Goal: Use online tool/utility: Utilize a website feature to perform a specific function

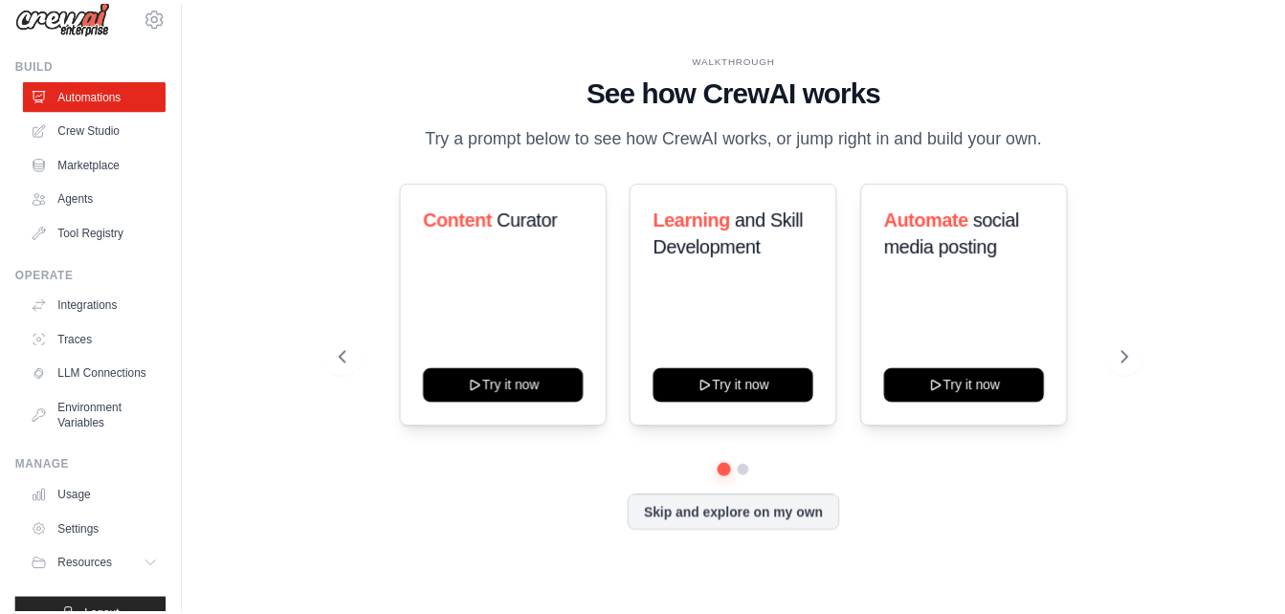
scroll to position [73, 0]
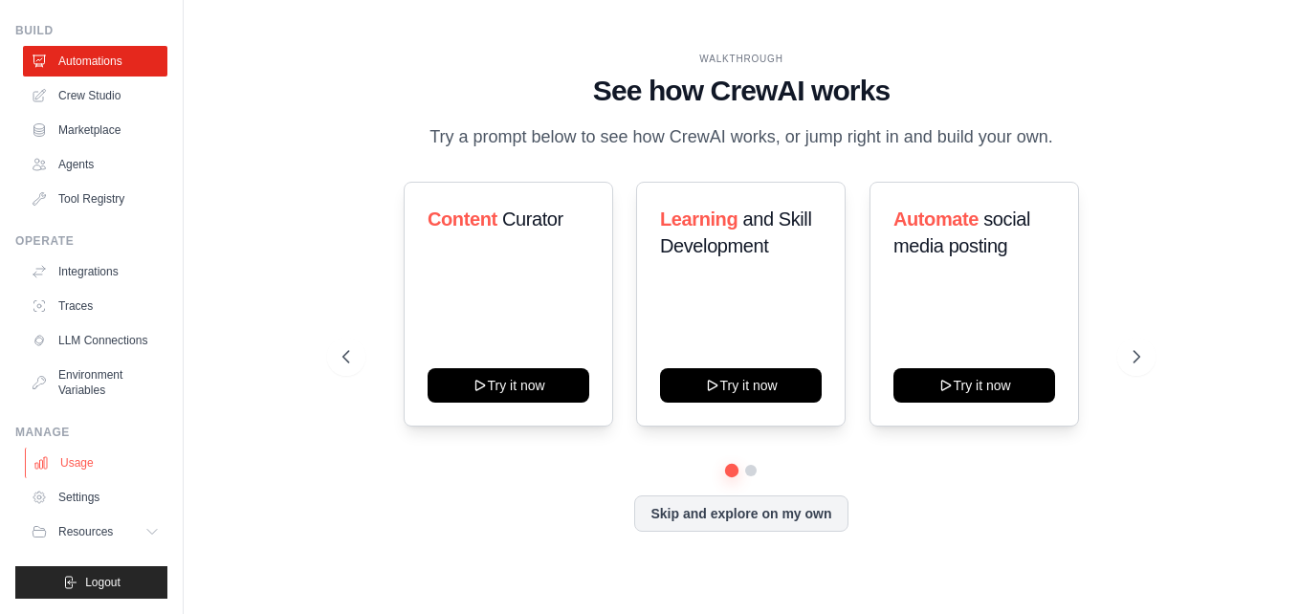
click at [80, 463] on link "Usage" at bounding box center [97, 463] width 144 height 31
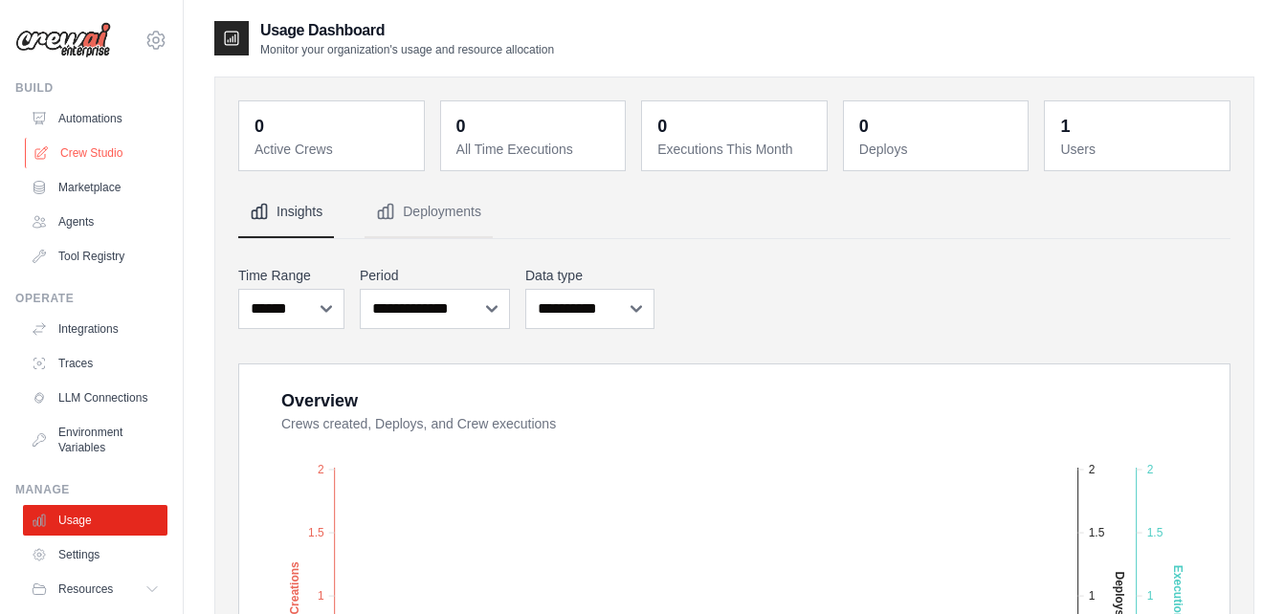
click at [87, 153] on link "Crew Studio" at bounding box center [97, 153] width 144 height 31
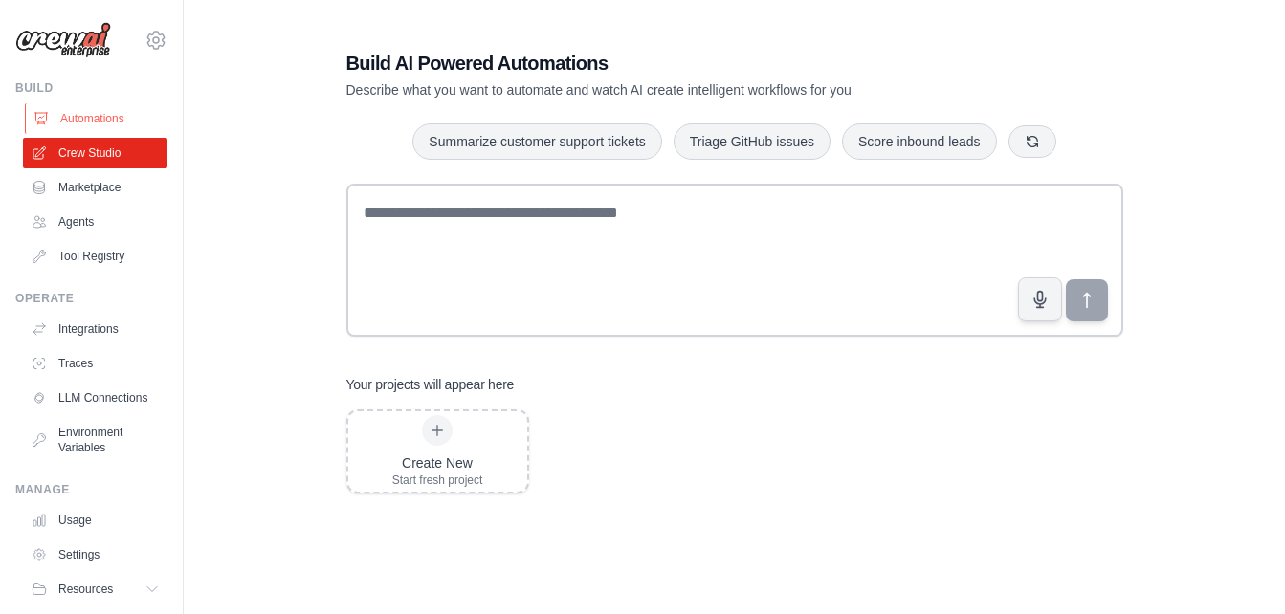
click at [86, 122] on link "Automations" at bounding box center [97, 118] width 144 height 31
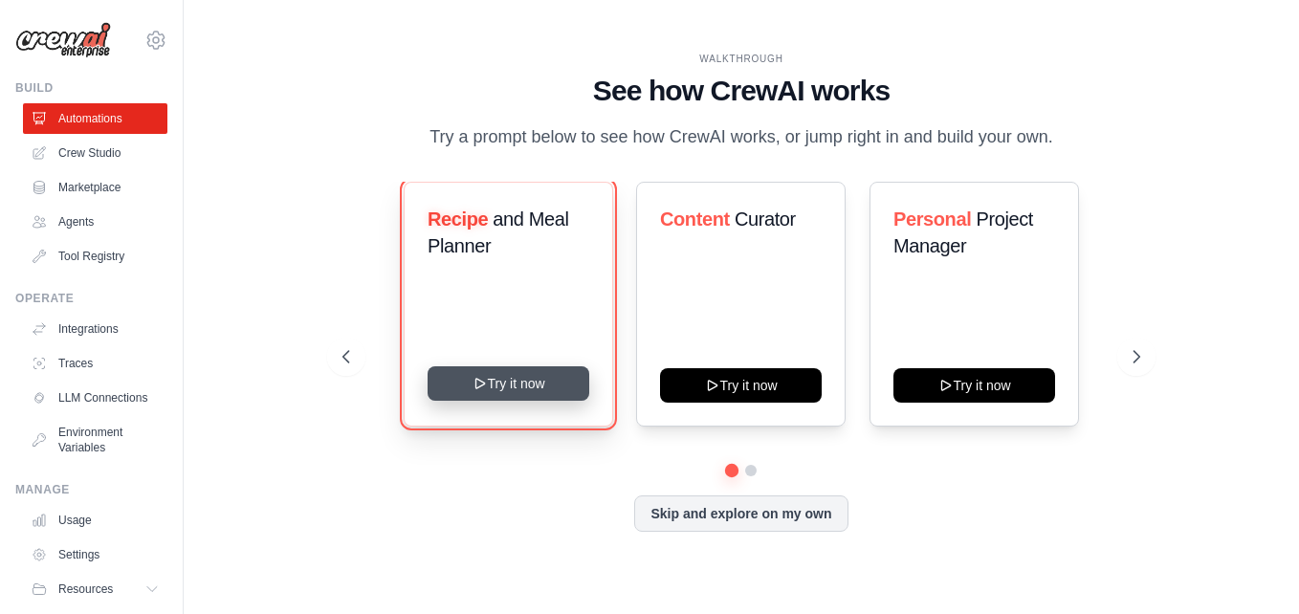
click at [524, 392] on button "Try it now" at bounding box center [509, 383] width 162 height 34
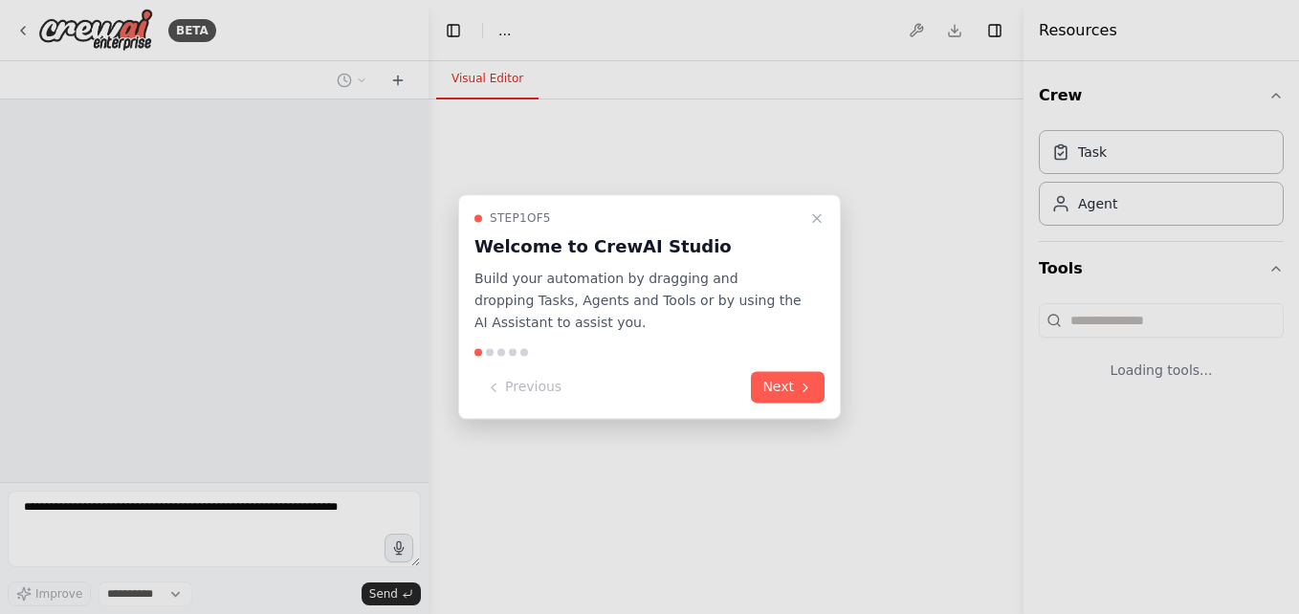
select select "****"
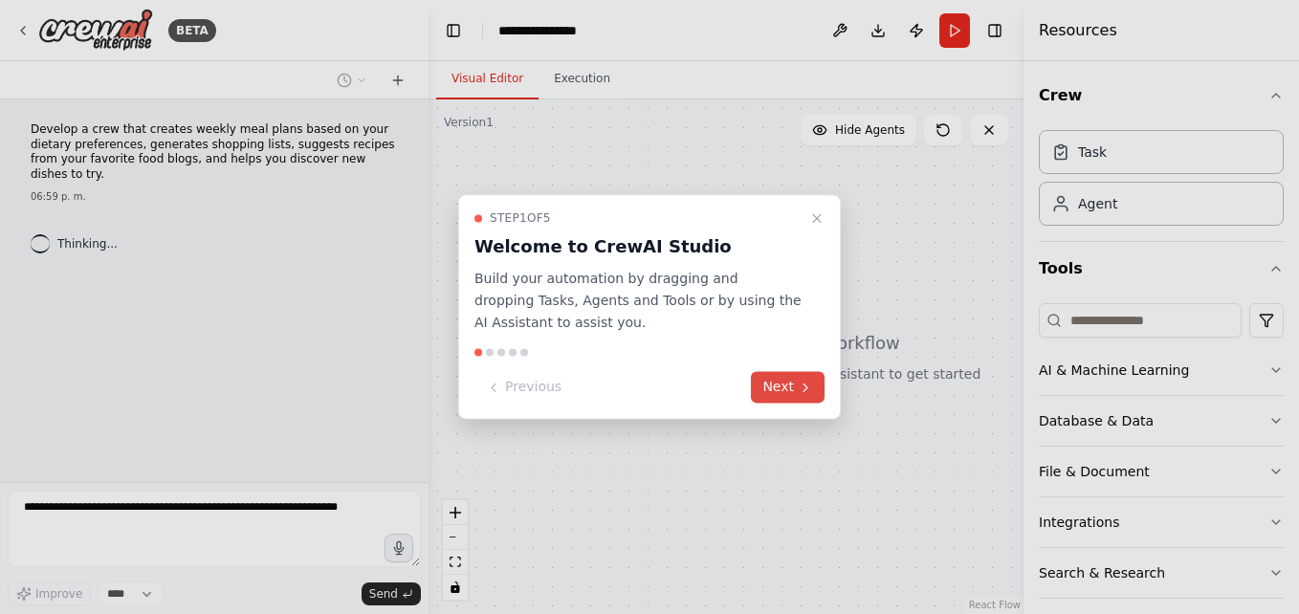
click at [817, 387] on button "Next" at bounding box center [788, 388] width 74 height 32
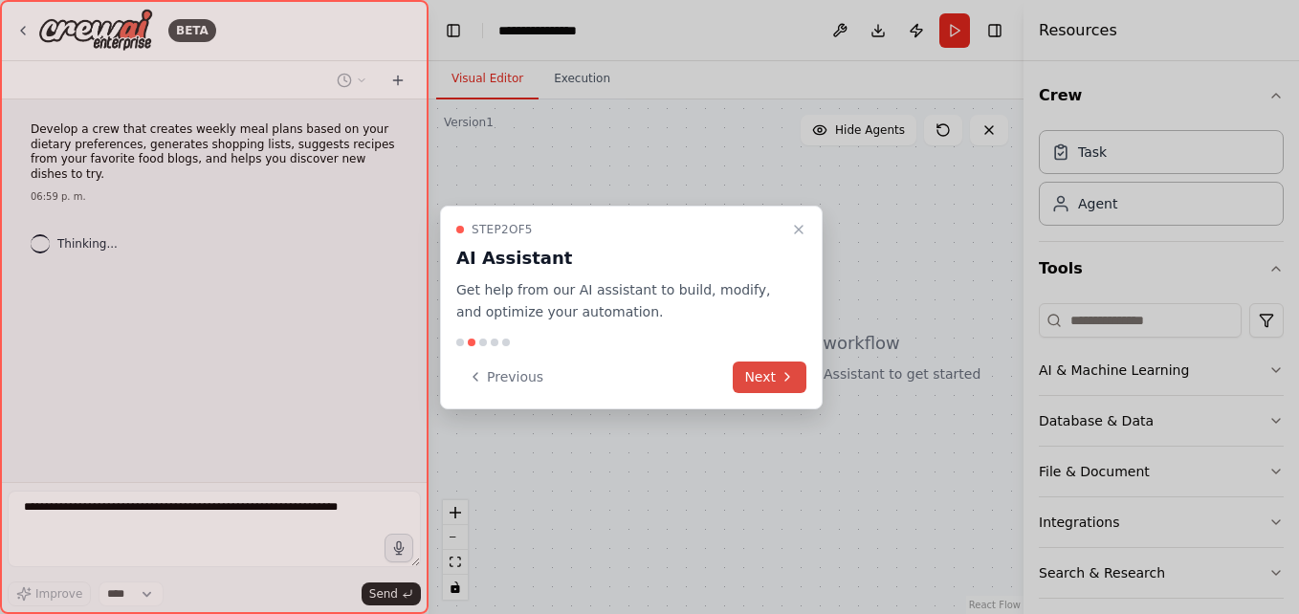
click at [787, 377] on icon at bounding box center [787, 376] width 15 height 15
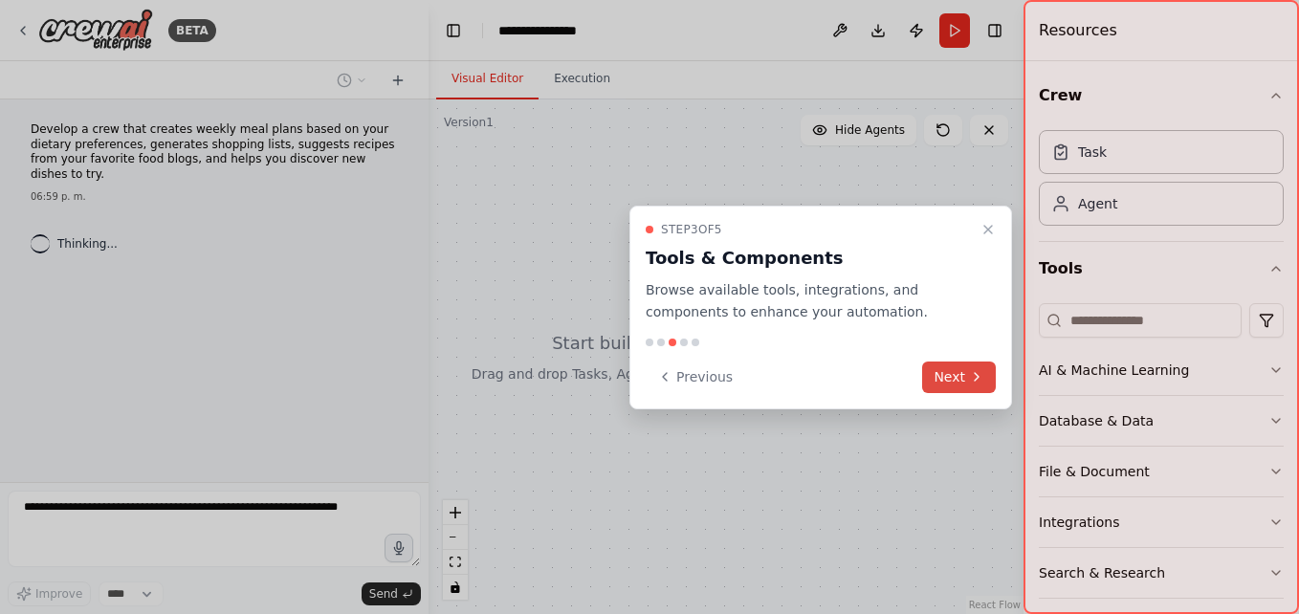
click at [969, 380] on icon at bounding box center [976, 376] width 15 height 15
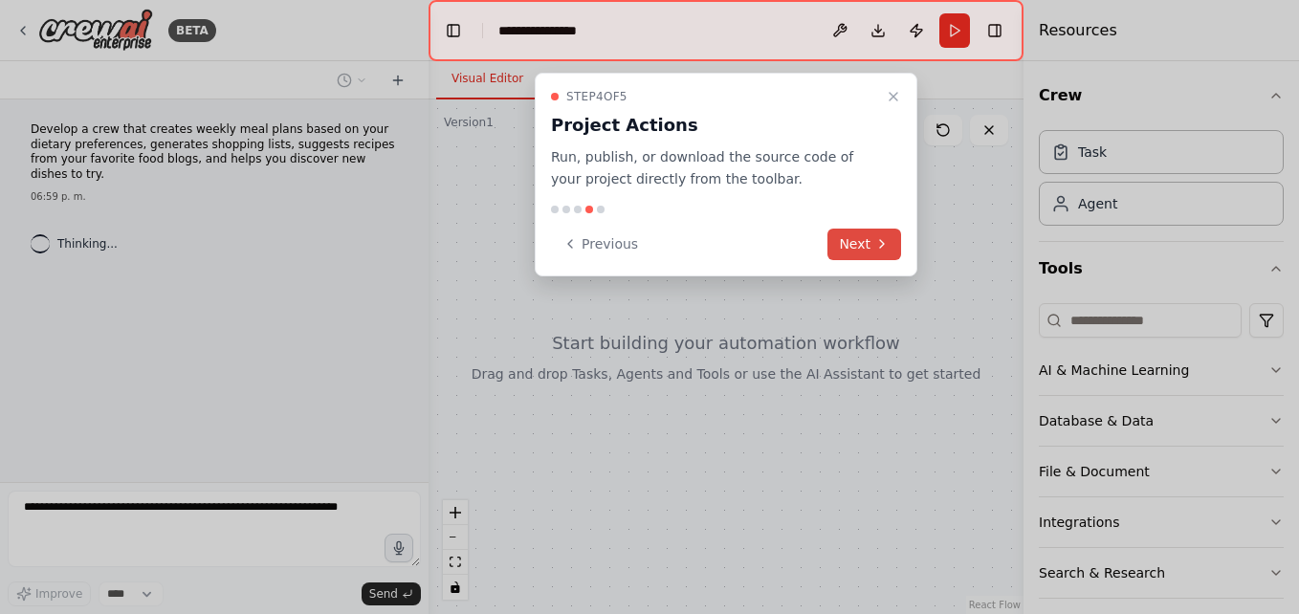
click at [876, 244] on icon at bounding box center [881, 243] width 15 height 15
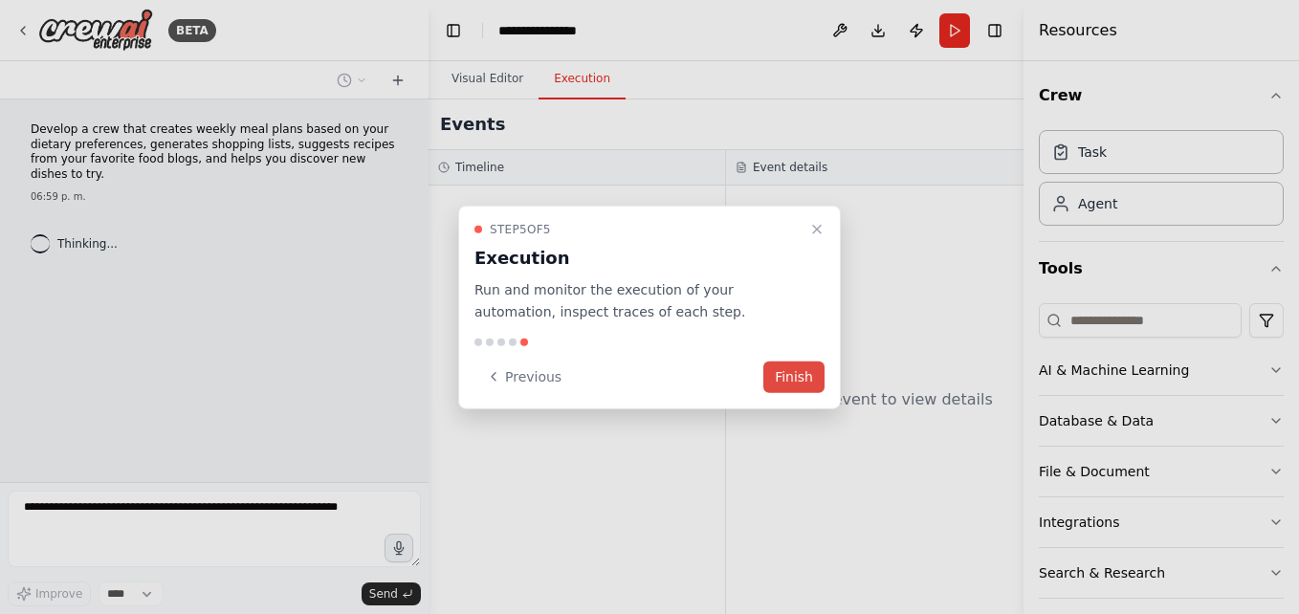
click at [795, 376] on button "Finish" at bounding box center [793, 377] width 61 height 32
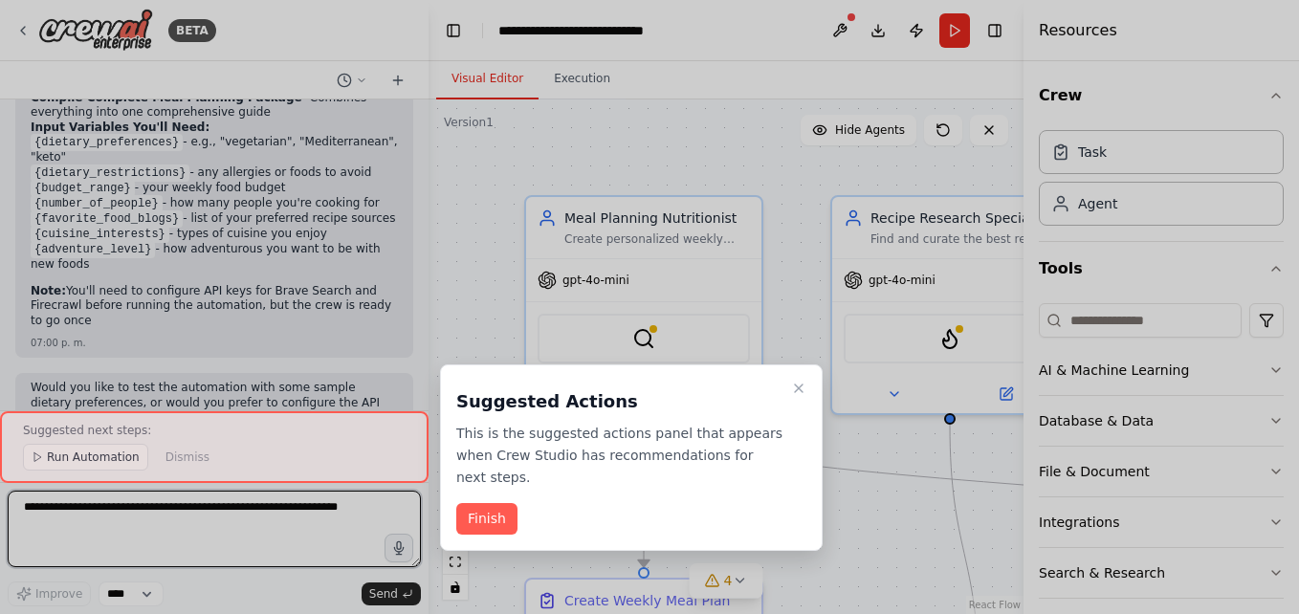
scroll to position [1932, 0]
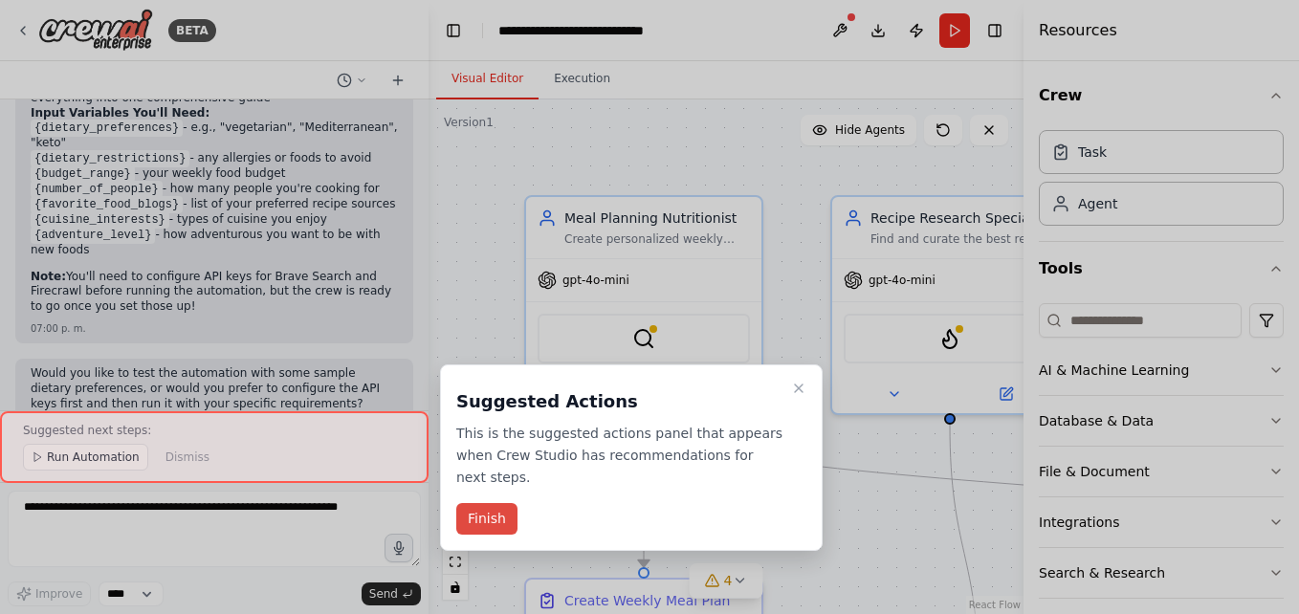
click at [494, 503] on button "Finish" at bounding box center [486, 519] width 61 height 32
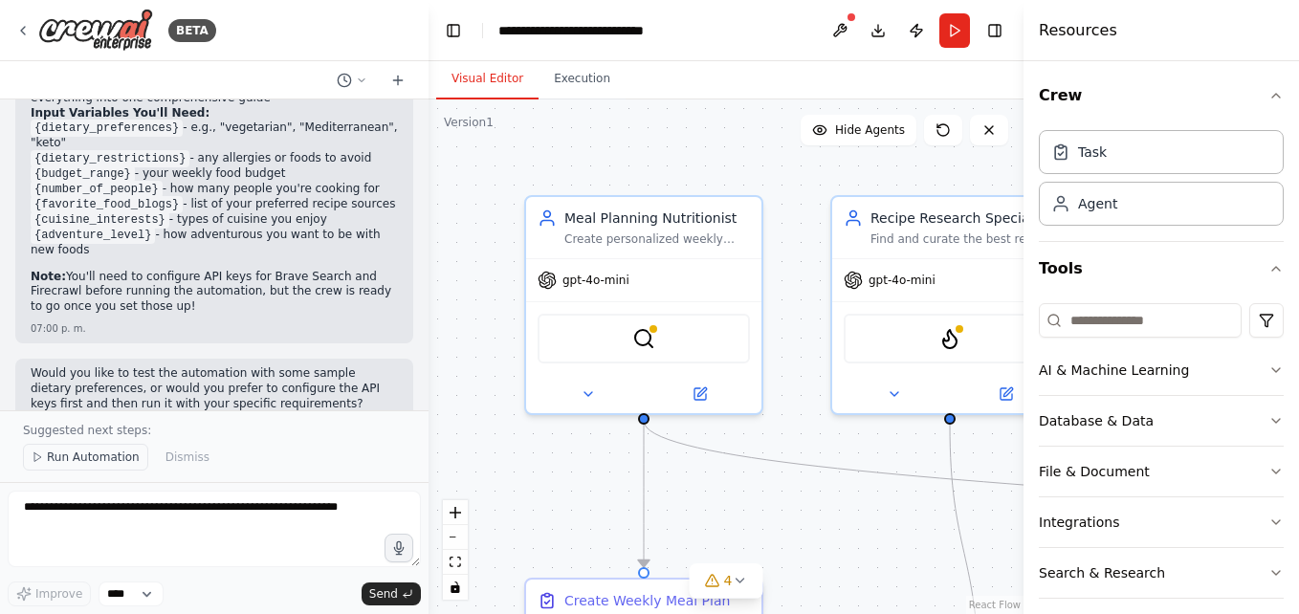
click at [85, 461] on span "Run Automation" at bounding box center [93, 457] width 93 height 15
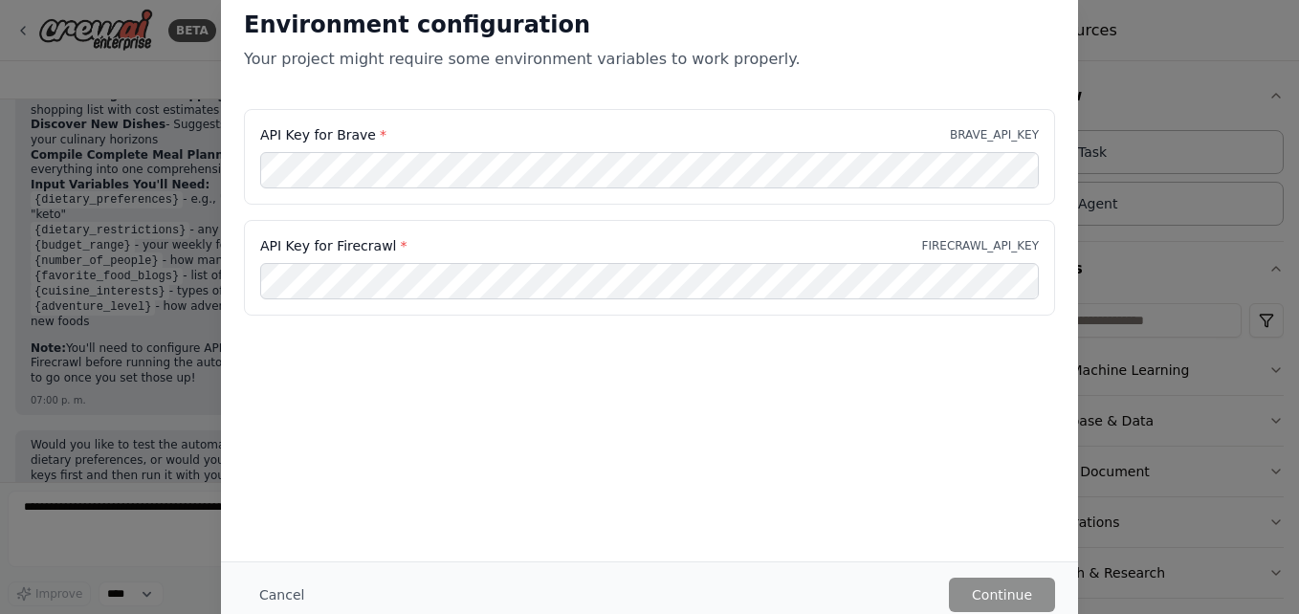
click at [1004, 136] on p "BRAVE_API_KEY" at bounding box center [994, 134] width 89 height 15
click at [297, 593] on button "Cancel" at bounding box center [282, 595] width 76 height 34
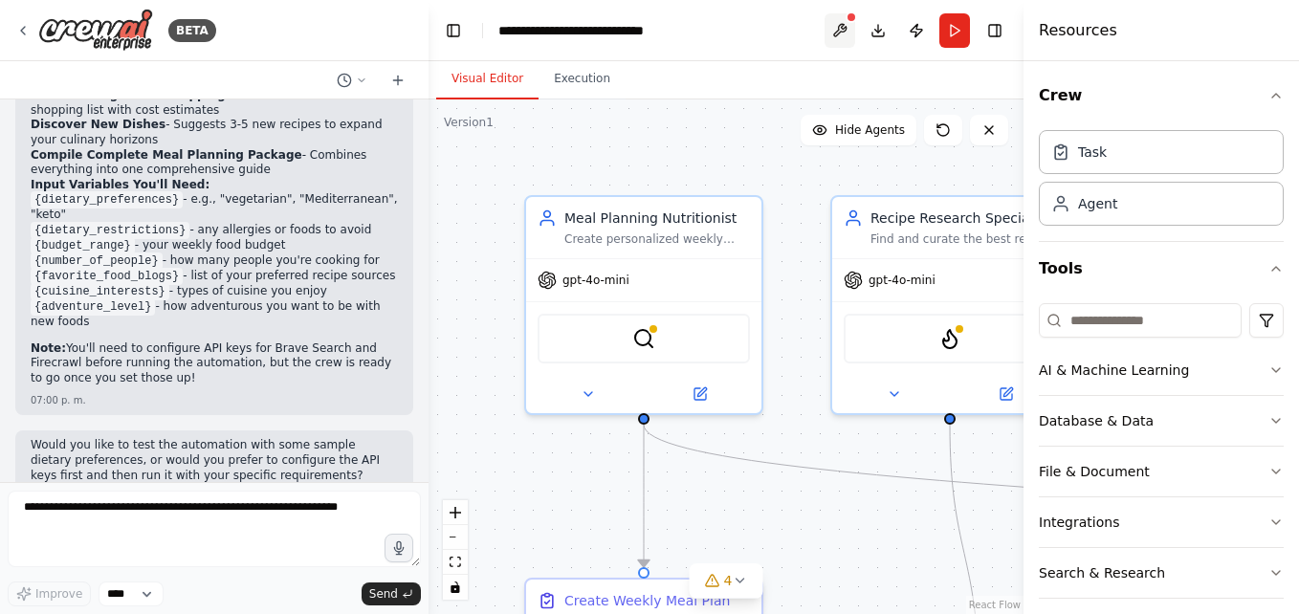
click at [848, 29] on button at bounding box center [840, 30] width 31 height 34
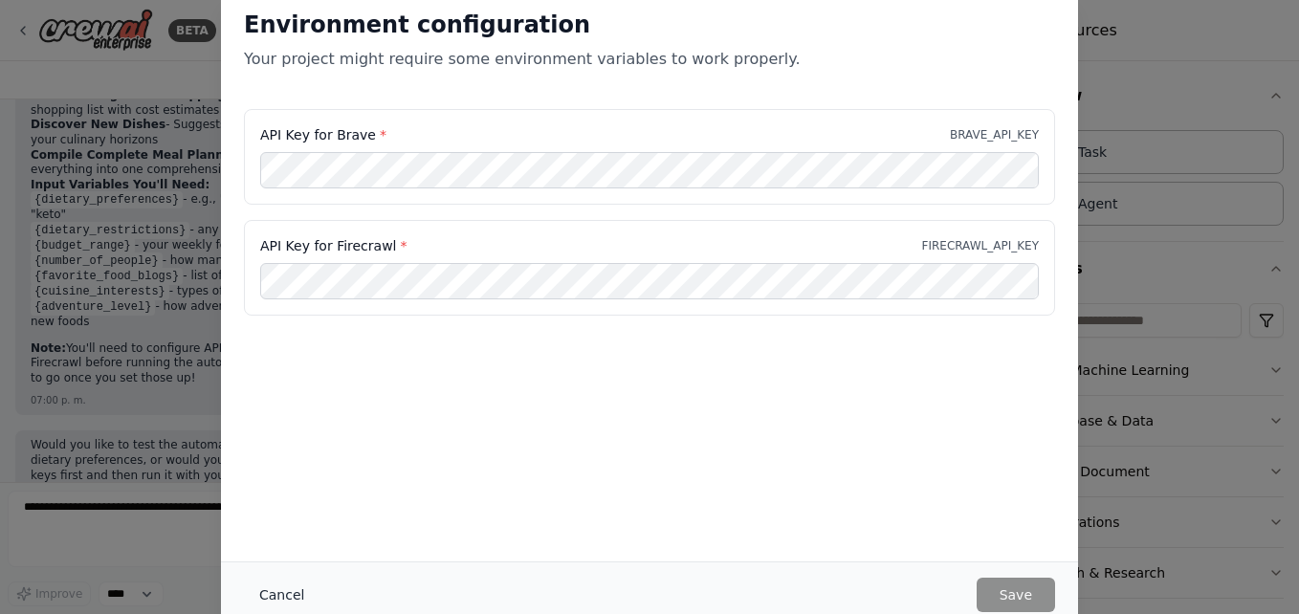
click at [287, 589] on button "Cancel" at bounding box center [282, 595] width 76 height 34
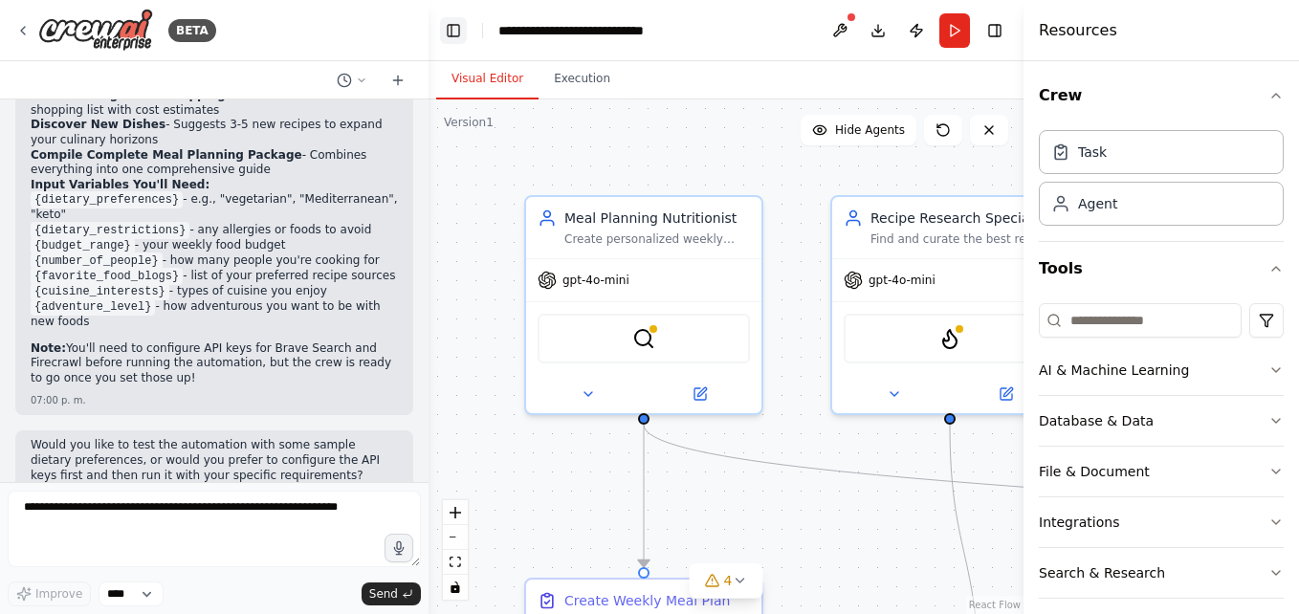
click at [455, 37] on button "Toggle Left Sidebar" at bounding box center [453, 30] width 27 height 27
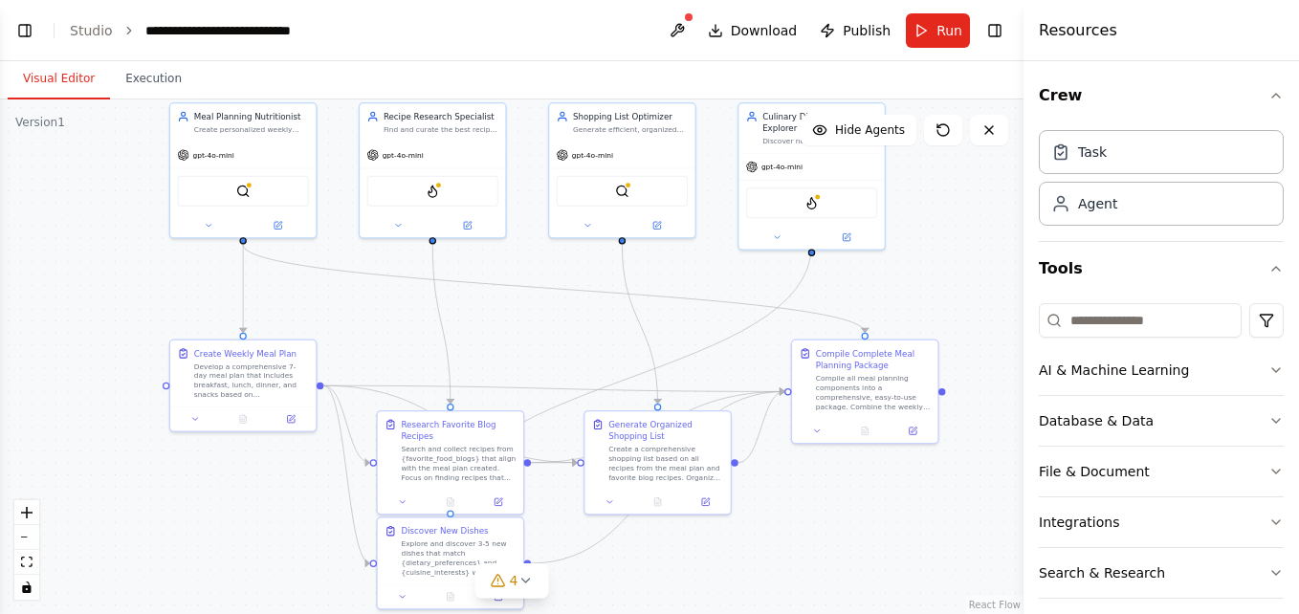
drag, startPoint x: 654, startPoint y: 526, endPoint x: 518, endPoint y: 298, distance: 265.6
click at [518, 298] on div ".deletable-edge-delete-btn { width: 20px; height: 20px; border: 0px solid #ffff…" at bounding box center [512, 356] width 1024 height 515
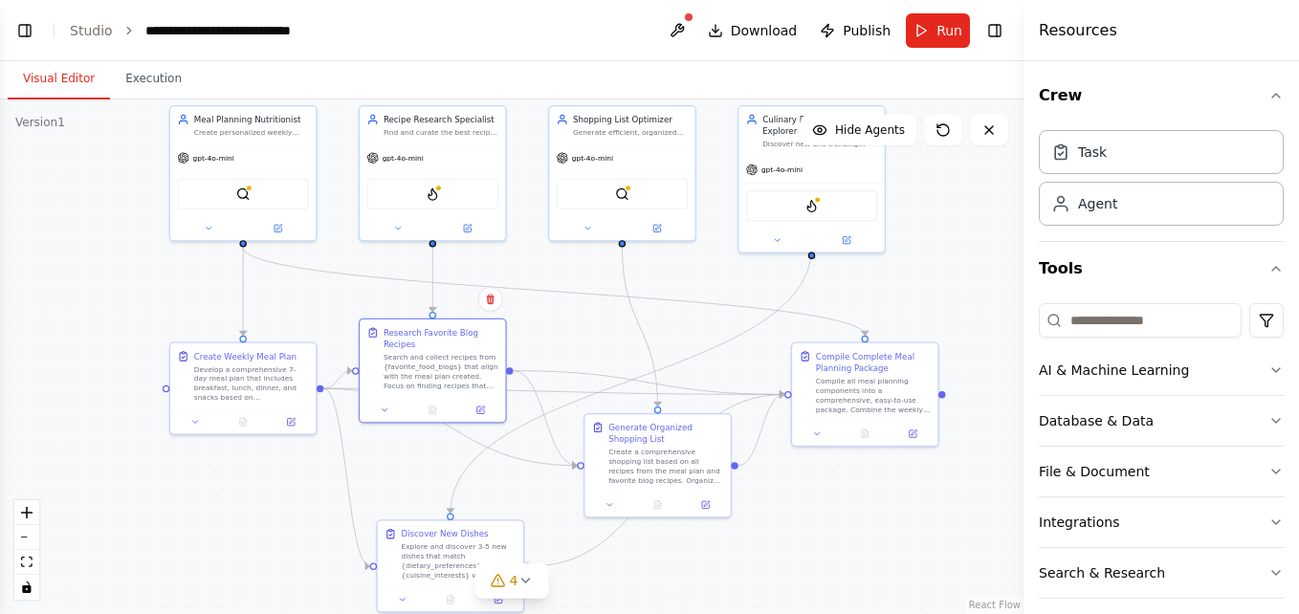
drag, startPoint x: 483, startPoint y: 420, endPoint x: 464, endPoint y: 310, distance: 111.7
click at [464, 310] on div ".deletable-edge-delete-btn { width: 20px; height: 20px; border: 0px solid #ffff…" at bounding box center [512, 356] width 1024 height 515
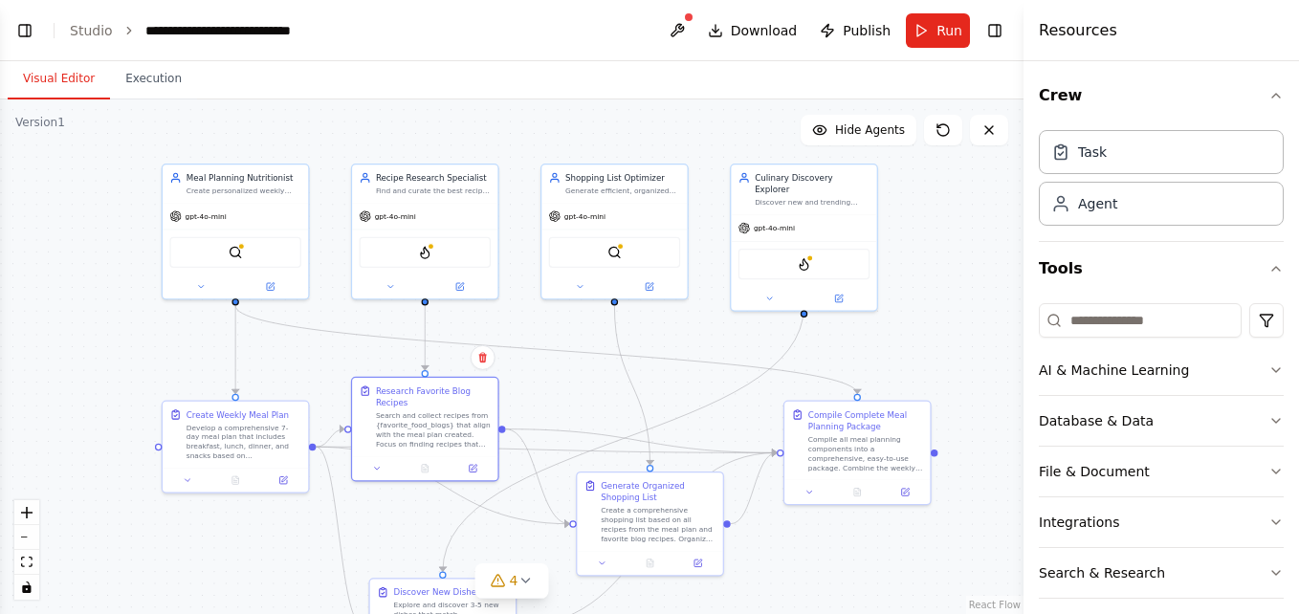
drag, startPoint x: 567, startPoint y: 327, endPoint x: 560, endPoint y: 386, distance: 58.9
click at [560, 386] on div ".deletable-edge-delete-btn { width: 20px; height: 20px; border: 0px solid #ffff…" at bounding box center [512, 356] width 1024 height 515
click at [24, 516] on icon "zoom in" at bounding box center [26, 512] width 11 height 11
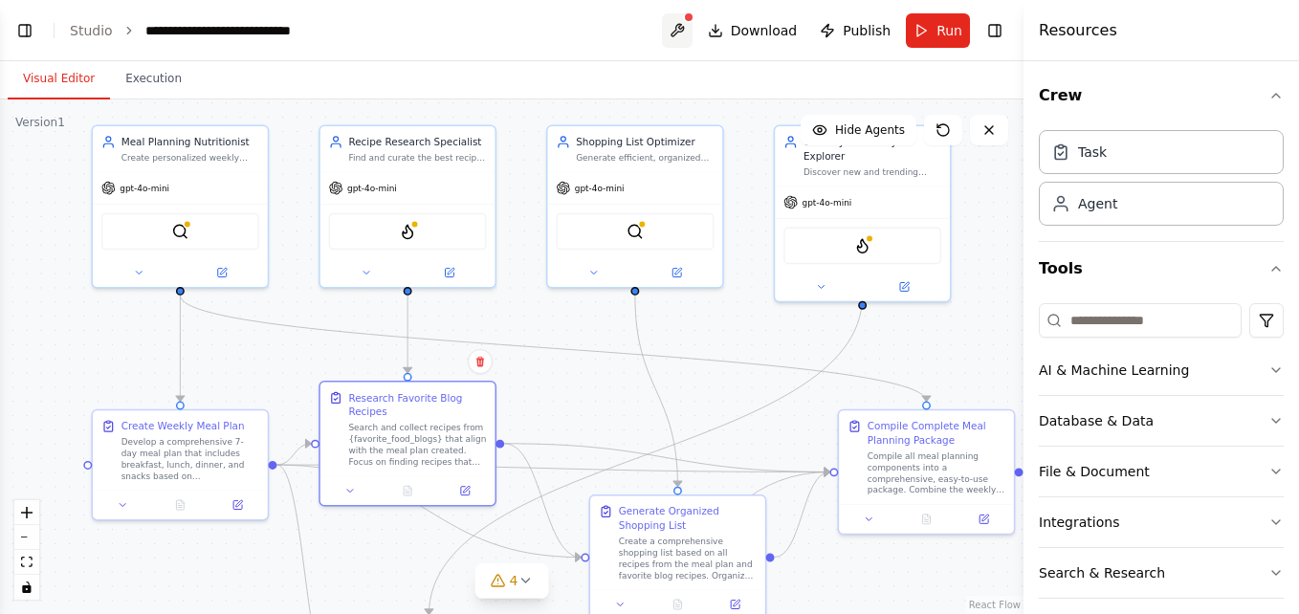
click at [690, 38] on button at bounding box center [677, 30] width 31 height 34
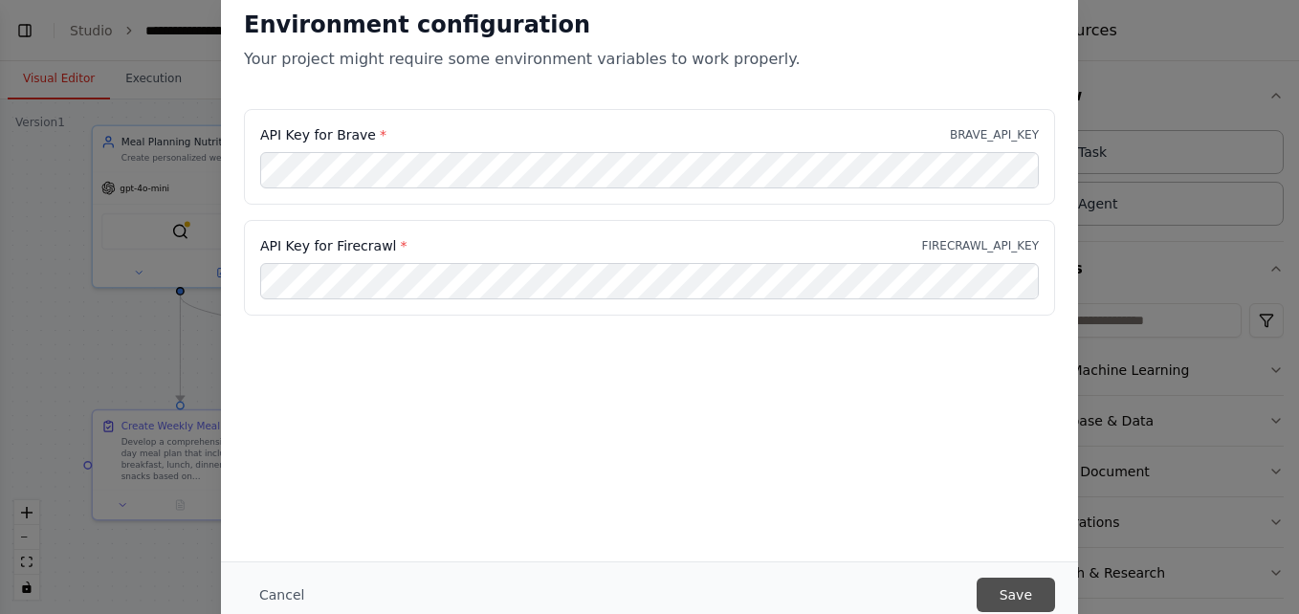
click at [1035, 585] on button "Save" at bounding box center [1016, 595] width 78 height 34
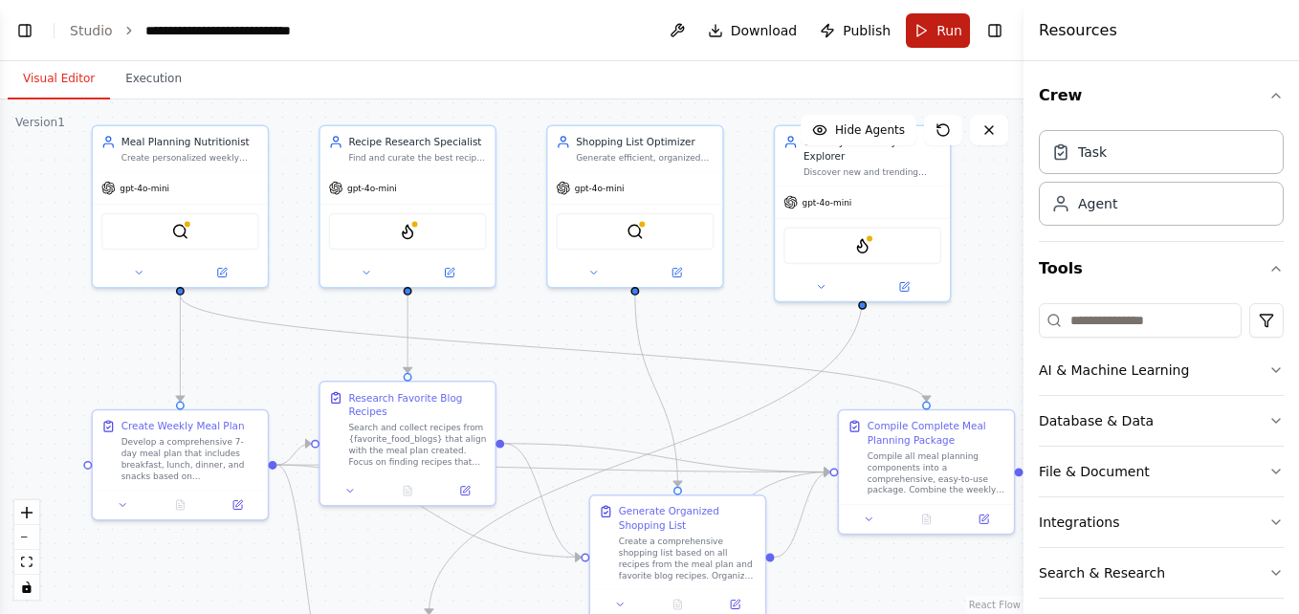
click at [944, 22] on span "Run" at bounding box center [949, 30] width 26 height 19
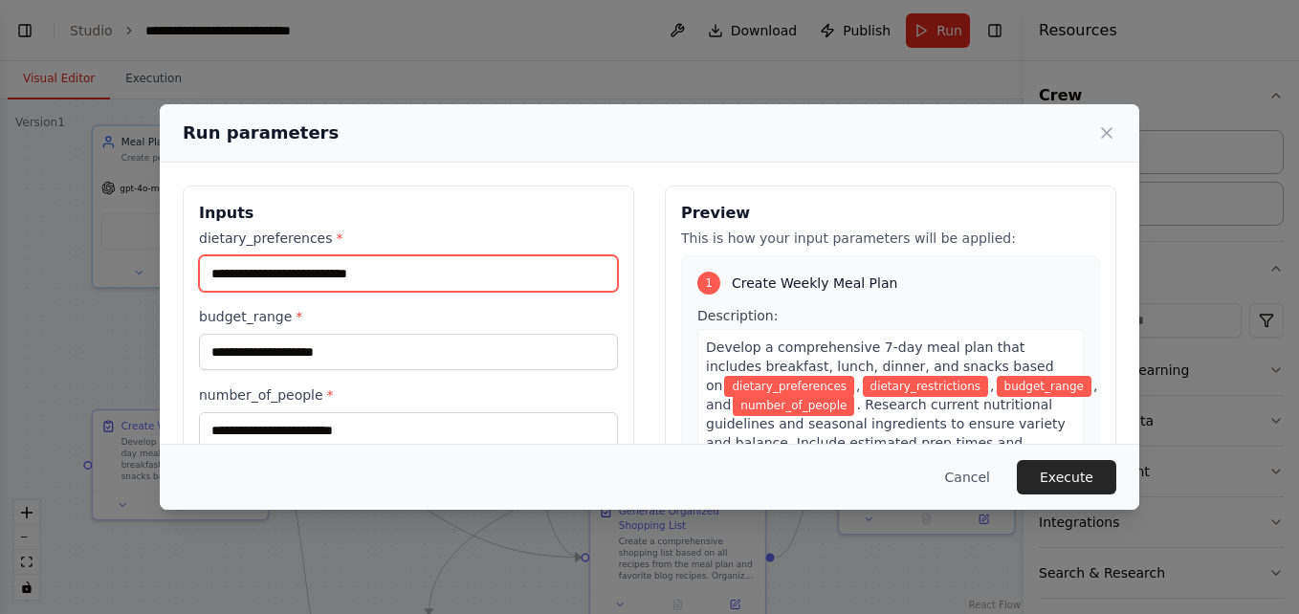
click at [461, 285] on input "dietary_preferences *" at bounding box center [408, 273] width 419 height 36
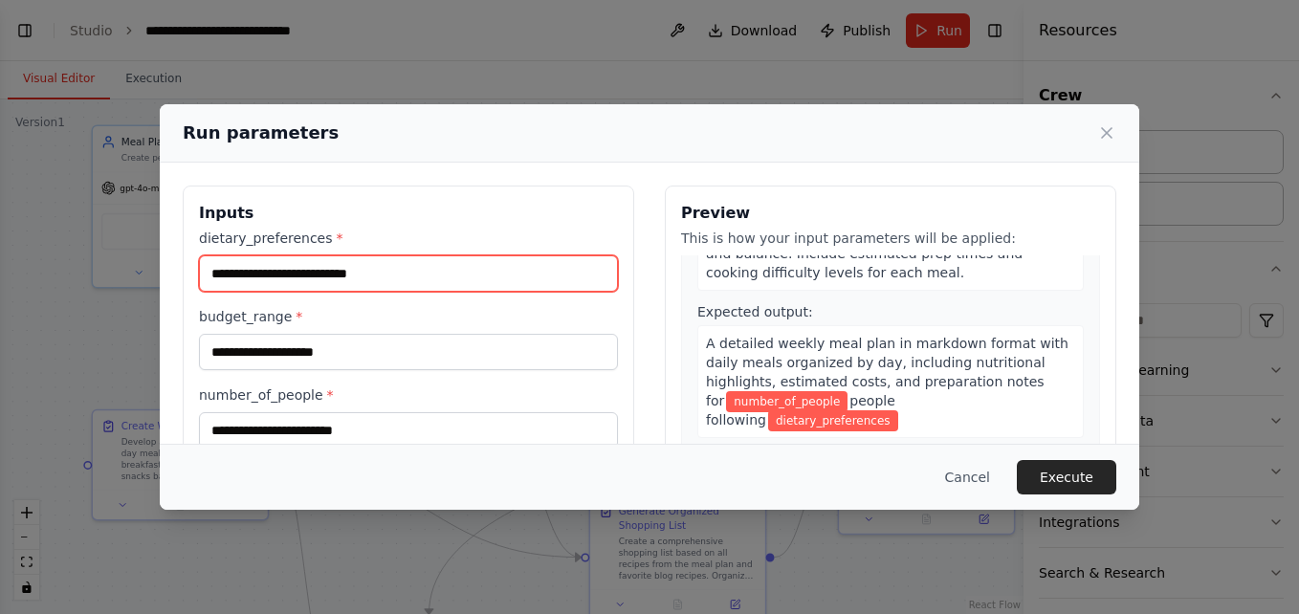
scroll to position [191, 0]
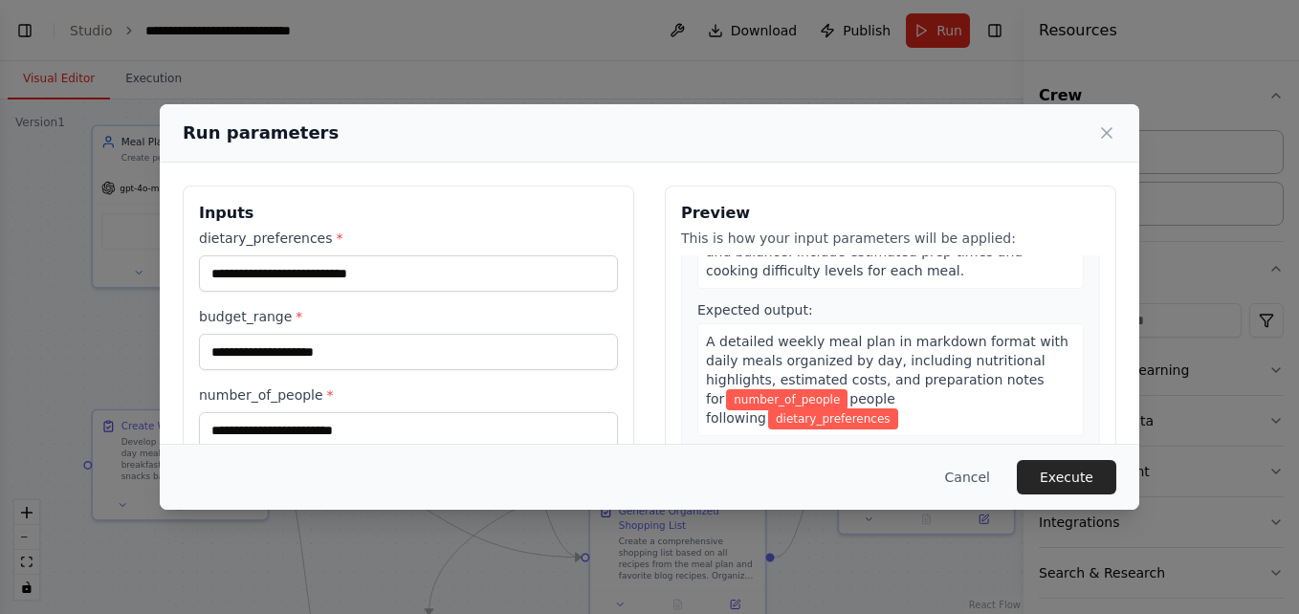
click at [990, 288] on div "Develop a comprehensive 7-day meal plan that includes breakfast, lunch, dinner,…" at bounding box center [890, 213] width 386 height 151
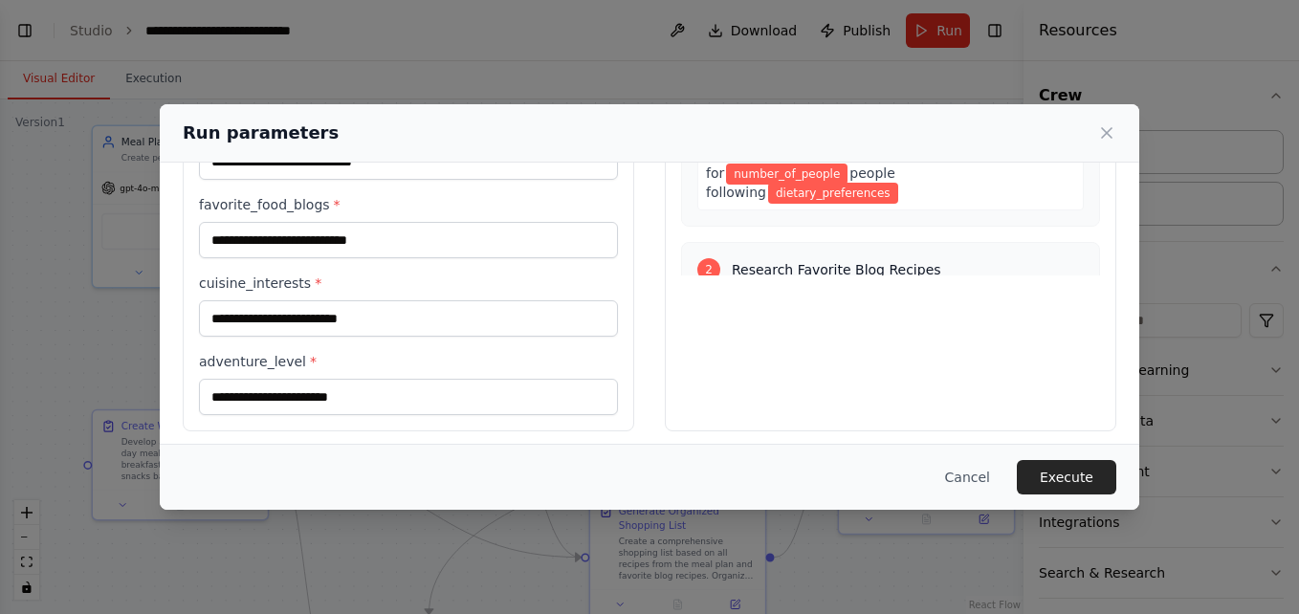
scroll to position [349, 0]
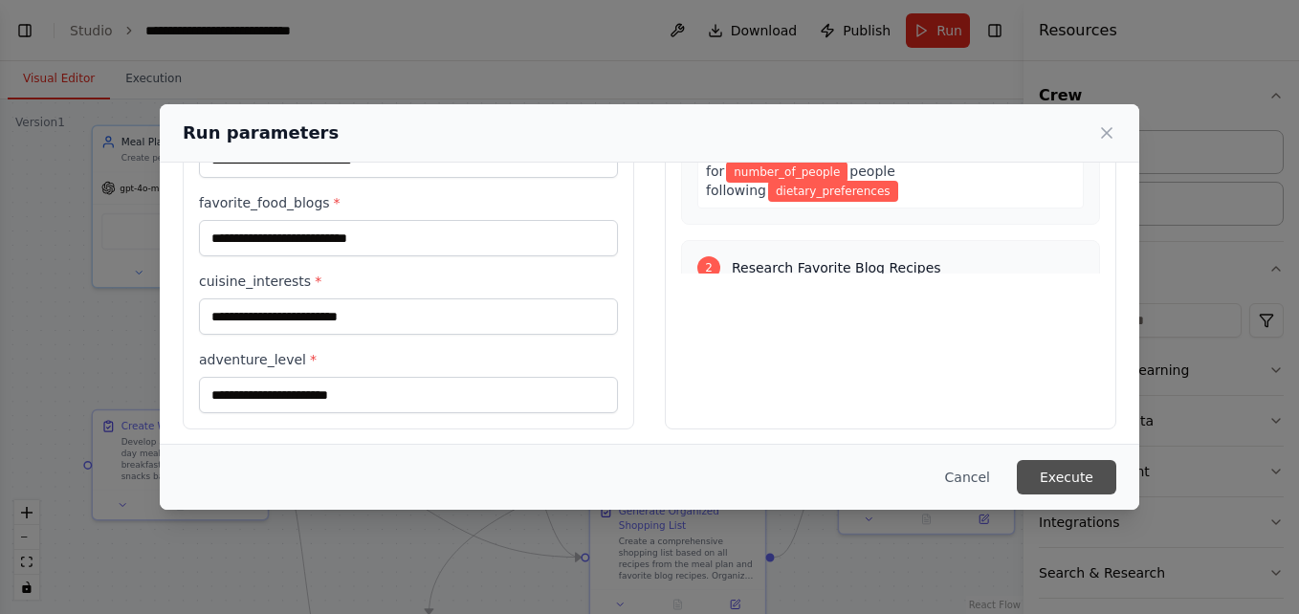
click at [1088, 469] on button "Execute" at bounding box center [1066, 477] width 99 height 34
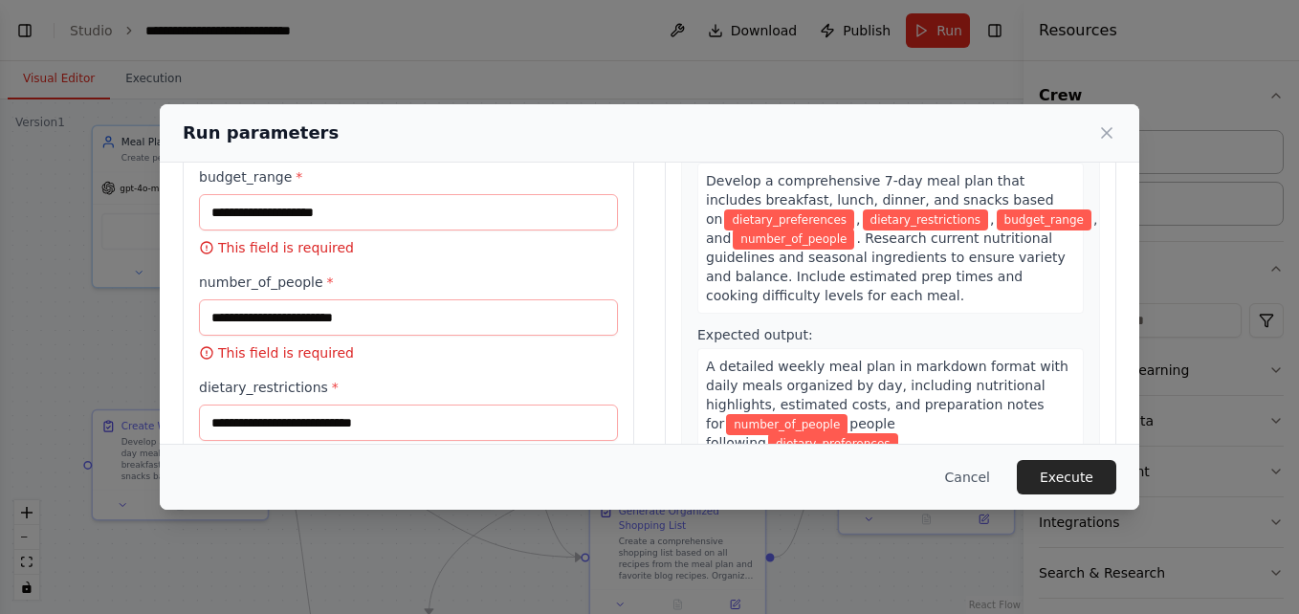
scroll to position [0, 0]
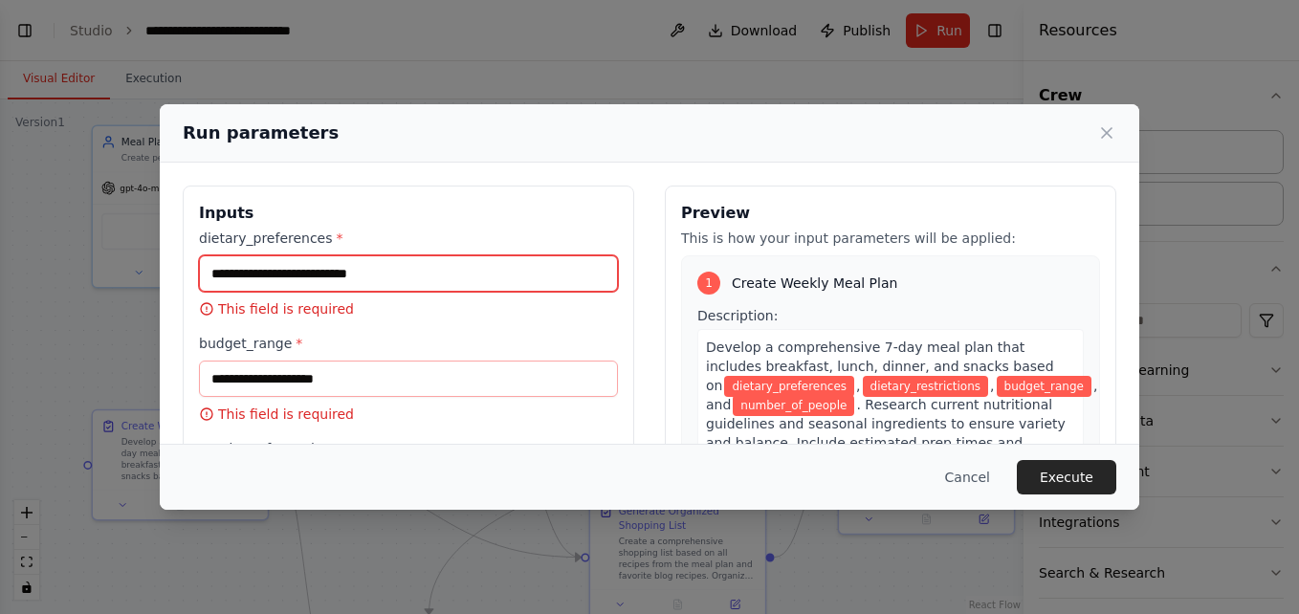
click at [409, 278] on input "dietary_preferences *" at bounding box center [408, 273] width 419 height 36
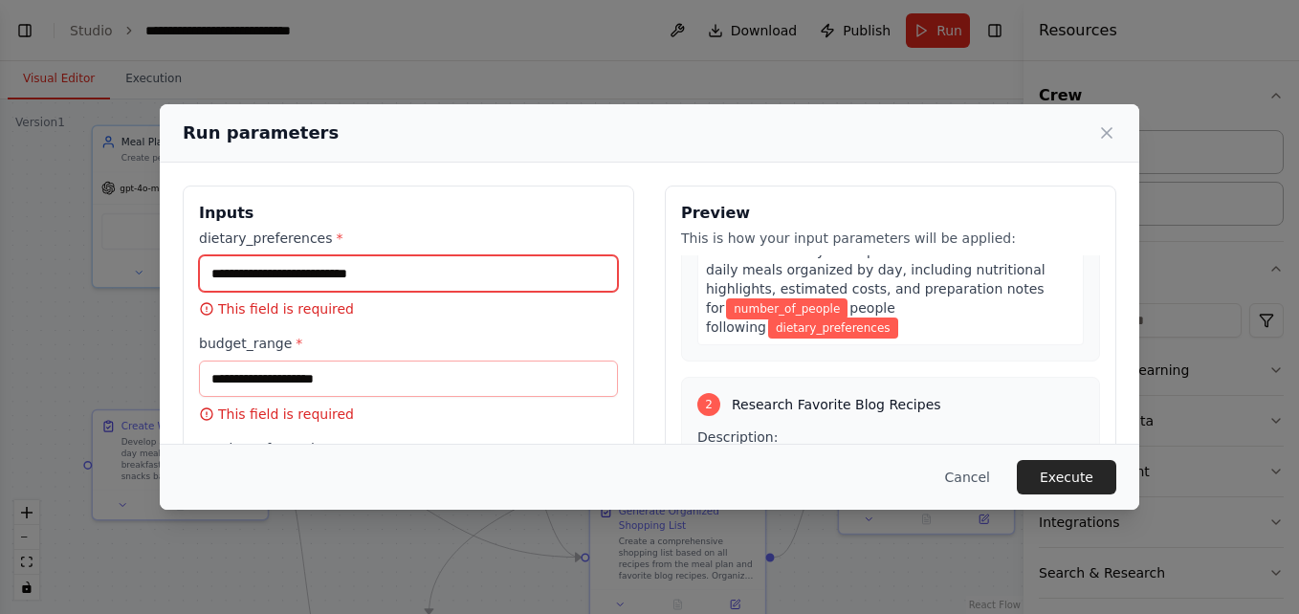
scroll to position [294, 0]
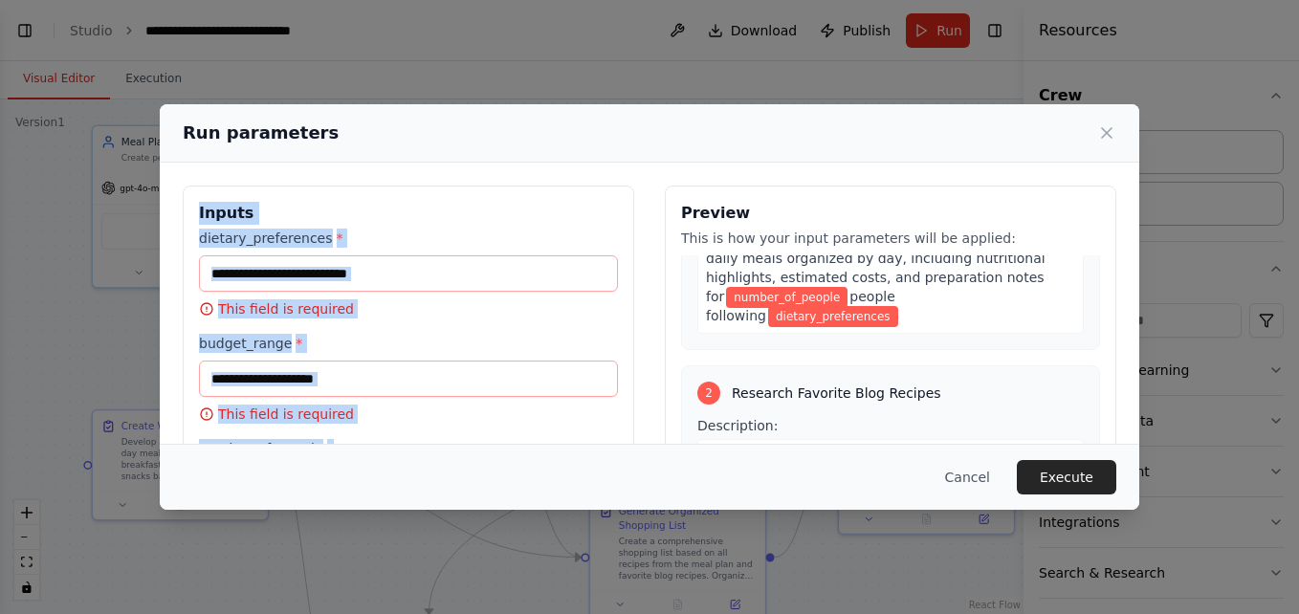
drag, startPoint x: 209, startPoint y: 253, endPoint x: 396, endPoint y: 425, distance: 253.9
click at [396, 425] on div "Inputs dietary_preferences * This field is required budget_range * This field i…" at bounding box center [409, 576] width 452 height 781
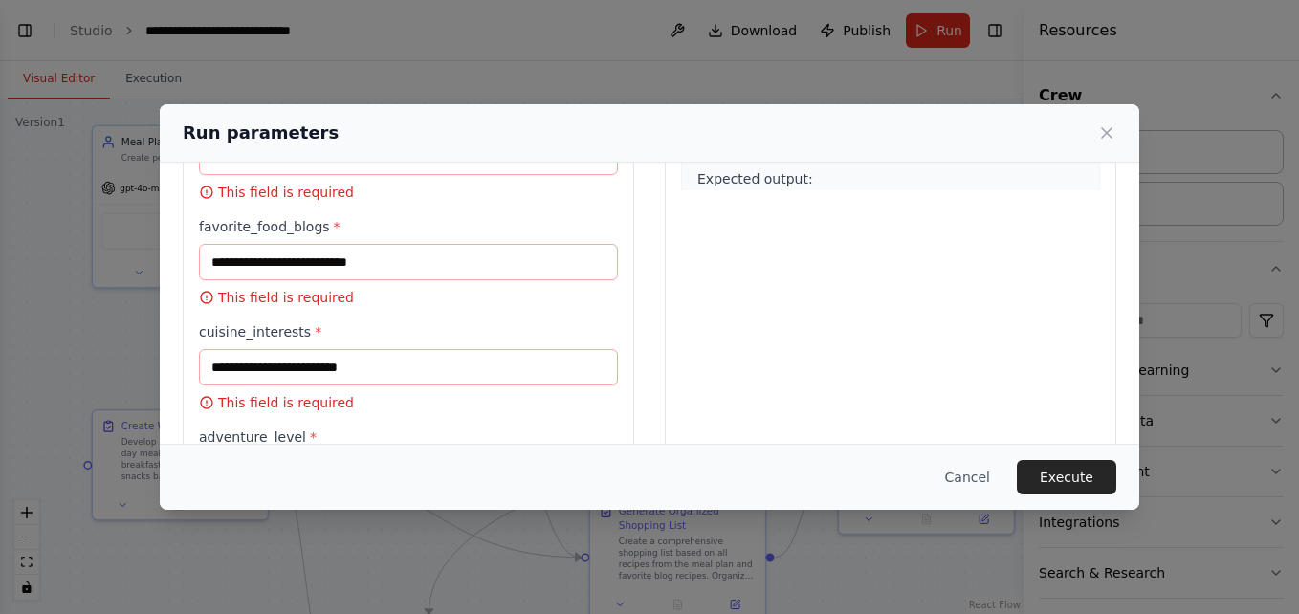
scroll to position [545, 0]
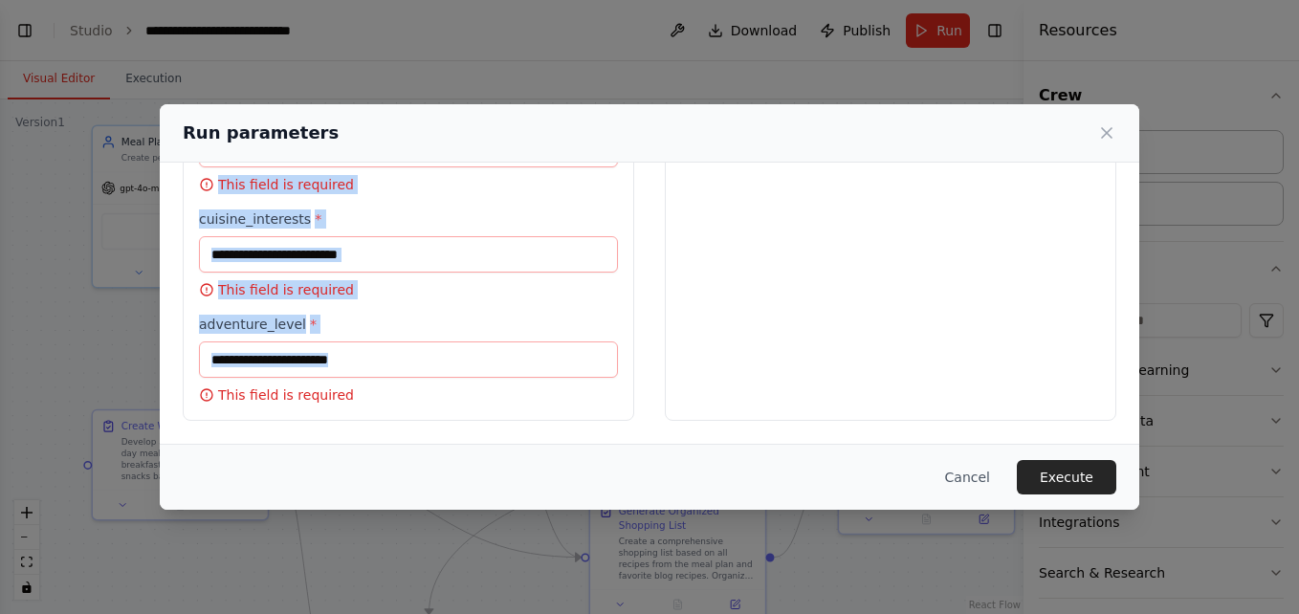
click at [346, 396] on p "This field is required" at bounding box center [408, 395] width 419 height 19
drag, startPoint x: 346, startPoint y: 396, endPoint x: 324, endPoint y: 397, distance: 22.0
click at [324, 397] on p "This field is required" at bounding box center [408, 395] width 419 height 19
drag, startPoint x: 324, startPoint y: 397, endPoint x: 340, endPoint y: 399, distance: 15.4
click at [340, 399] on p "This field is required" at bounding box center [408, 395] width 419 height 19
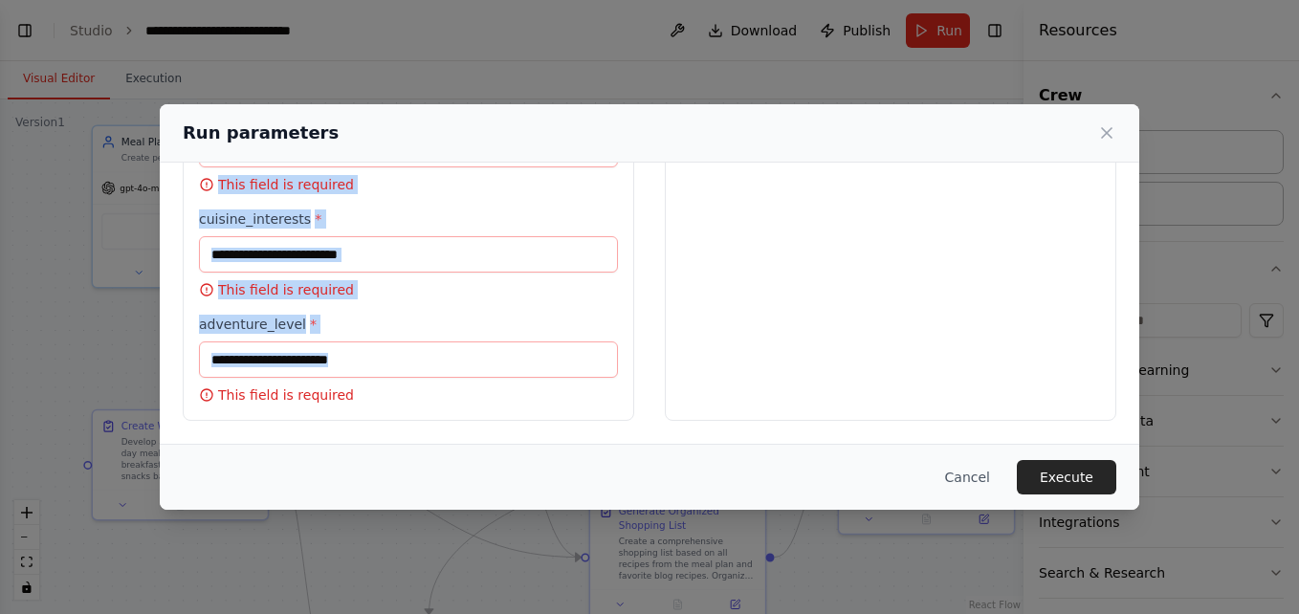
click at [340, 399] on p "This field is required" at bounding box center [408, 395] width 419 height 19
drag, startPoint x: 340, startPoint y: 399, endPoint x: 363, endPoint y: 436, distance: 43.8
click at [363, 436] on div "Inputs dietary_preferences * This field is required budget_range * This field i…" at bounding box center [650, 30] width 980 height 826
copy div "Inputs dietary_preferences * This field is required budget_range * This field i…"
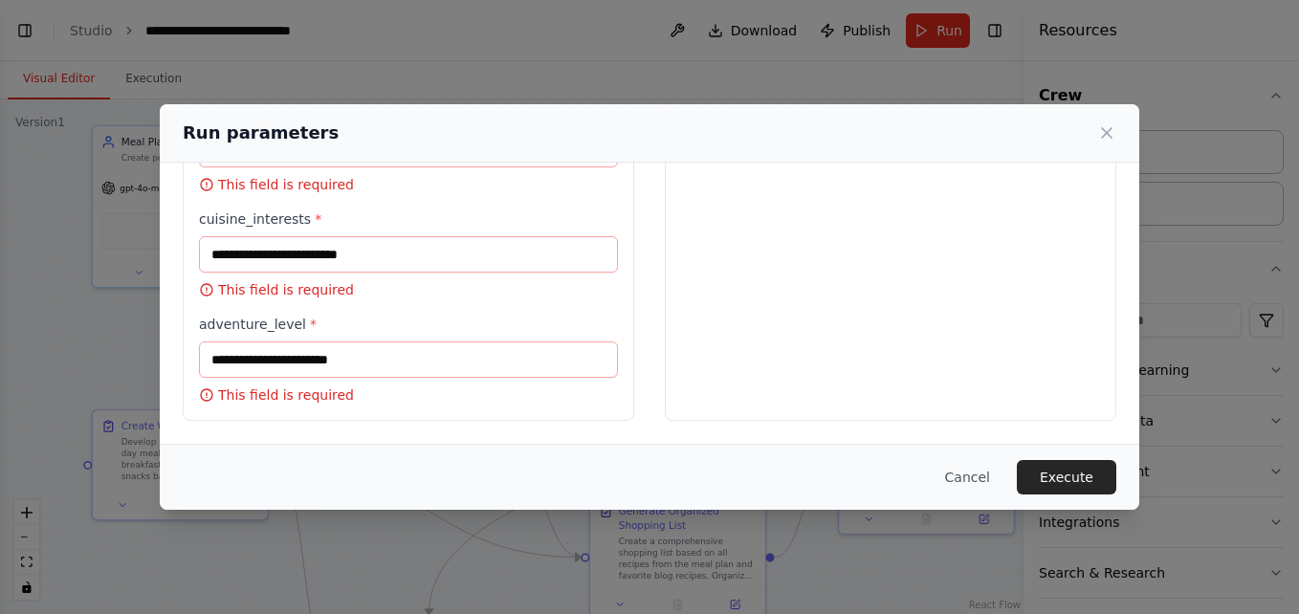
drag, startPoint x: 726, startPoint y: 180, endPoint x: 864, endPoint y: 446, distance: 299.5
click at [864, 446] on div "Run parameters Inputs dietary_preferences * This field is required budget_range…" at bounding box center [650, 307] width 980 height 406
copy div "Create Weekly Meal Plan Description: Develop a comprehensive 7-day meal plan th…"
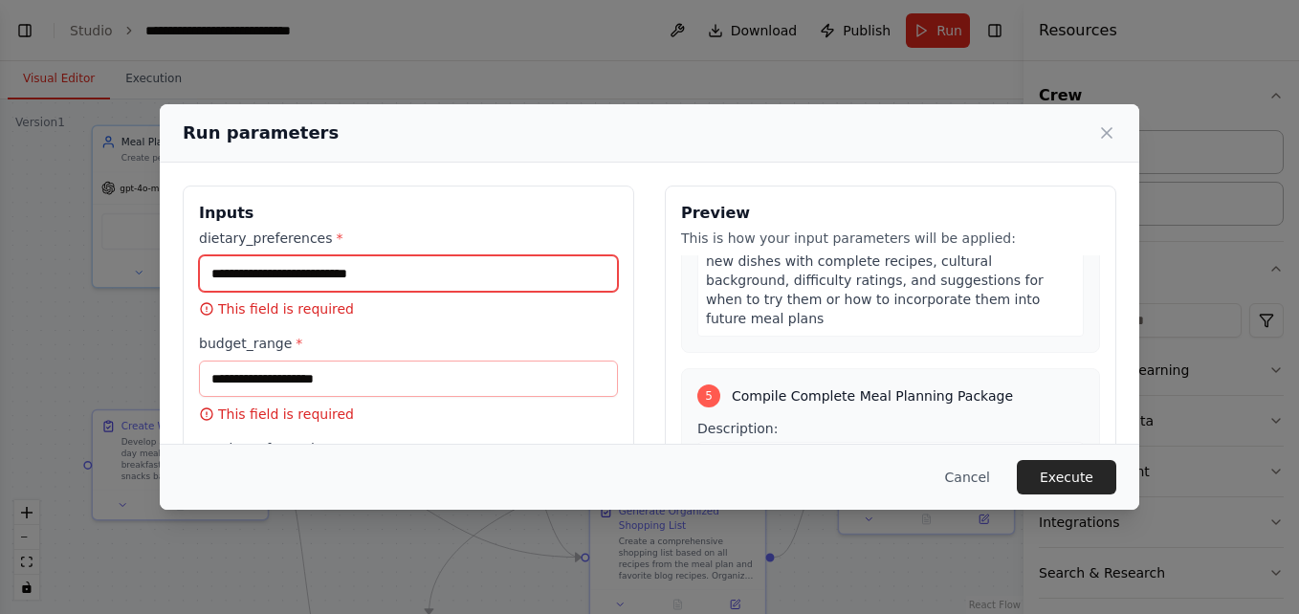
click at [305, 277] on input "dietary_preferences *" at bounding box center [408, 273] width 419 height 36
paste input "**********"
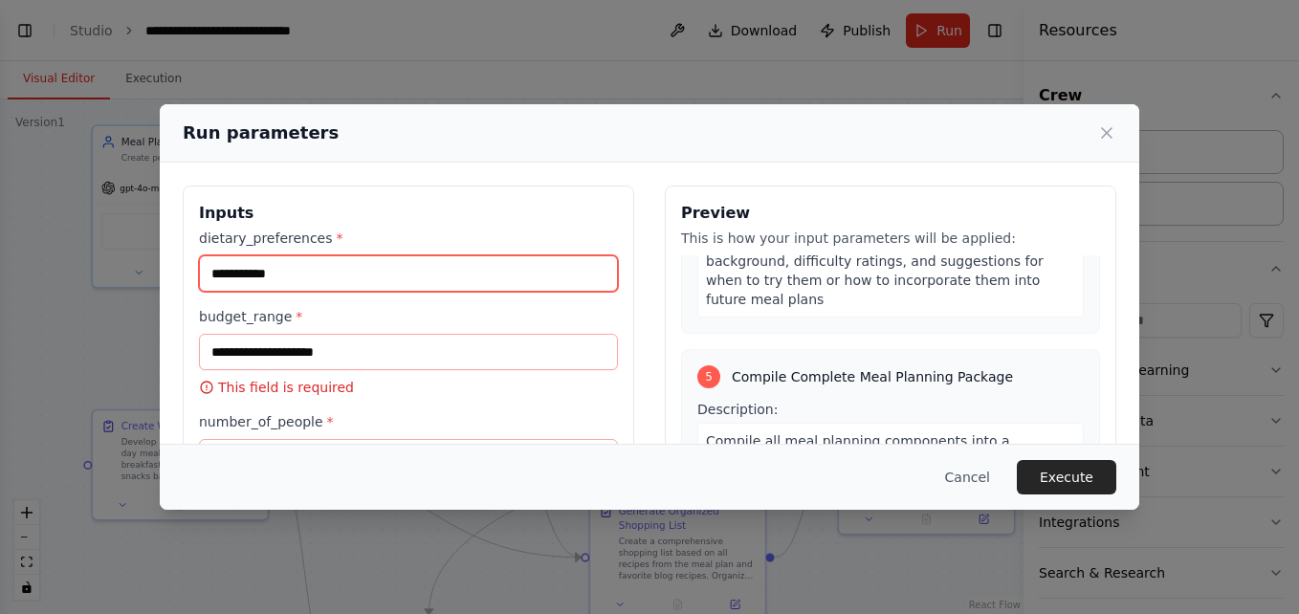
type input "**********"
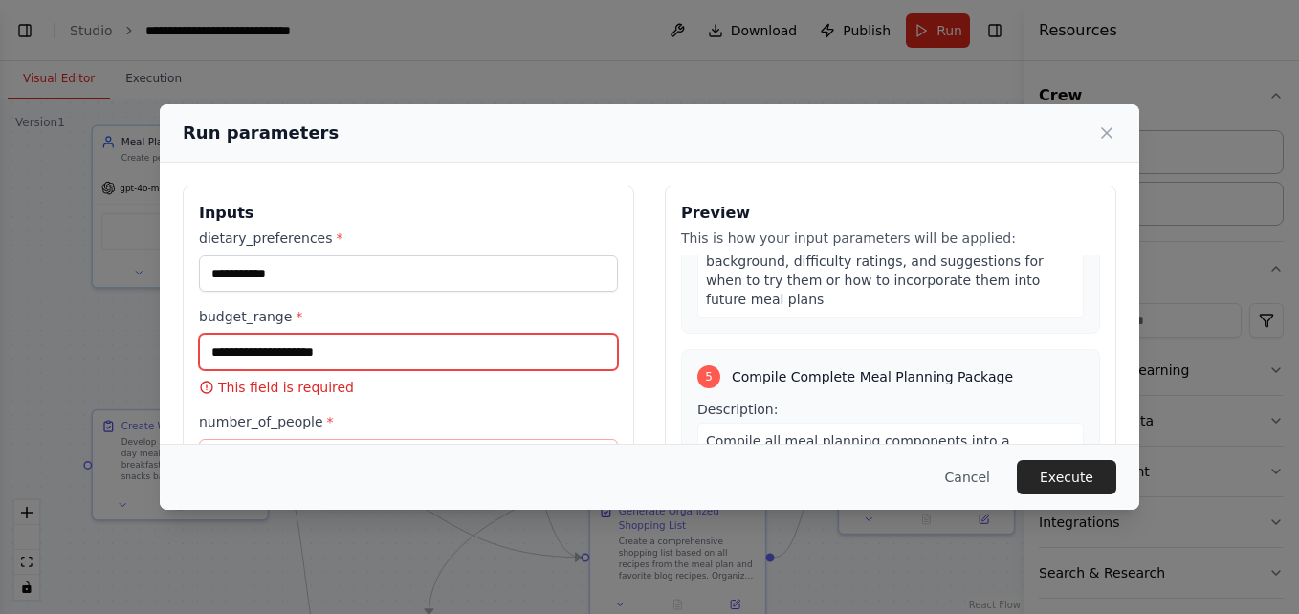
click at [295, 341] on input "budget_range *" at bounding box center [408, 352] width 419 height 36
paste input "******"
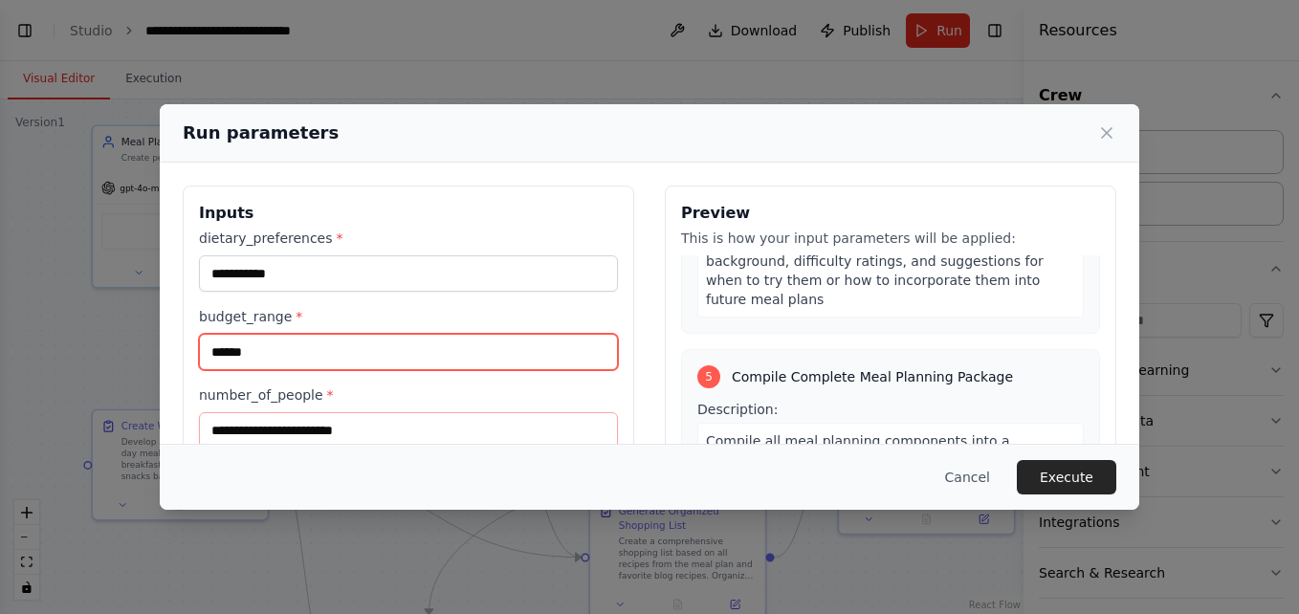
type input "******"
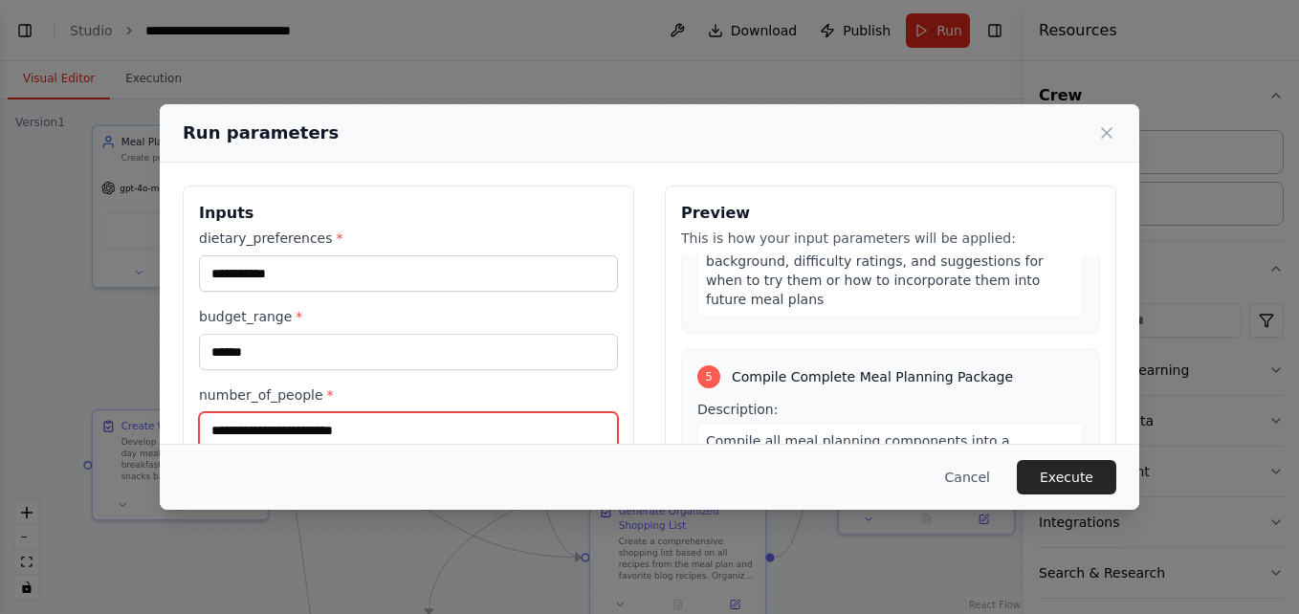
click at [305, 430] on input "number_of_people *" at bounding box center [408, 430] width 419 height 36
paste input "**********"
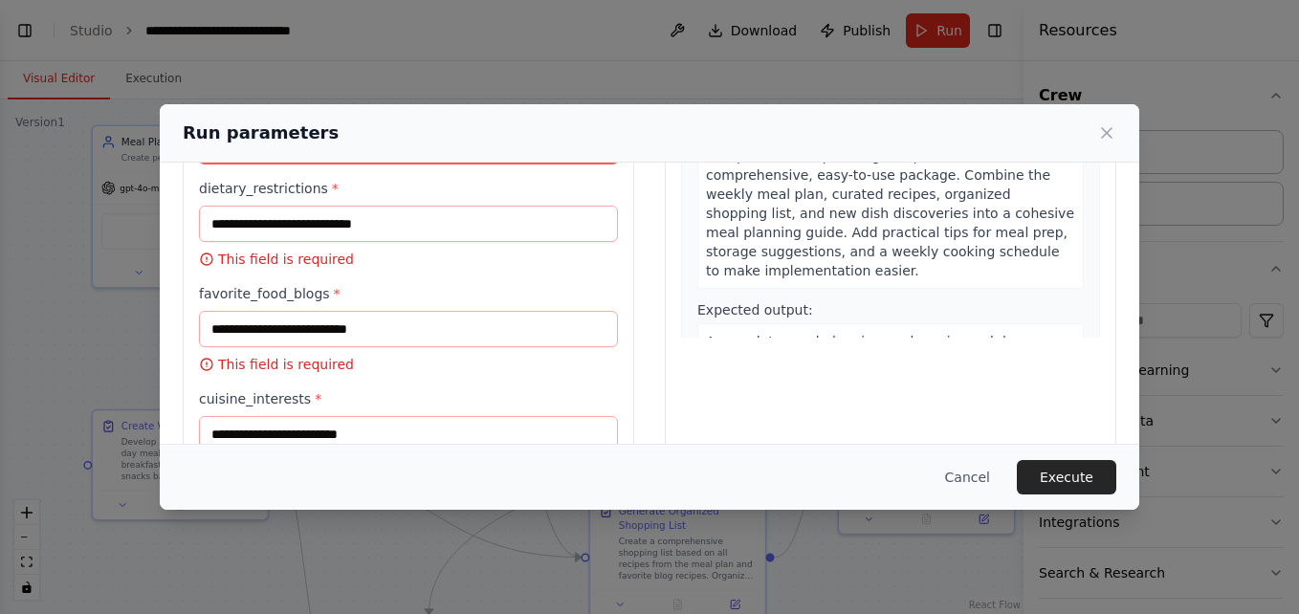
scroll to position [276, 0]
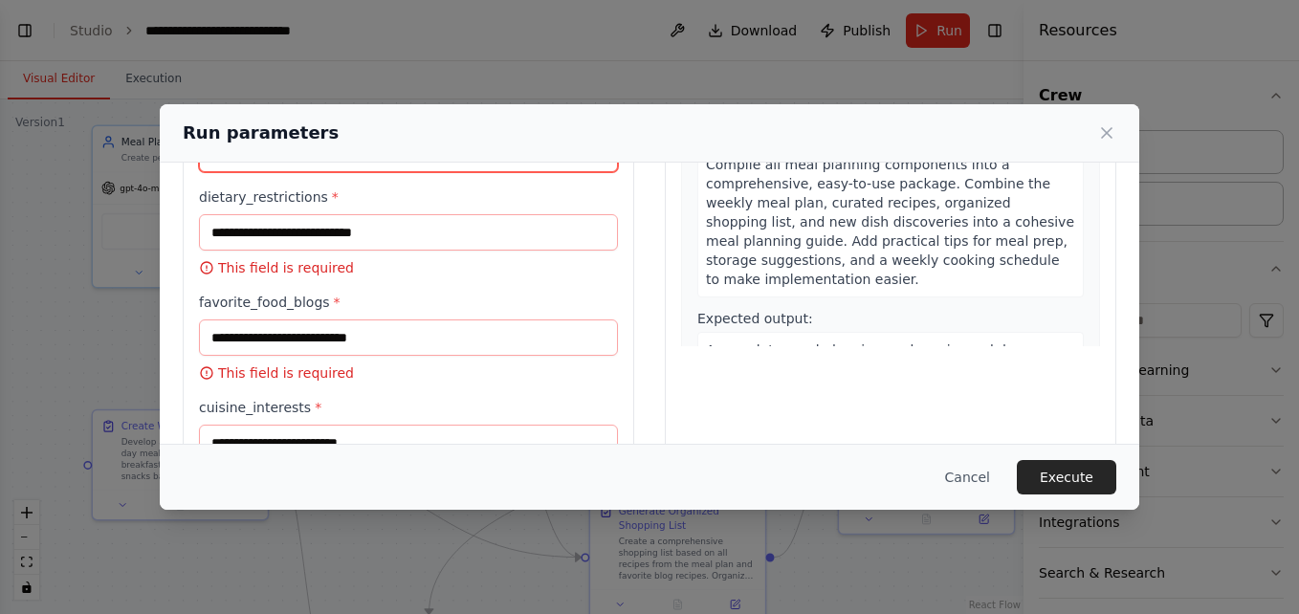
type input "**********"
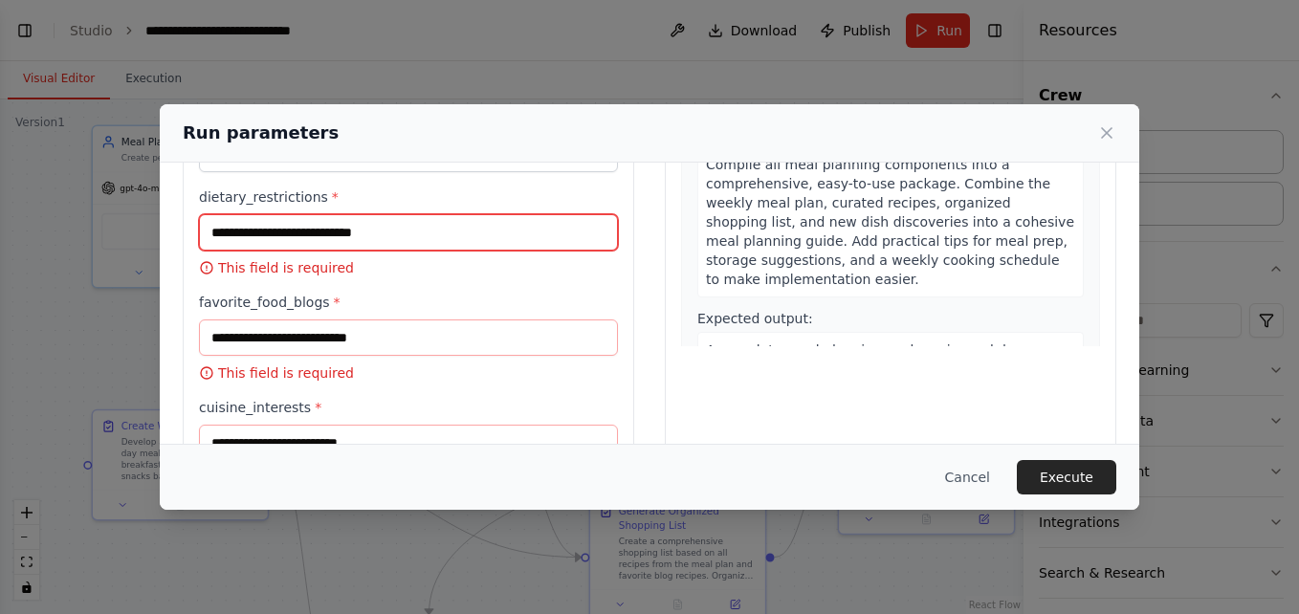
click at [320, 234] on input "dietary_restrictions *" at bounding box center [408, 232] width 419 height 36
paste input "**********"
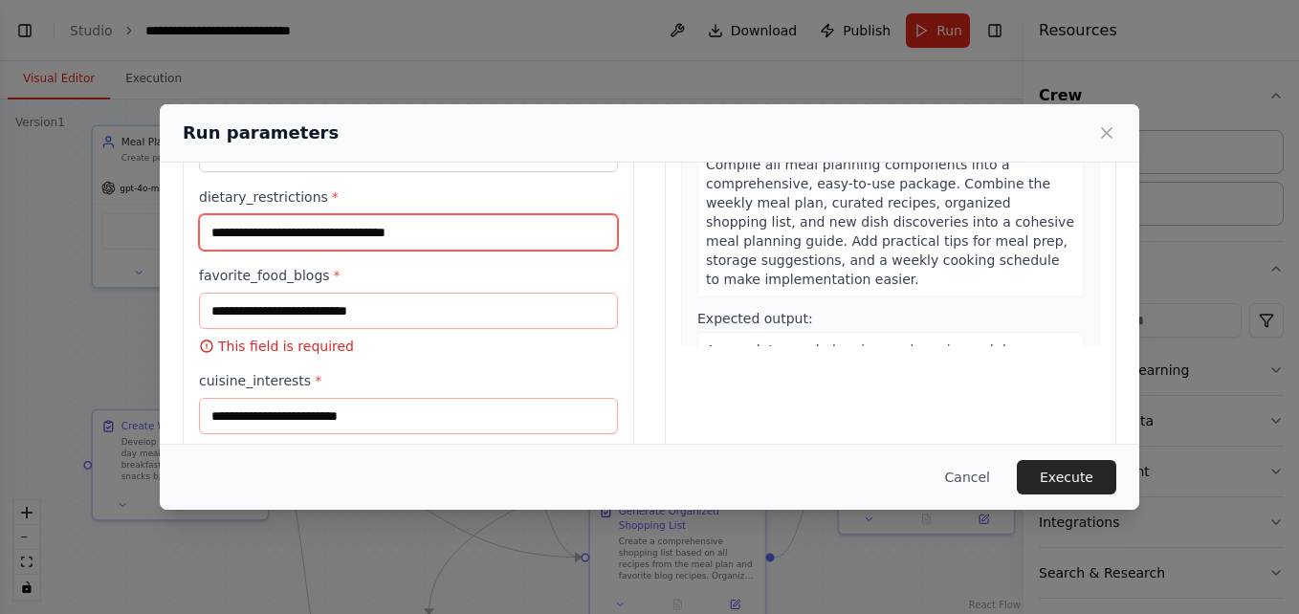
type input "**********"
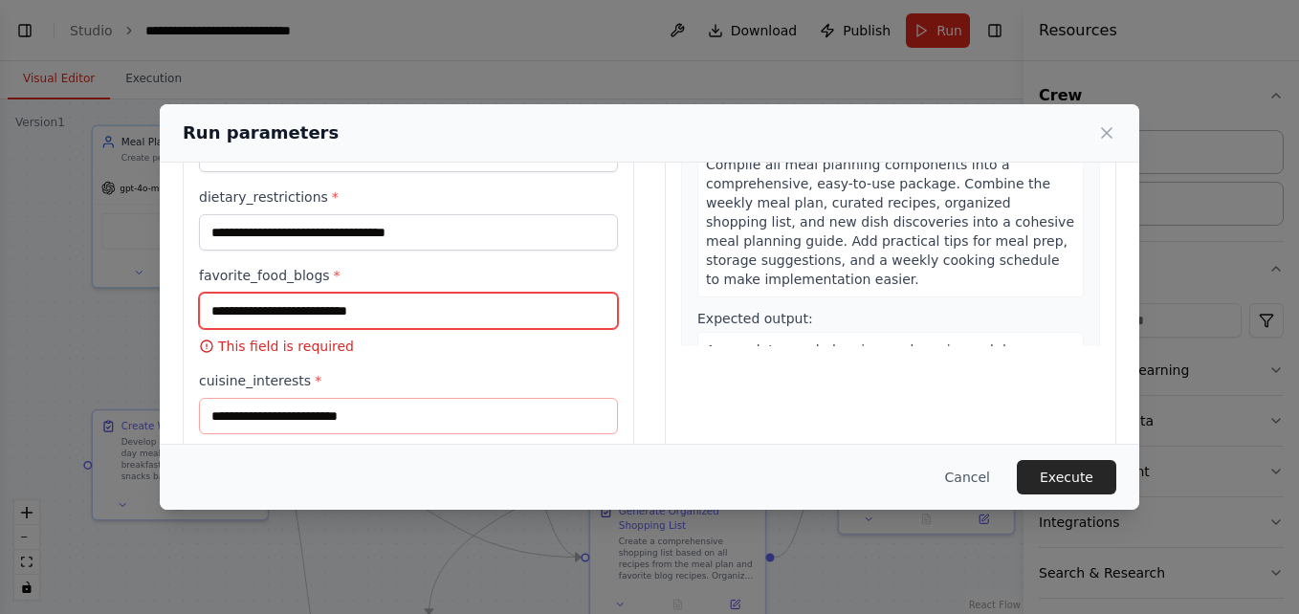
click at [304, 311] on input "favorite_food_blogs *" at bounding box center [408, 311] width 419 height 36
paste input "**********"
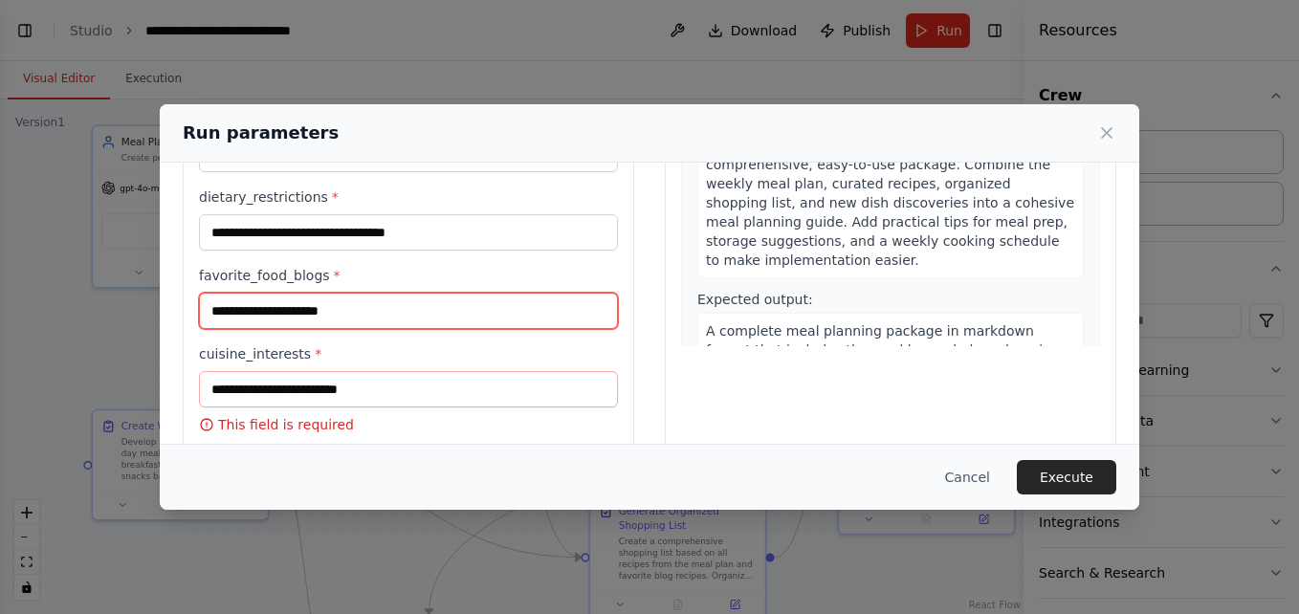
type input "**********"
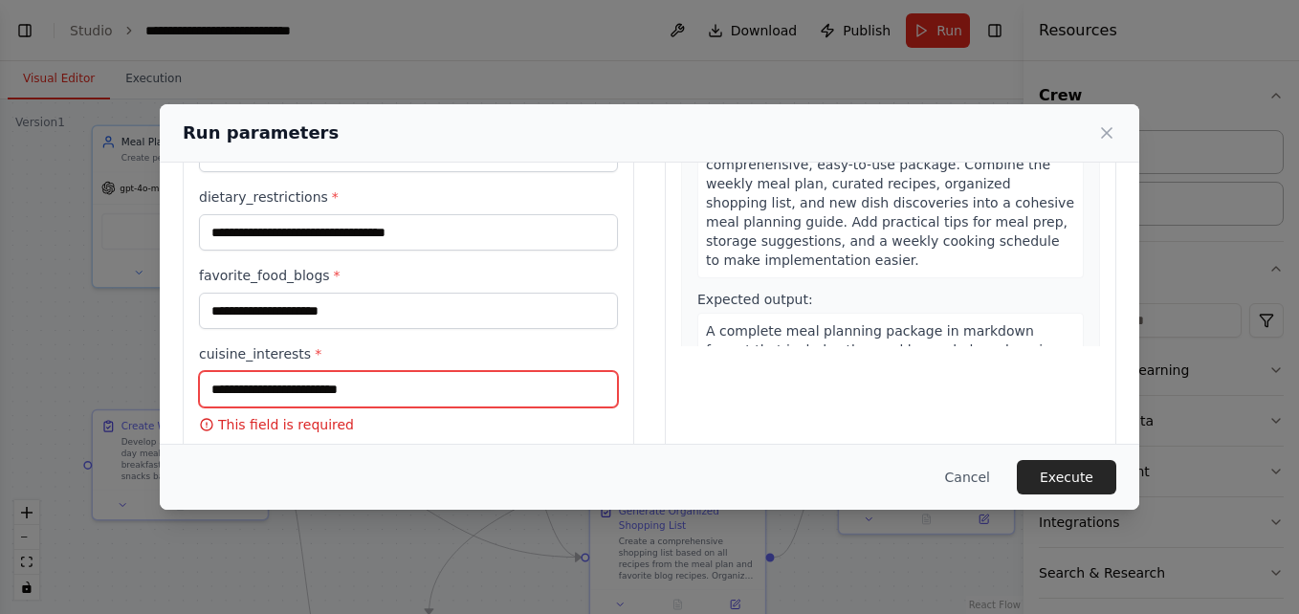
click at [284, 385] on input "cuisine_interests *" at bounding box center [408, 389] width 419 height 36
paste input "******"
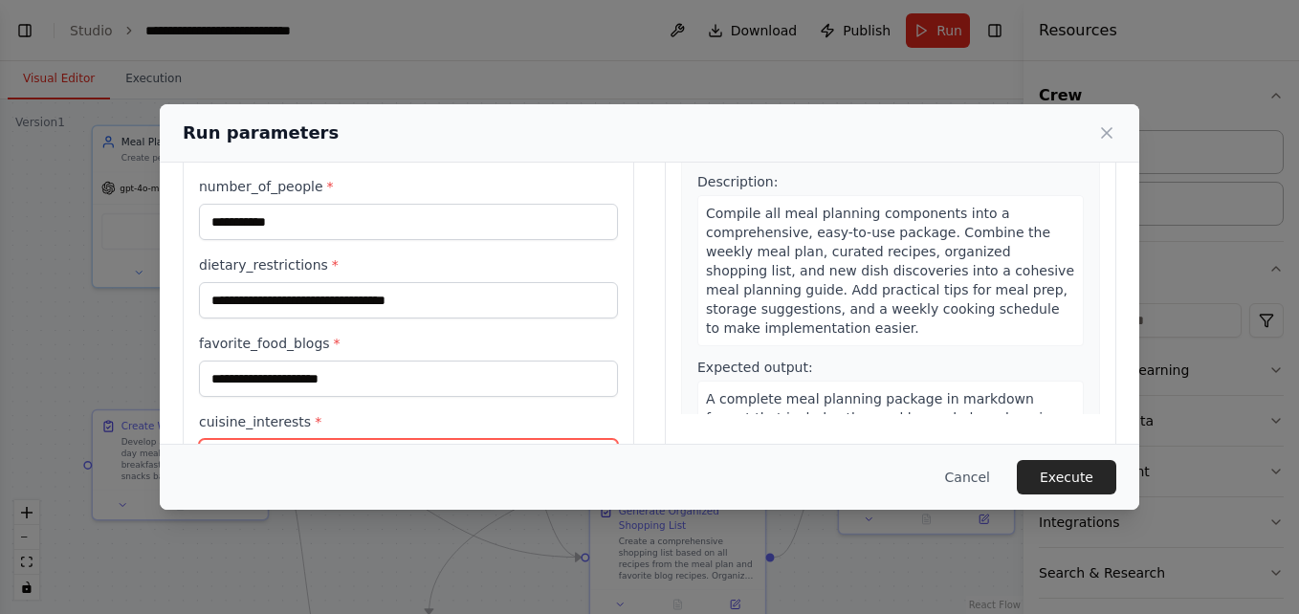
scroll to position [385, 0]
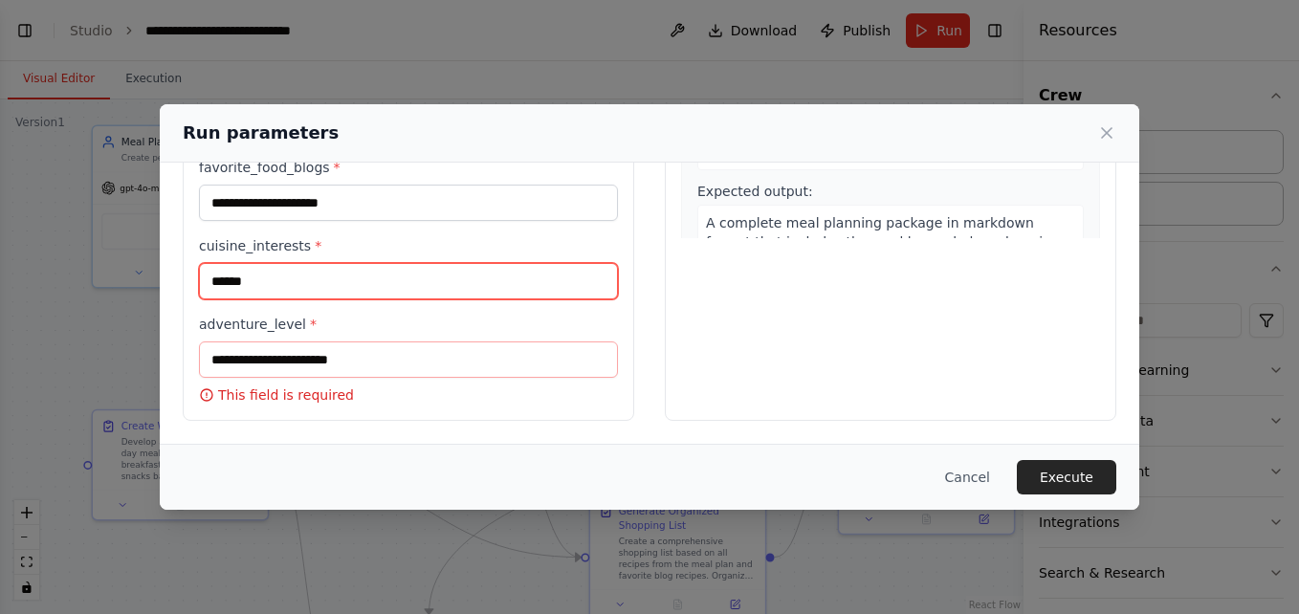
drag, startPoint x: 285, startPoint y: 282, endPoint x: 207, endPoint y: 280, distance: 78.5
click at [207, 280] on input "******" at bounding box center [408, 281] width 419 height 36
type input "*"
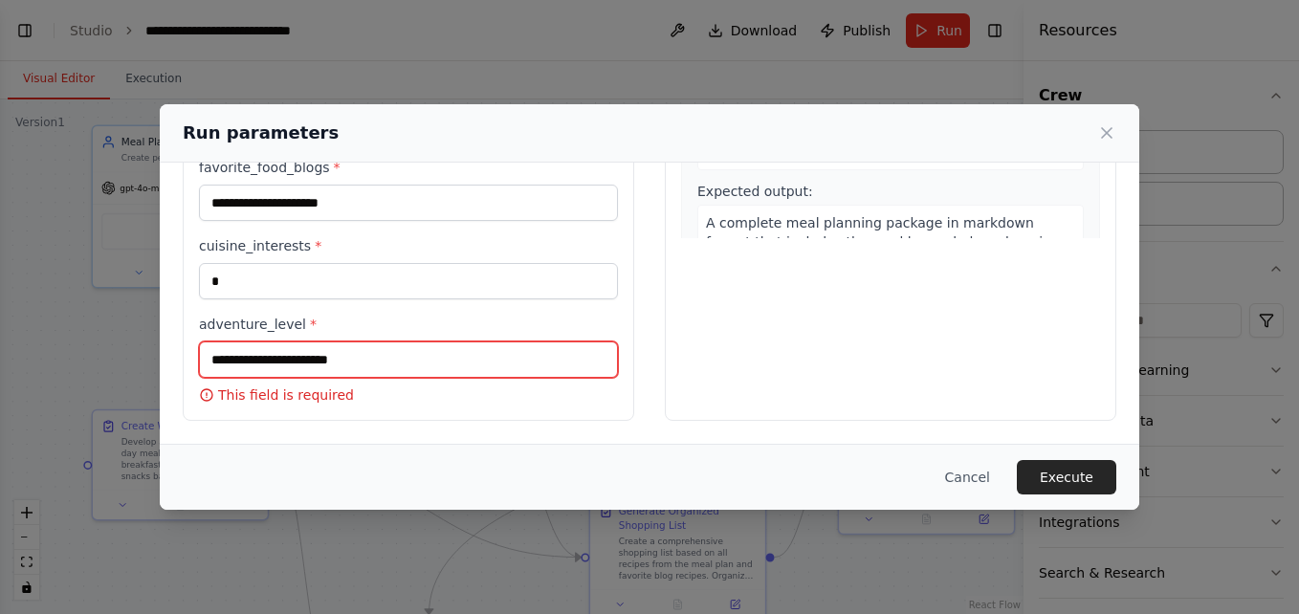
click at [223, 356] on input "adventure_level *" at bounding box center [408, 359] width 419 height 36
type input "*"
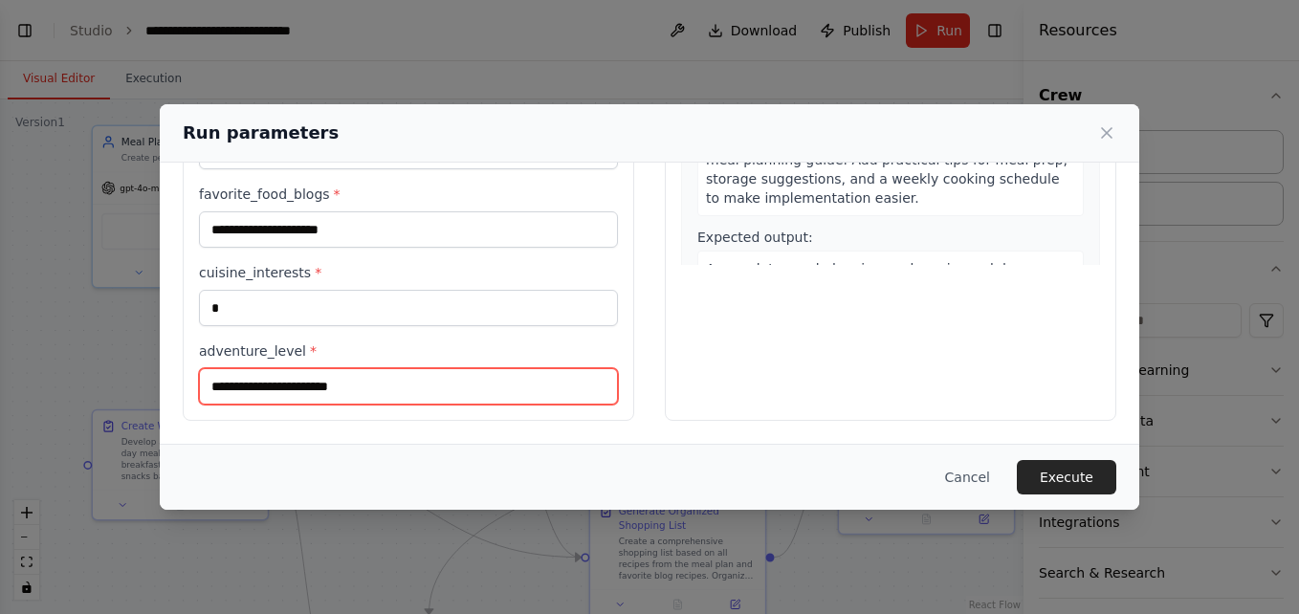
scroll to position [1464, 0]
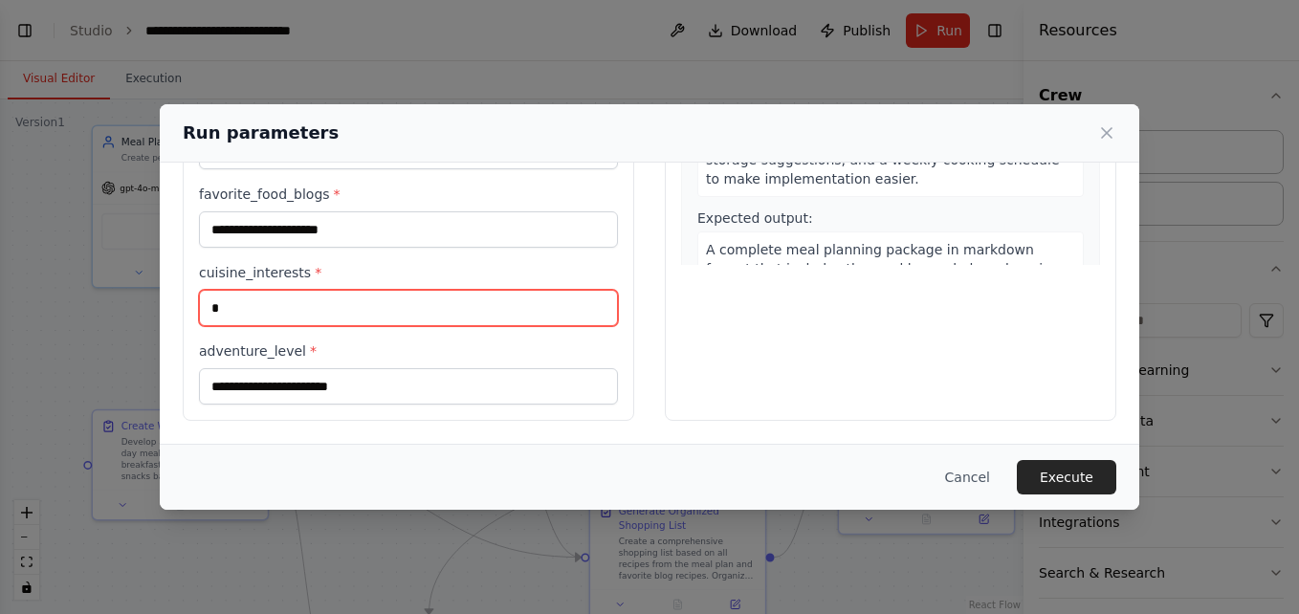
click at [253, 310] on input "*" at bounding box center [408, 308] width 419 height 36
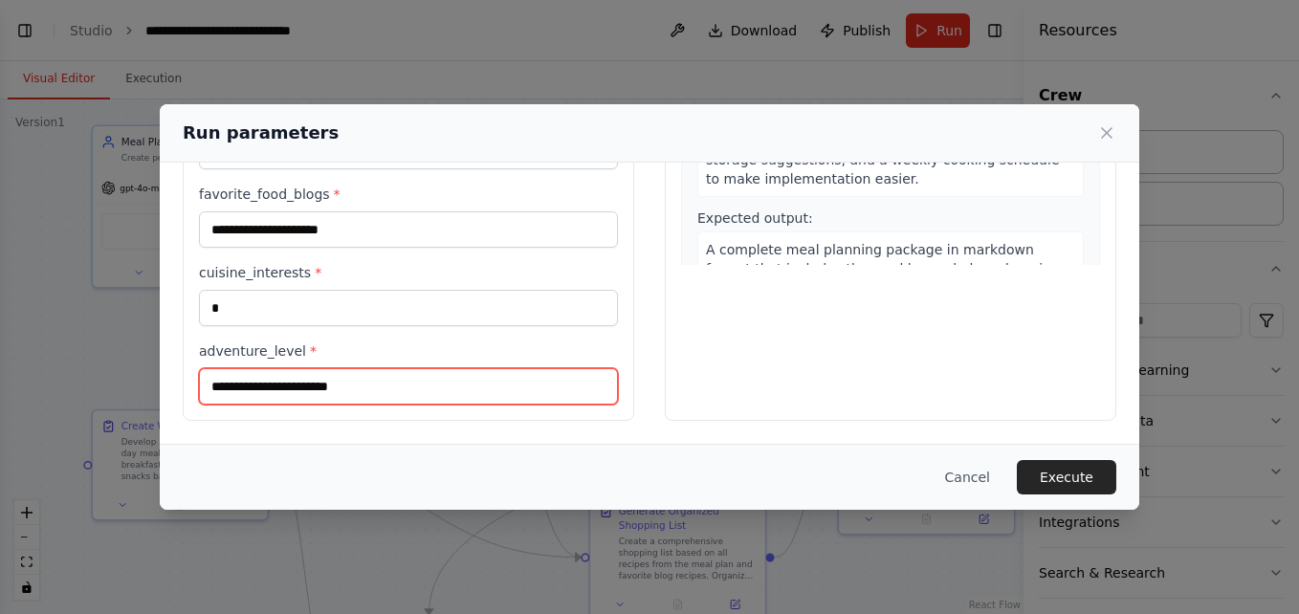
type input "*"
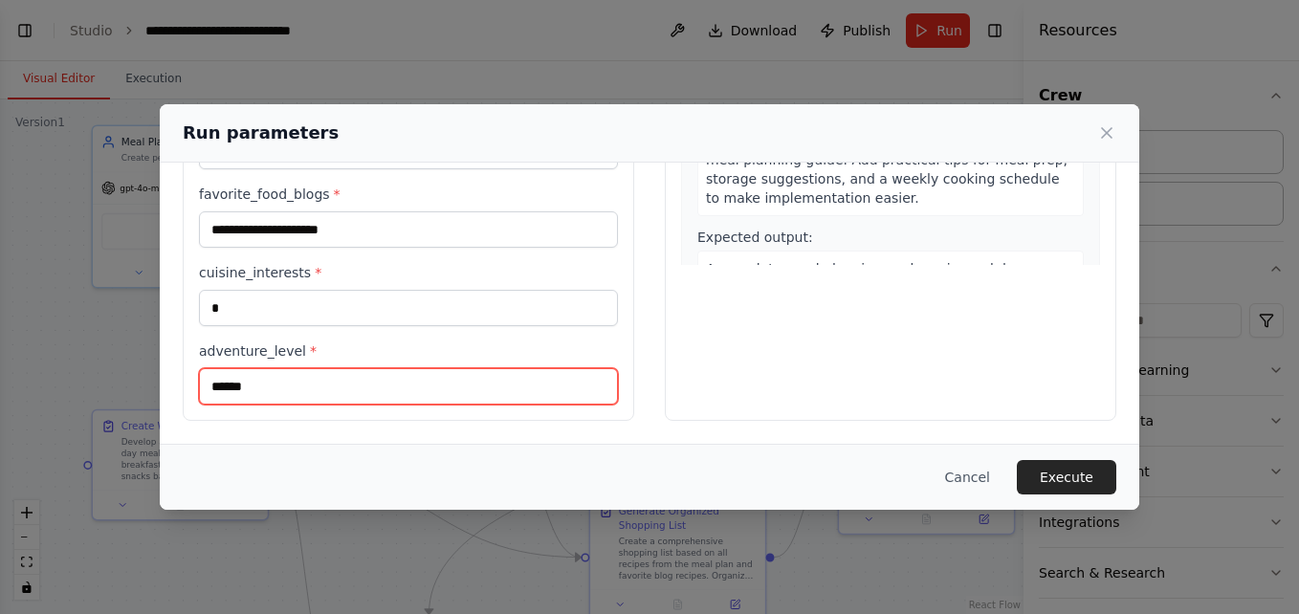
type input "******"
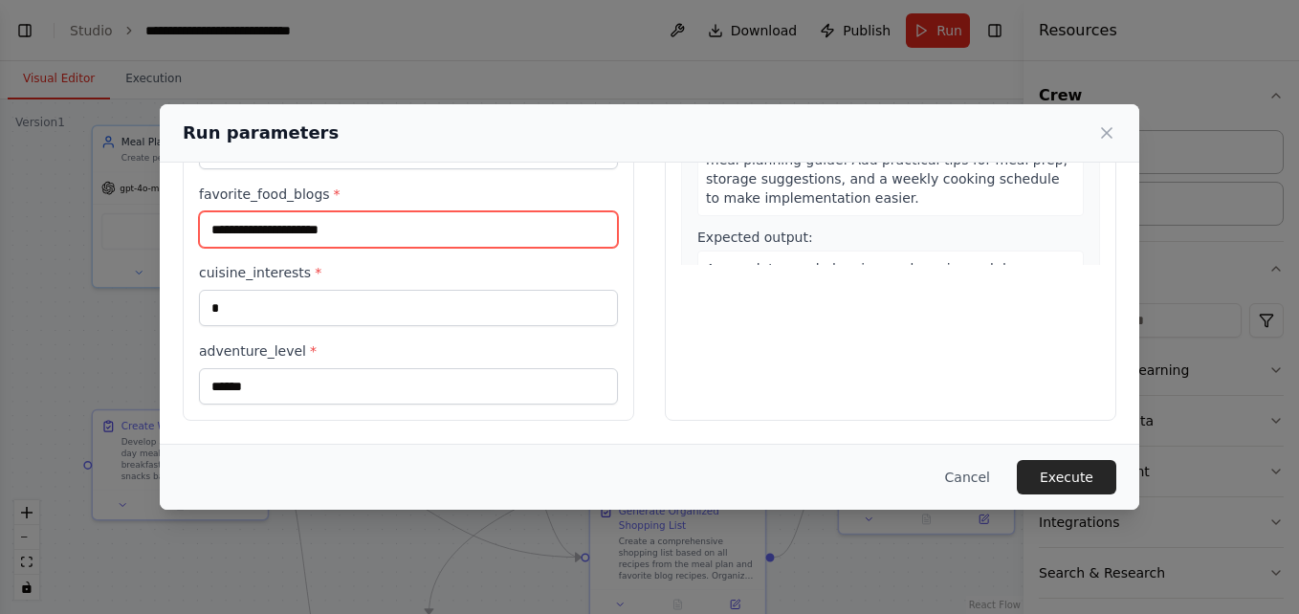
drag, startPoint x: 337, startPoint y: 231, endPoint x: 198, endPoint y: 229, distance: 138.7
click at [198, 229] on div "**********" at bounding box center [409, 124] width 452 height 593
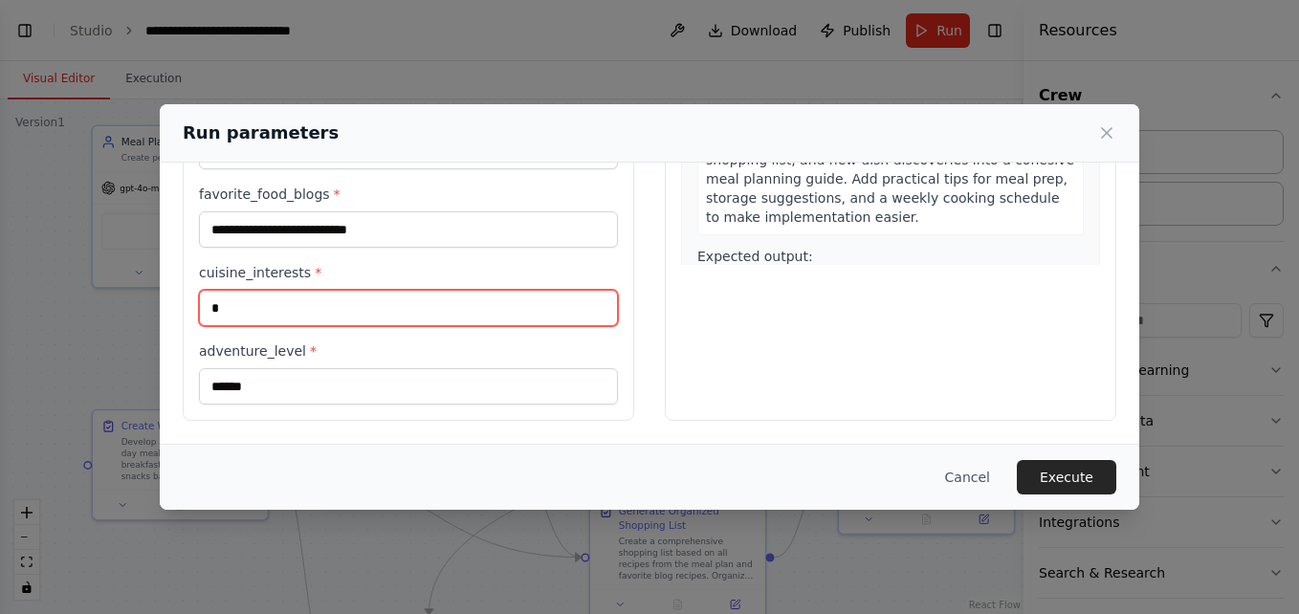
drag, startPoint x: 246, startPoint y: 299, endPoint x: 166, endPoint y: 310, distance: 80.1
click at [166, 310] on div "**********" at bounding box center [650, 124] width 980 height 639
paste input "**********"
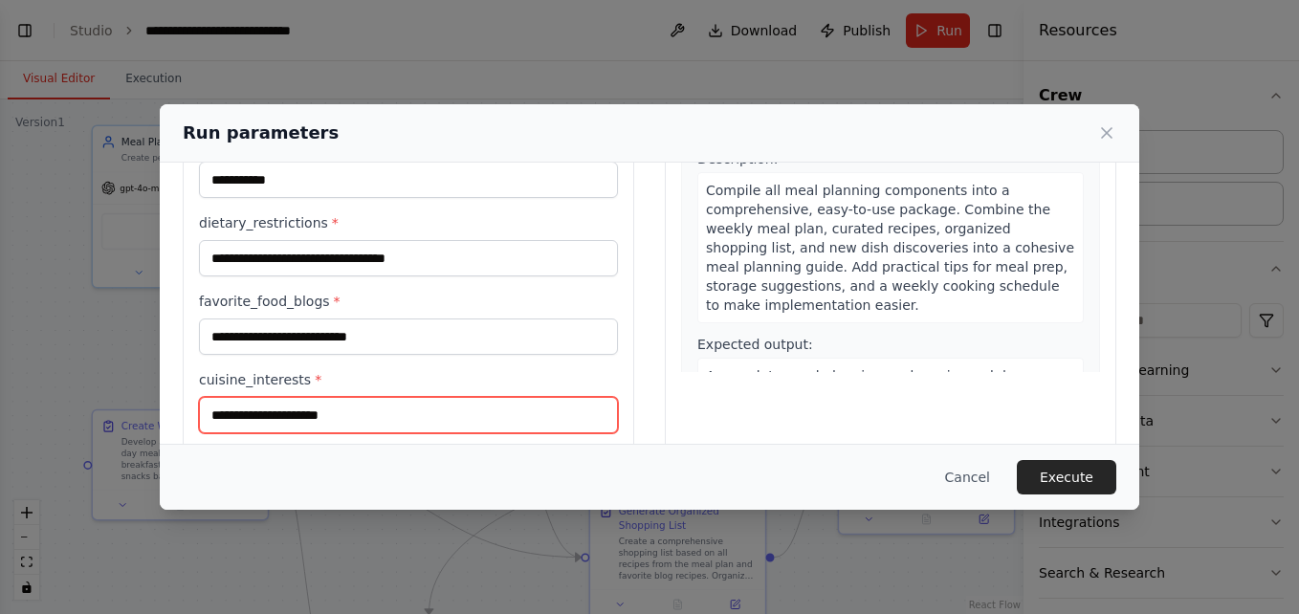
scroll to position [250, 0]
type input "**********"
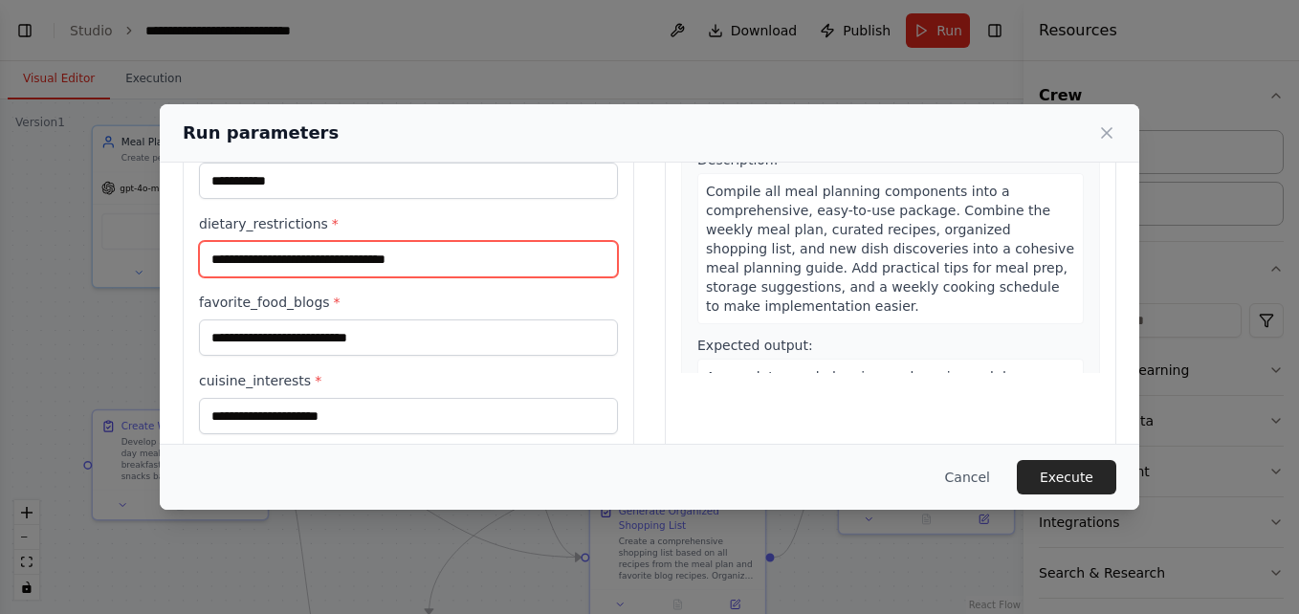
drag, startPoint x: 423, startPoint y: 264, endPoint x: 205, endPoint y: 268, distance: 218.1
click at [205, 268] on input "**********" at bounding box center [408, 259] width 419 height 36
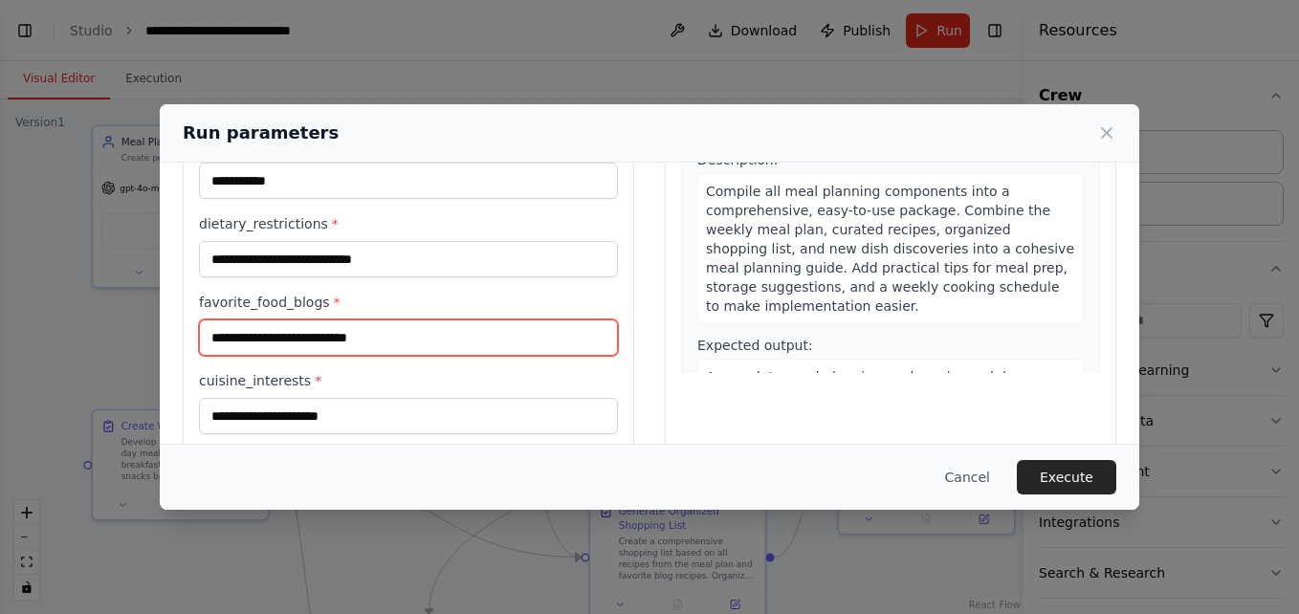
click at [262, 349] on input "favorite_food_blogs *" at bounding box center [408, 337] width 419 height 36
paste input "**********"
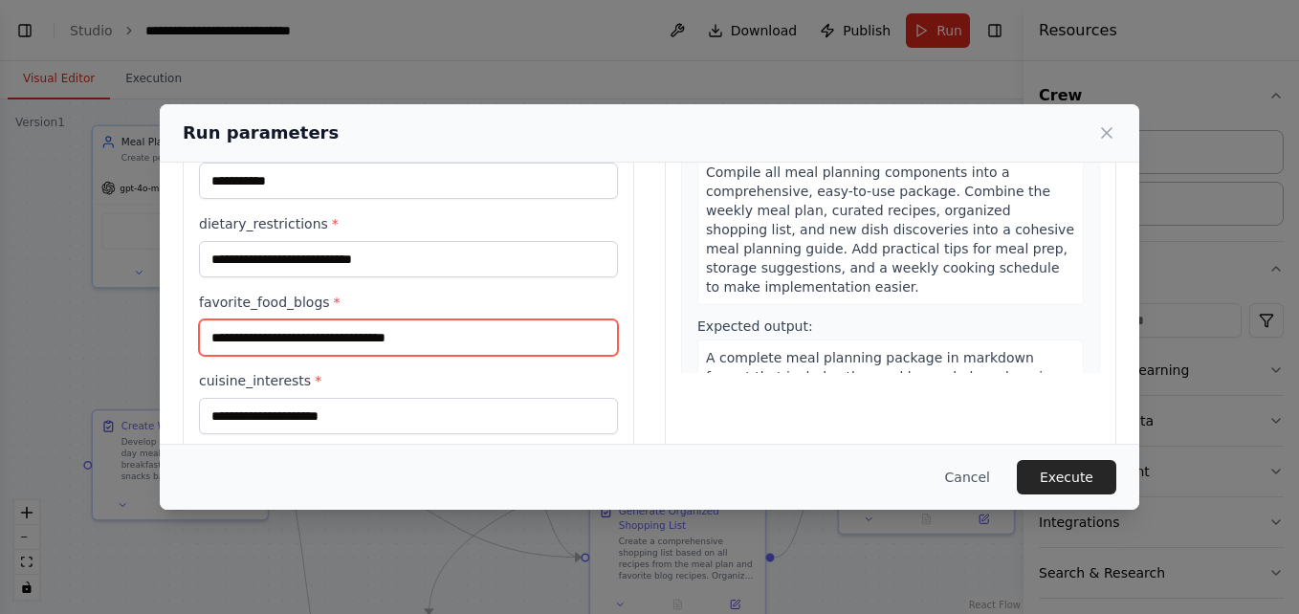
type input "**********"
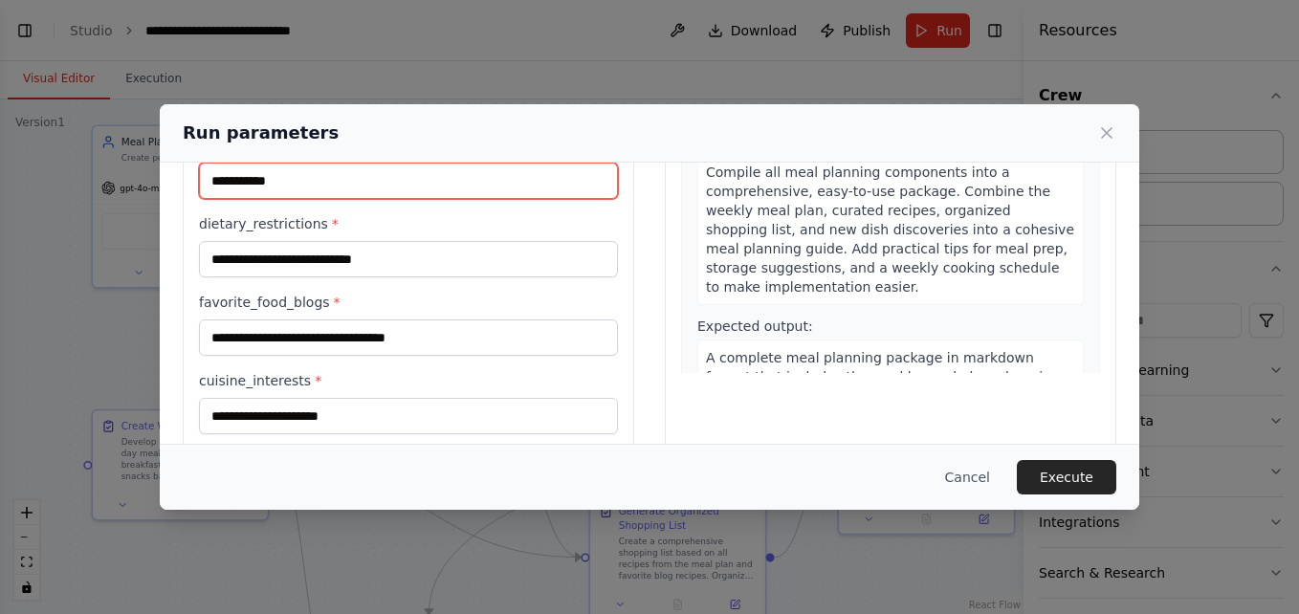
drag, startPoint x: 297, startPoint y: 184, endPoint x: 200, endPoint y: 185, distance: 96.6
click at [200, 185] on input "**********" at bounding box center [408, 181] width 419 height 36
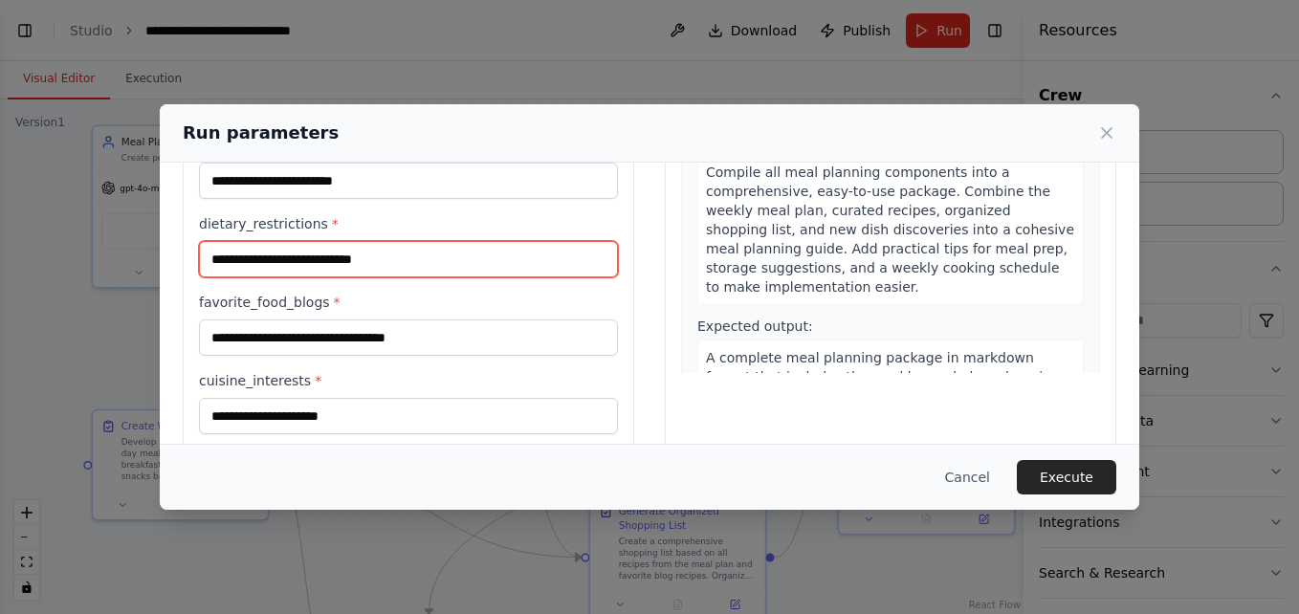
click at [246, 258] on input "dietary_restrictions *" at bounding box center [408, 259] width 419 height 36
paste input "**********"
type input "**********"
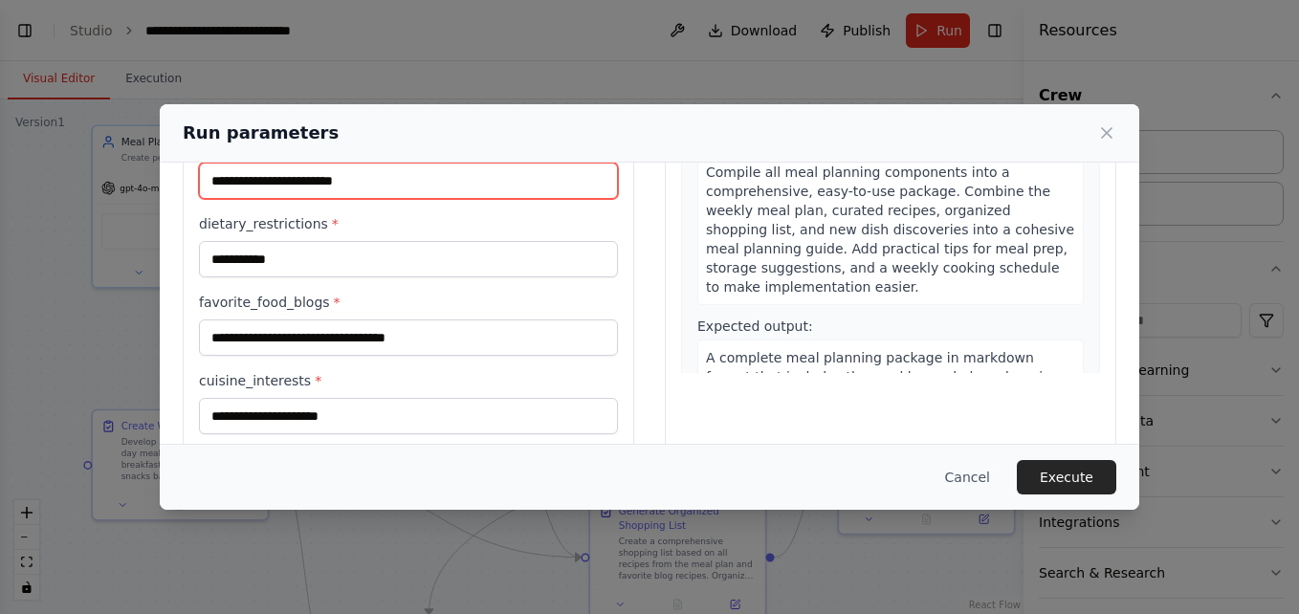
click at [235, 187] on input "number_of_people *" at bounding box center [408, 181] width 419 height 36
type input "*"
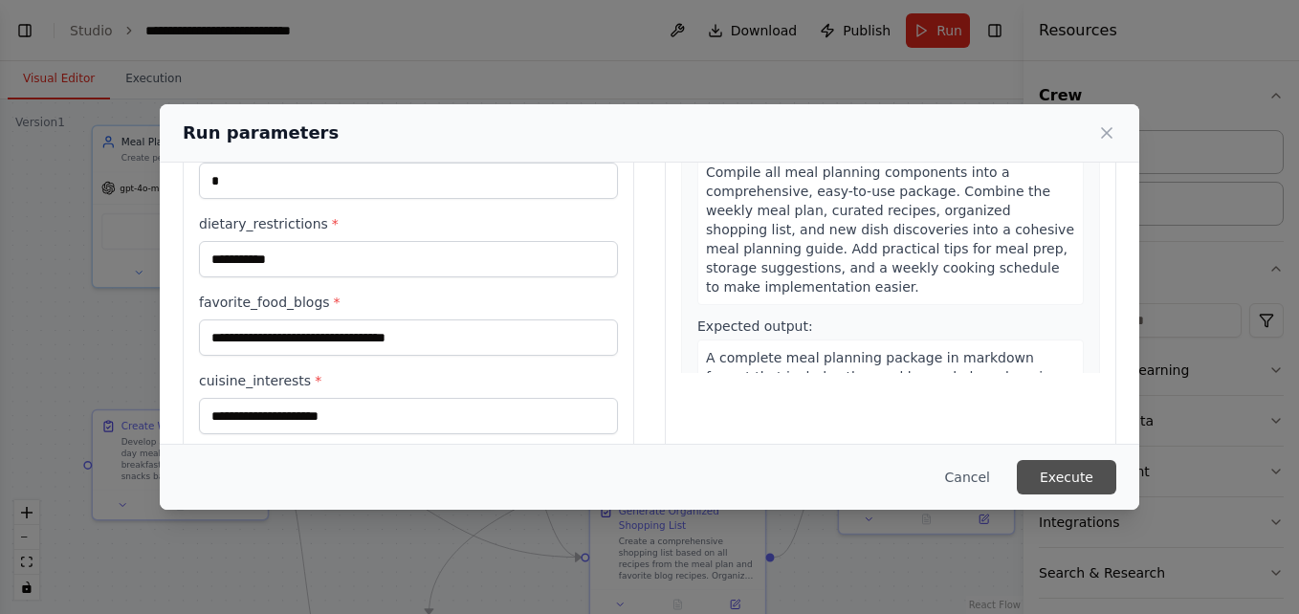
click at [1069, 476] on button "Execute" at bounding box center [1066, 477] width 99 height 34
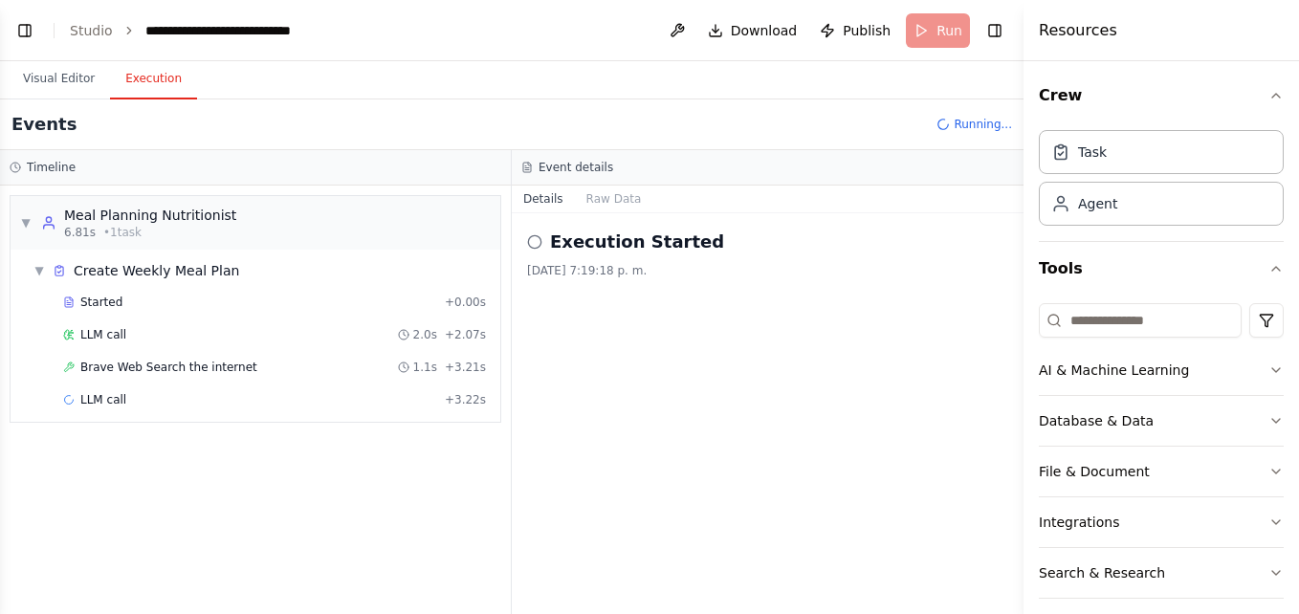
click at [159, 81] on button "Execution" at bounding box center [153, 79] width 87 height 40
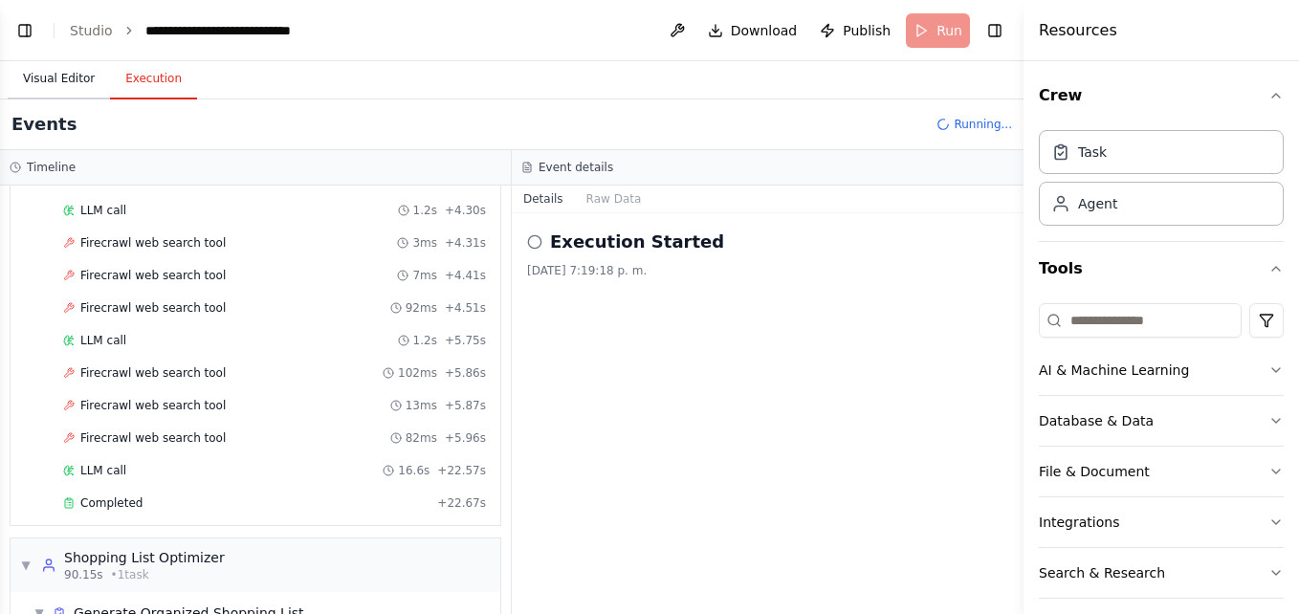
scroll to position [1620, 0]
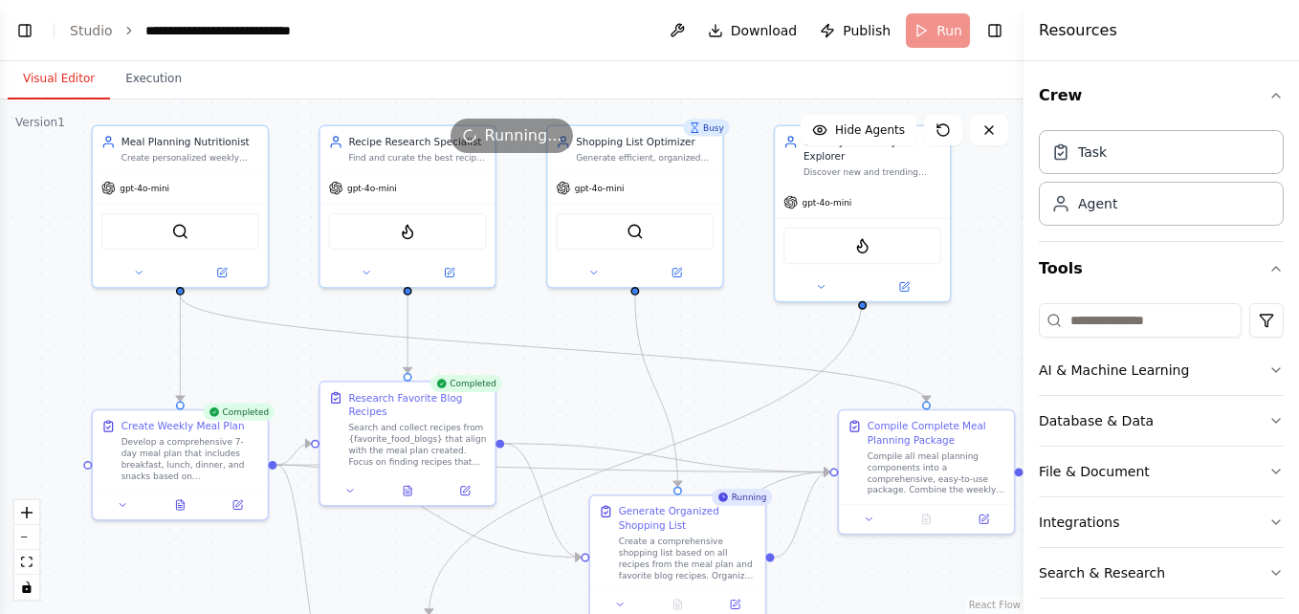
click at [70, 83] on button "Visual Editor" at bounding box center [59, 79] width 102 height 40
click at [999, 34] on button "Toggle Right Sidebar" at bounding box center [994, 30] width 27 height 27
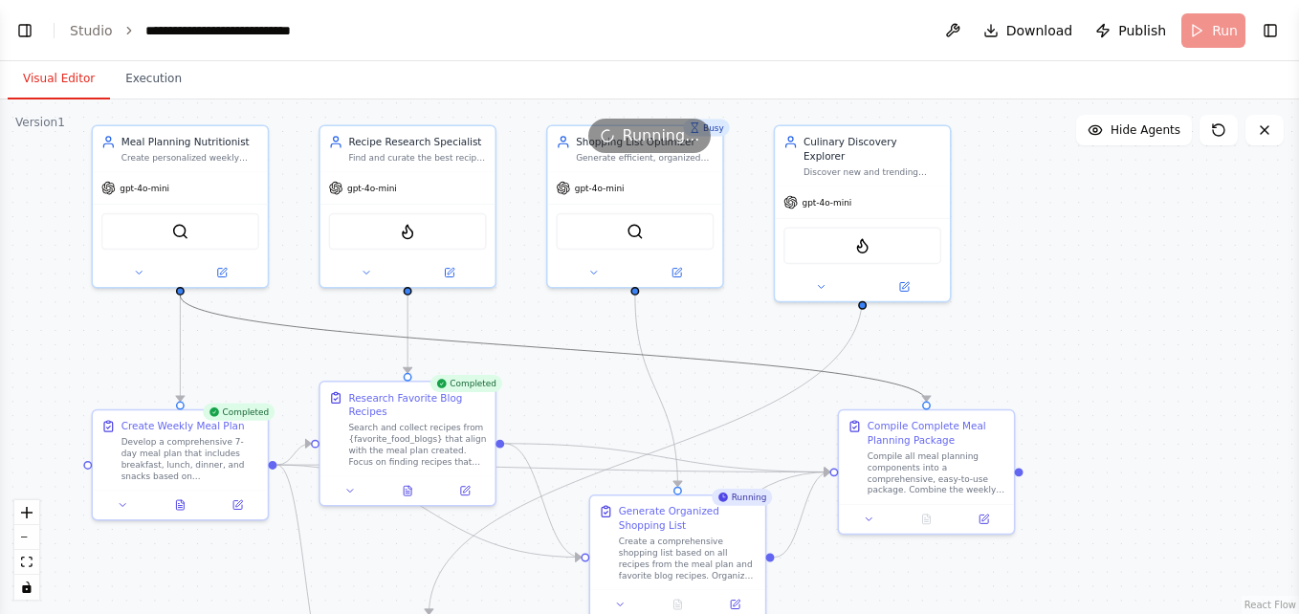
drag, startPoint x: 599, startPoint y: 355, endPoint x: 650, endPoint y: 389, distance: 61.3
click at [20, 54] on div ".deletable-edge-delete-btn { width: 20px; height: 20px; border: 0px solid #ffff…" at bounding box center [20, 54] width 0 height 0
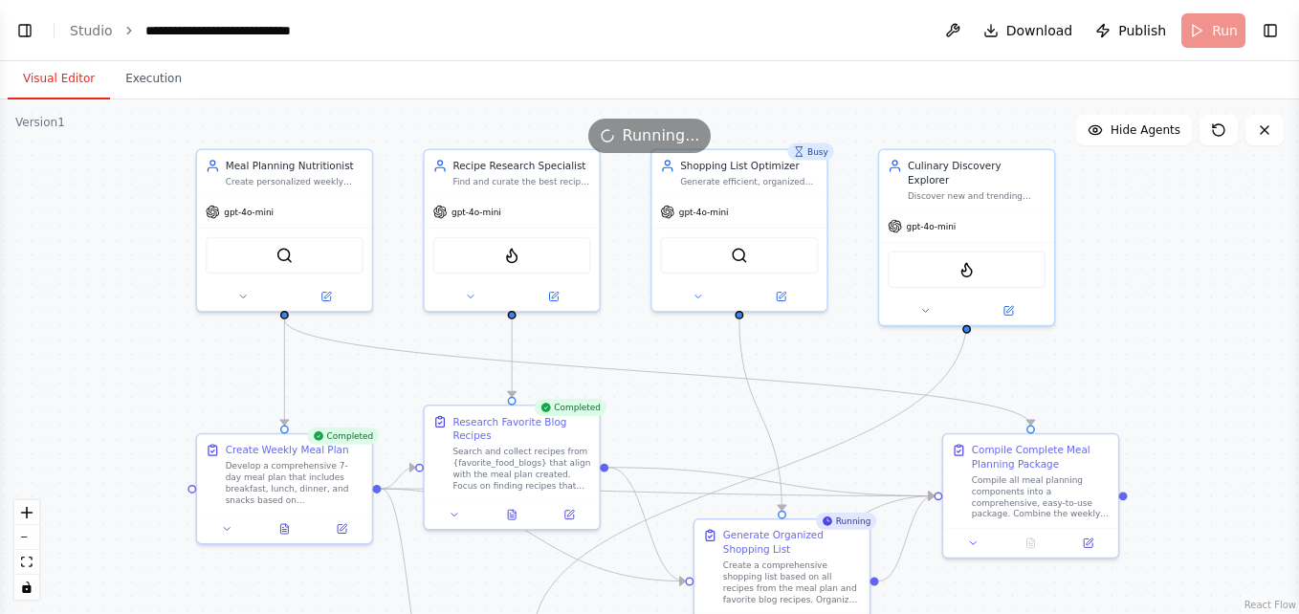
drag, startPoint x: 89, startPoint y: 345, endPoint x: 193, endPoint y: 369, distance: 107.0
click at [193, 369] on div ".deletable-edge-delete-btn { width: 20px; height: 20px; border: 0px solid #ffff…" at bounding box center [649, 356] width 1299 height 515
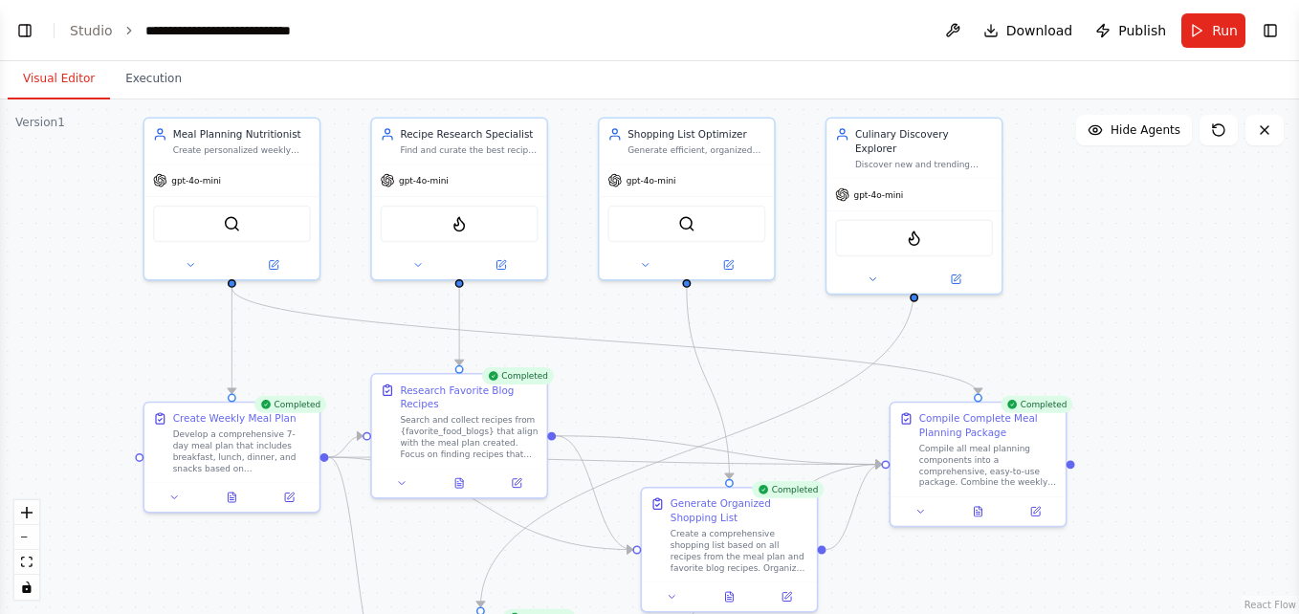
drag, startPoint x: 1138, startPoint y: 321, endPoint x: 1086, endPoint y: 290, distance: 61.4
click at [1086, 290] on div ".deletable-edge-delete-btn { width: 20px; height: 20px; border: 0px solid #ffff…" at bounding box center [649, 356] width 1299 height 515
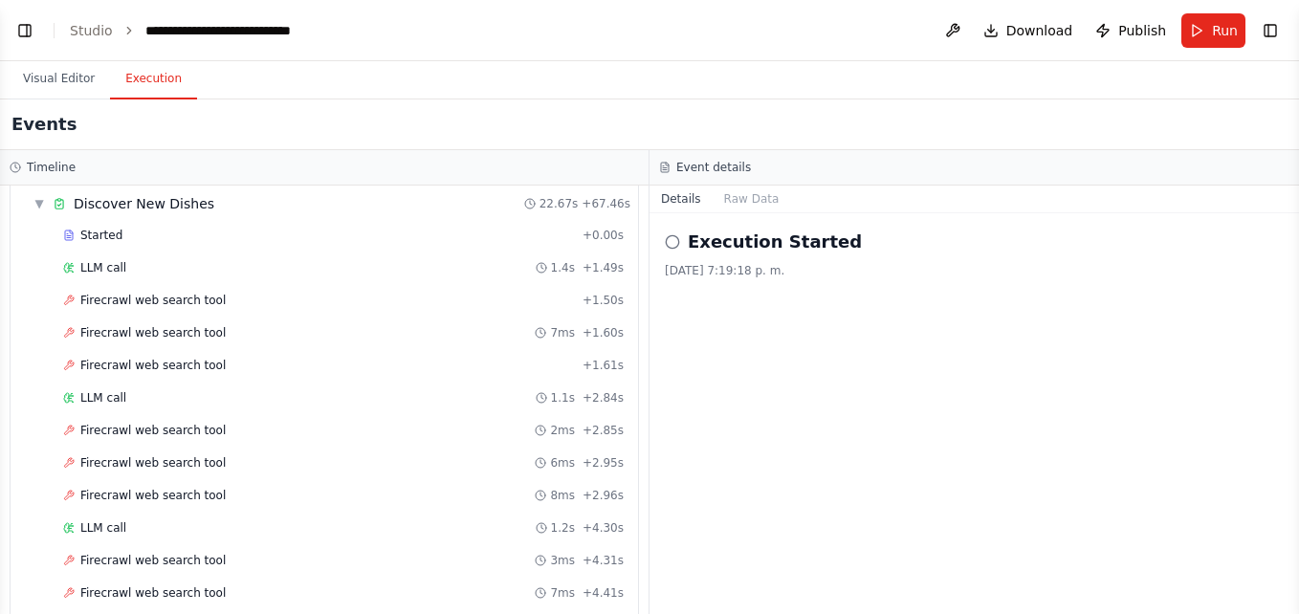
click at [143, 78] on button "Execution" at bounding box center [153, 79] width 87 height 40
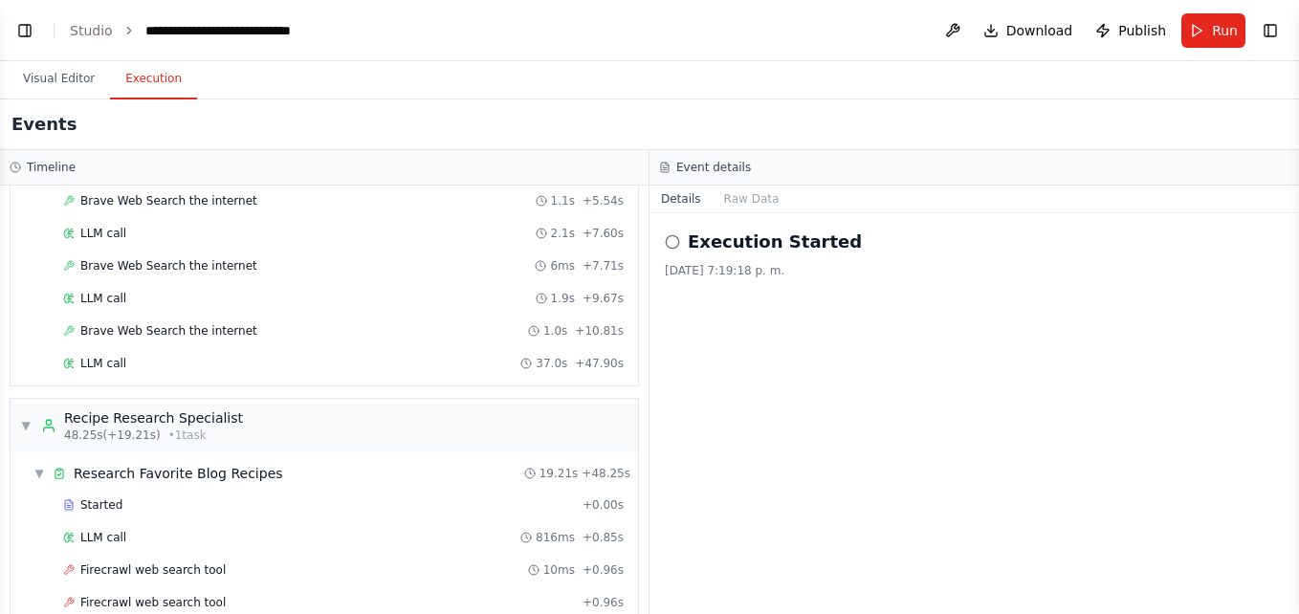
scroll to position [0, 0]
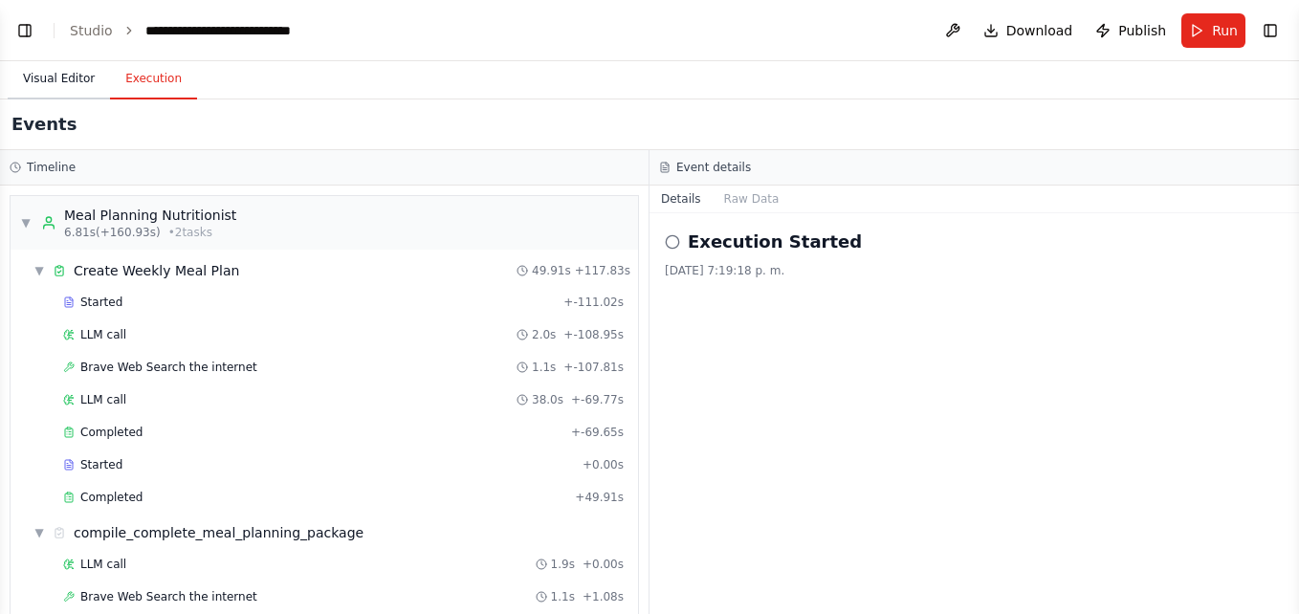
click at [64, 89] on button "Visual Editor" at bounding box center [59, 79] width 102 height 40
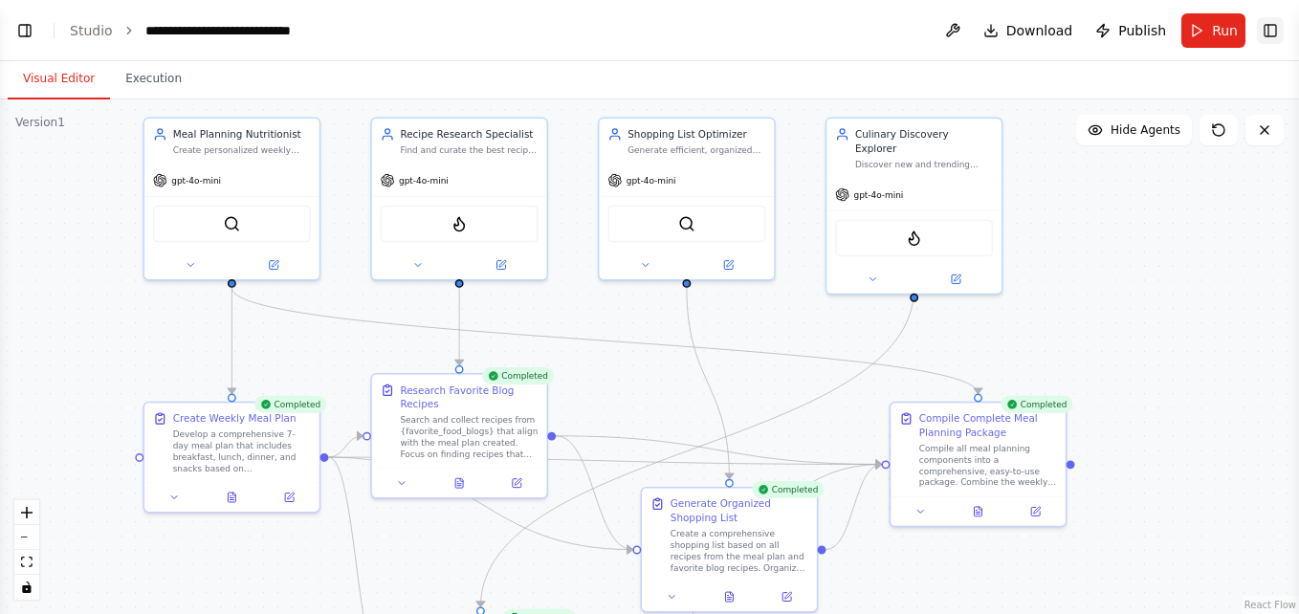
click at [1270, 31] on button "Toggle Right Sidebar" at bounding box center [1270, 30] width 27 height 27
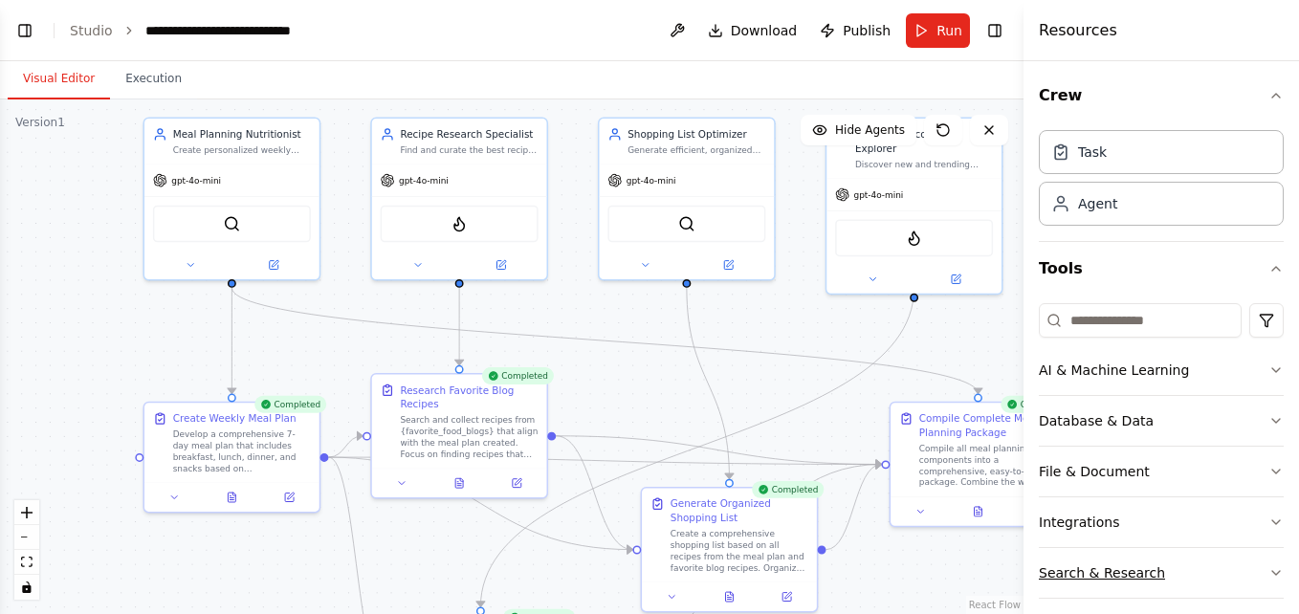
click at [1178, 568] on button "Search & Research" at bounding box center [1161, 573] width 245 height 50
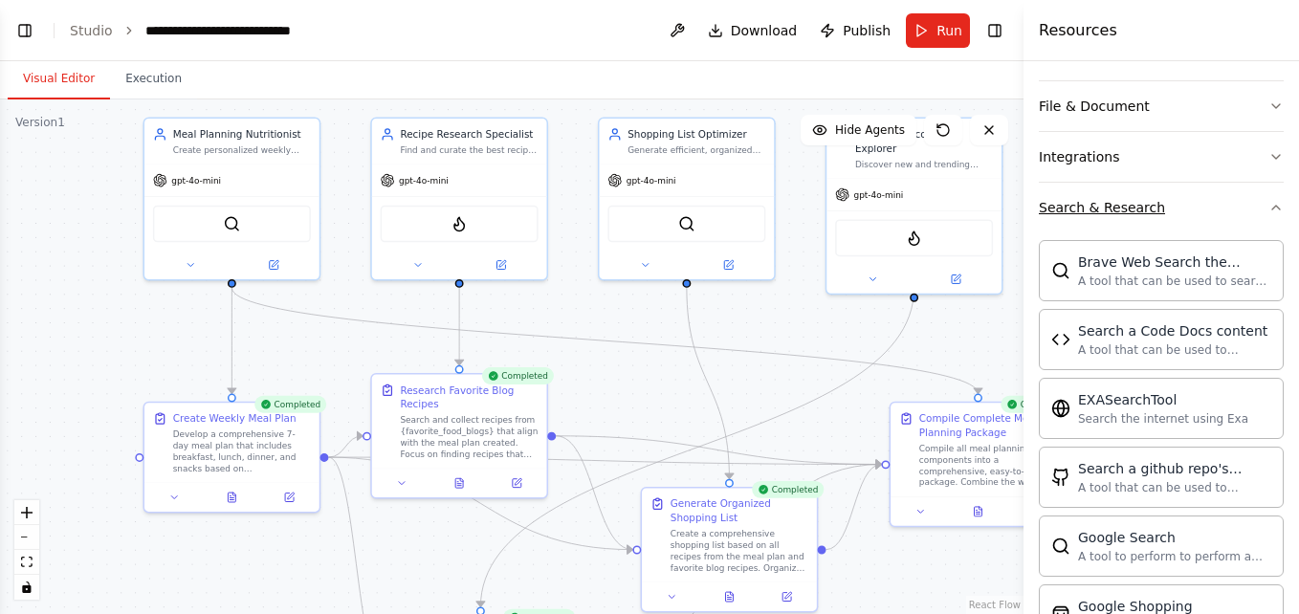
scroll to position [389, 0]
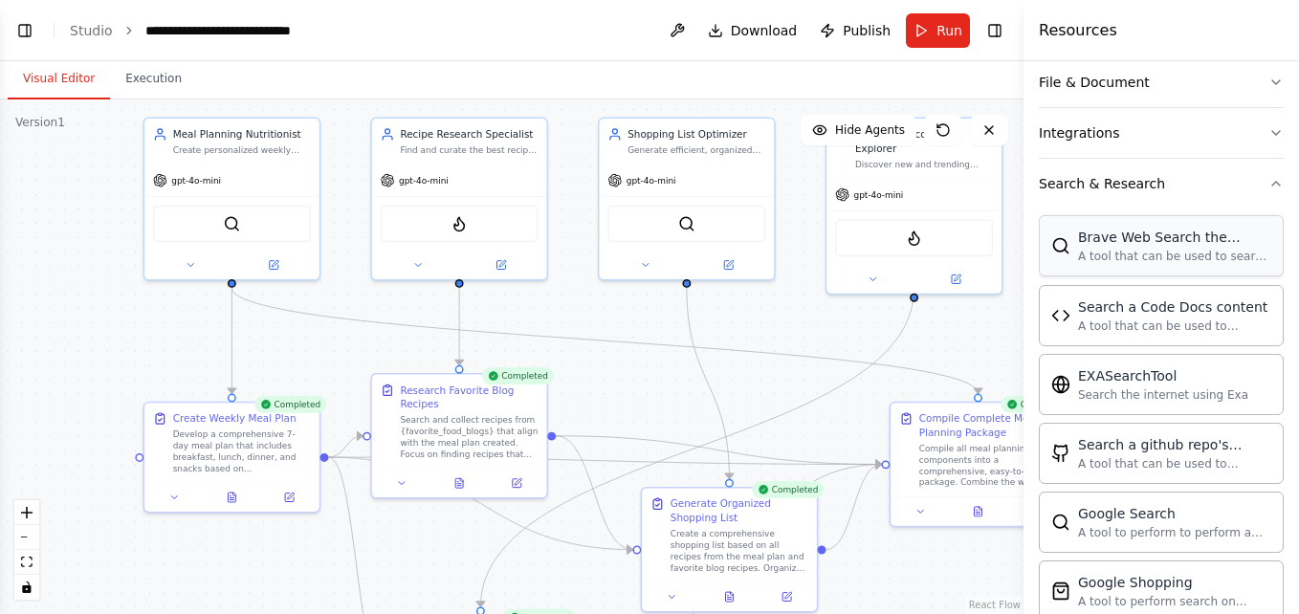
click at [1136, 263] on div "A tool that can be used to search the internet with a search_query." at bounding box center [1174, 256] width 193 height 15
click at [1131, 259] on div "A tool that can be used to search the internet with a search_query." at bounding box center [1174, 256] width 193 height 15
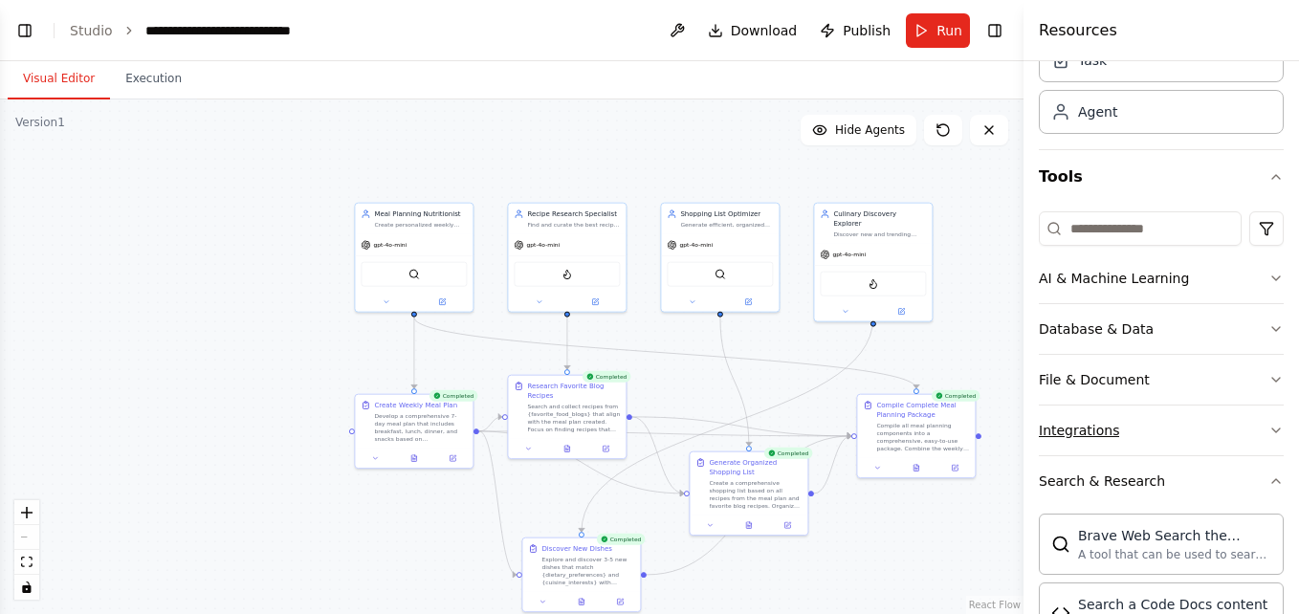
scroll to position [0, 0]
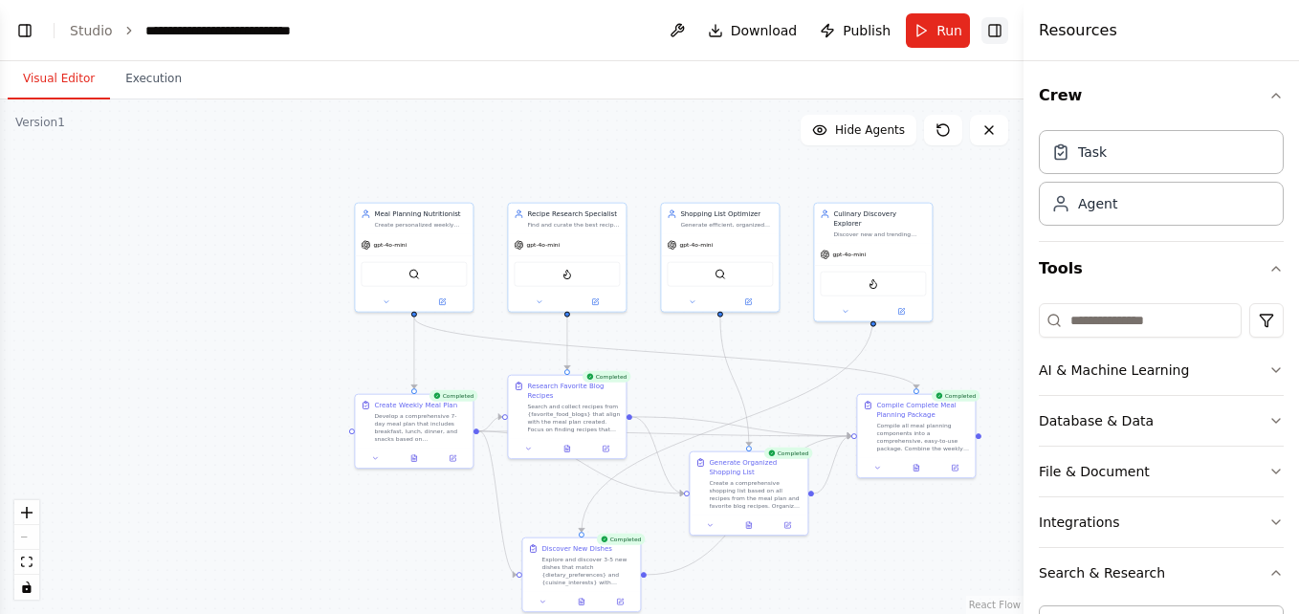
click at [1002, 37] on button "Toggle Right Sidebar" at bounding box center [994, 30] width 27 height 27
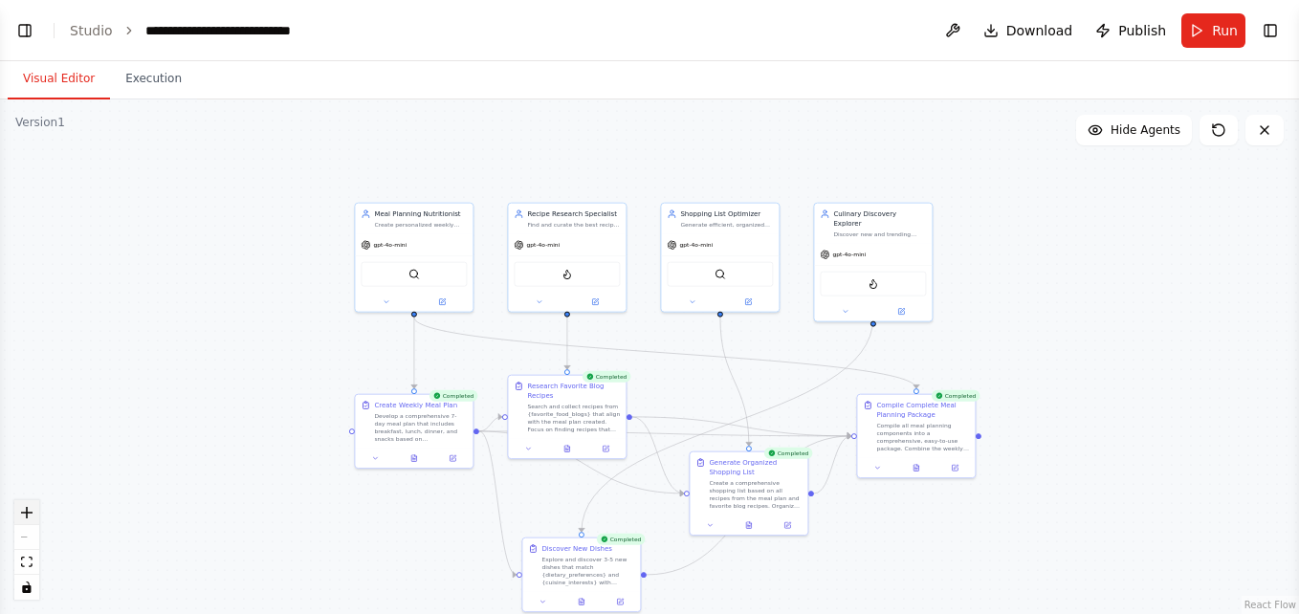
click at [21, 513] on icon "zoom in" at bounding box center [26, 512] width 11 height 11
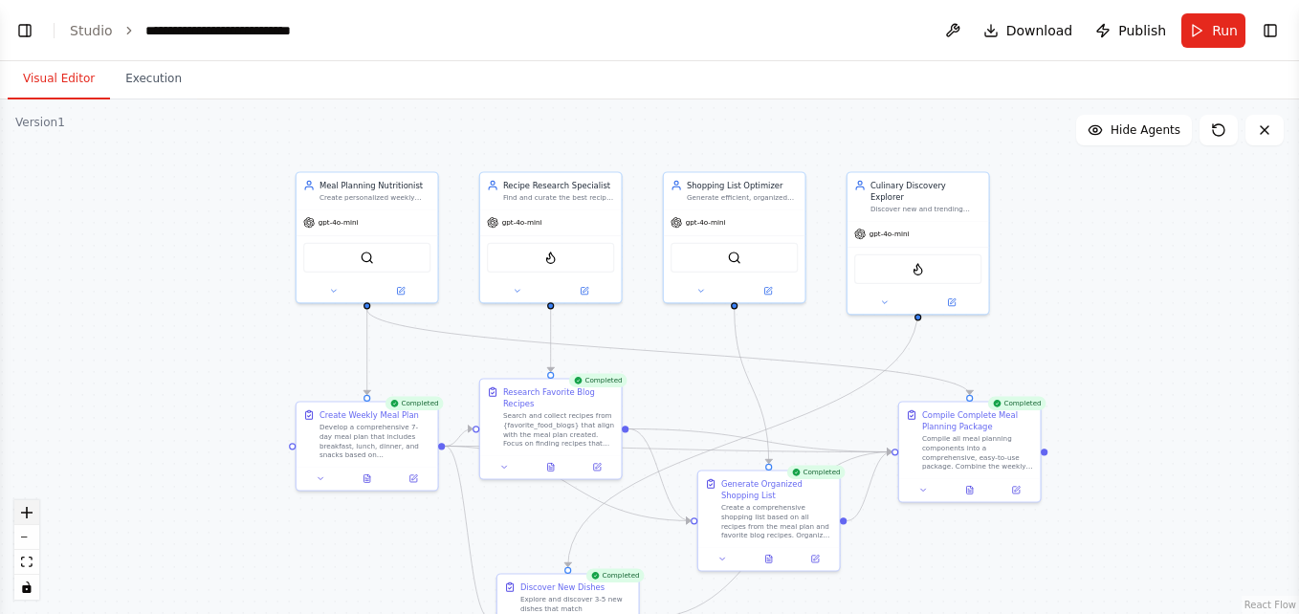
click at [21, 513] on icon "zoom in" at bounding box center [26, 512] width 11 height 11
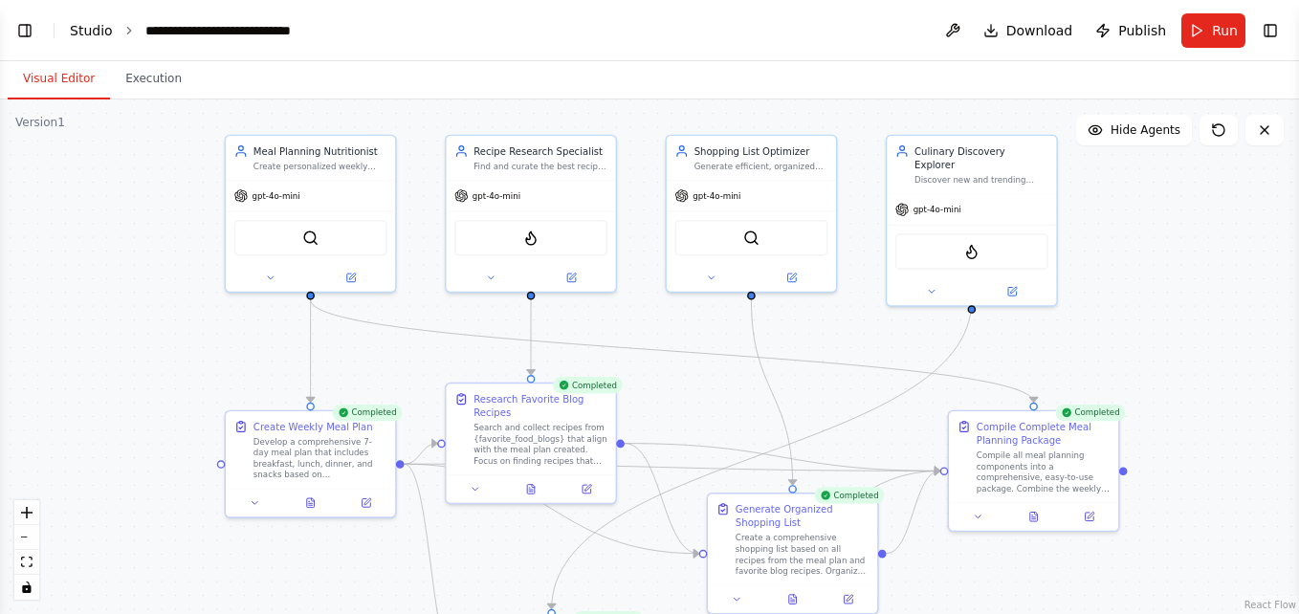
click at [94, 33] on link "Studio" at bounding box center [91, 30] width 43 height 15
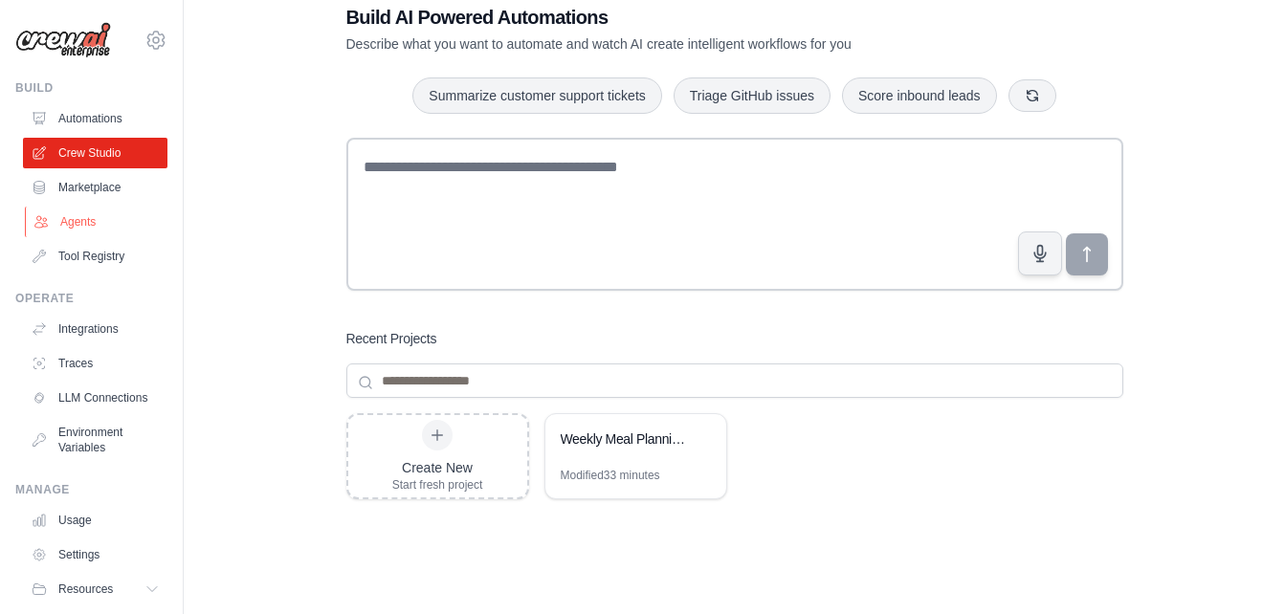
scroll to position [10, 0]
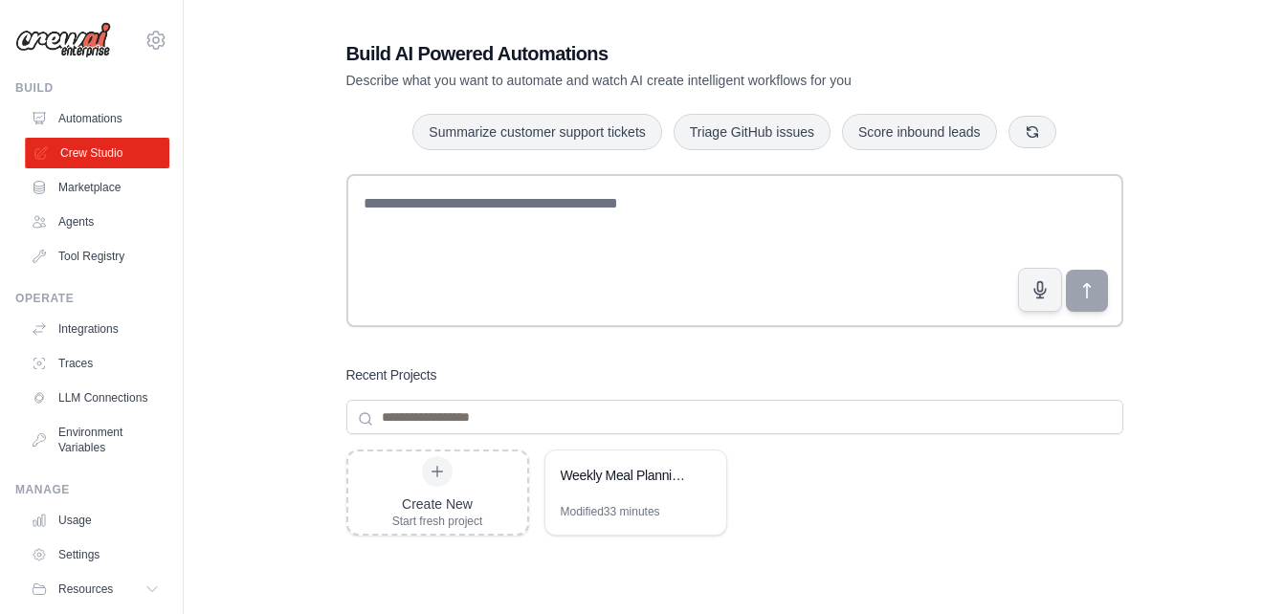
click at [86, 153] on link "Crew Studio" at bounding box center [97, 153] width 144 height 31
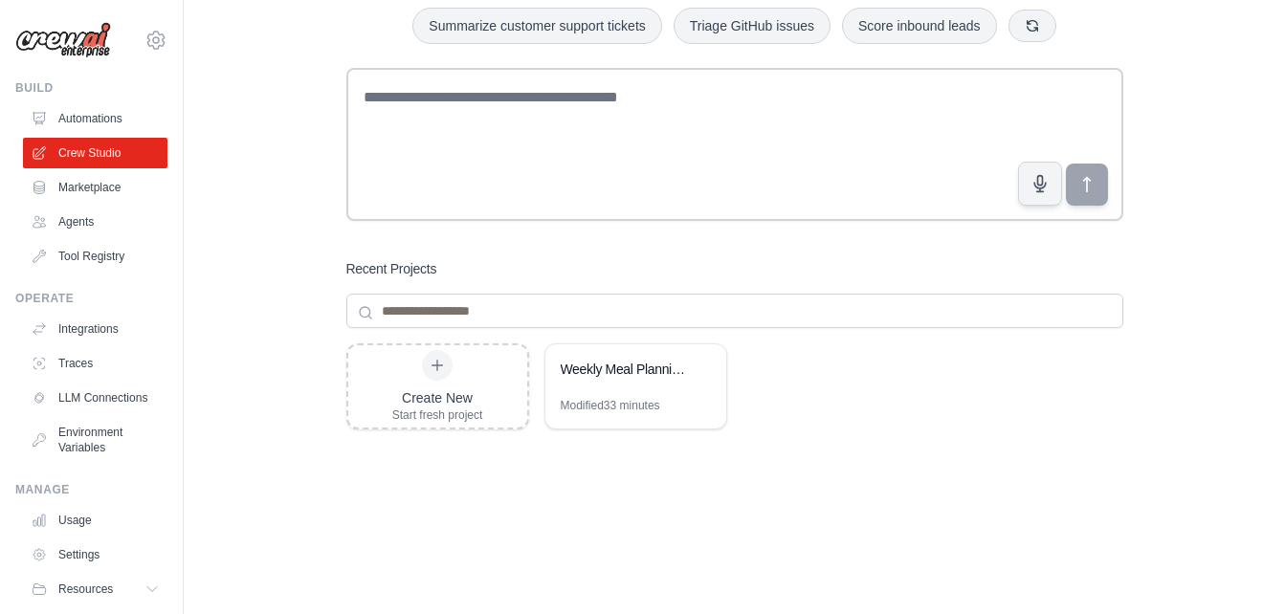
scroll to position [201, 0]
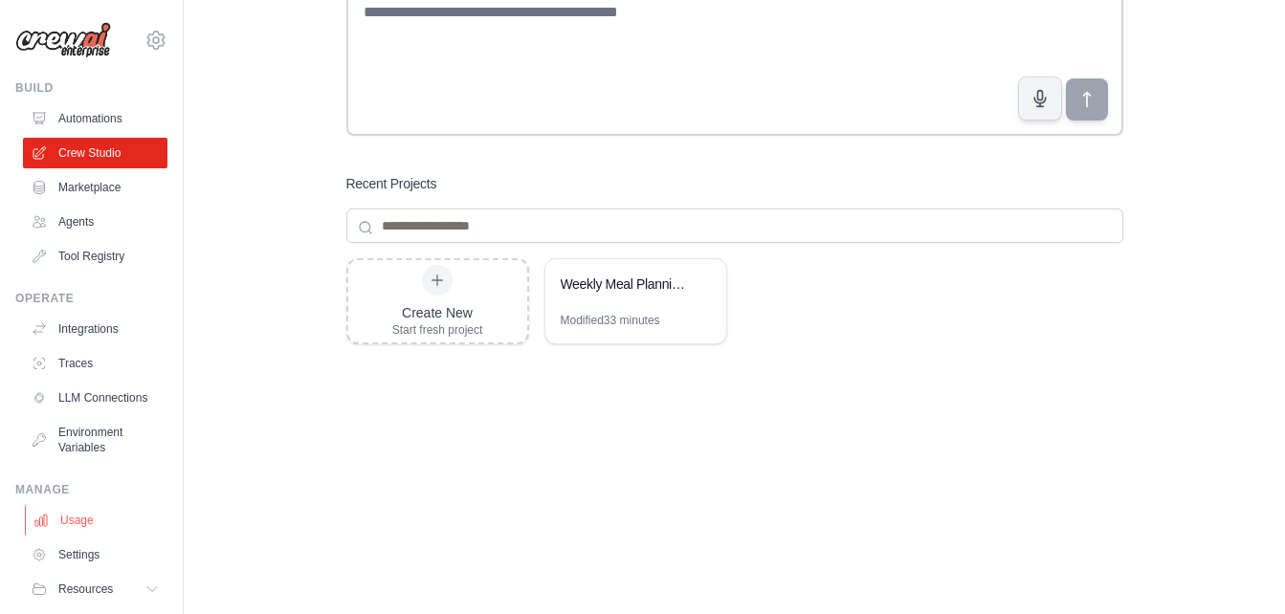
click at [53, 529] on link "Usage" at bounding box center [97, 520] width 144 height 31
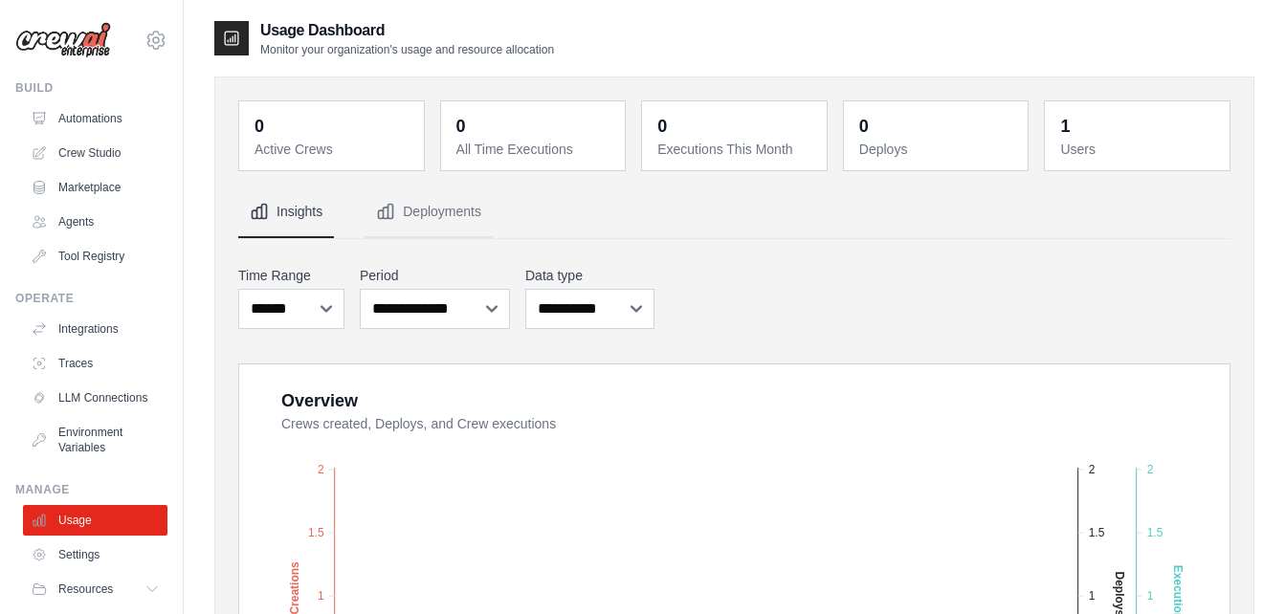
click at [46, 32] on img at bounding box center [63, 40] width 96 height 36
click at [104, 153] on link "Crew Studio" at bounding box center [97, 153] width 144 height 31
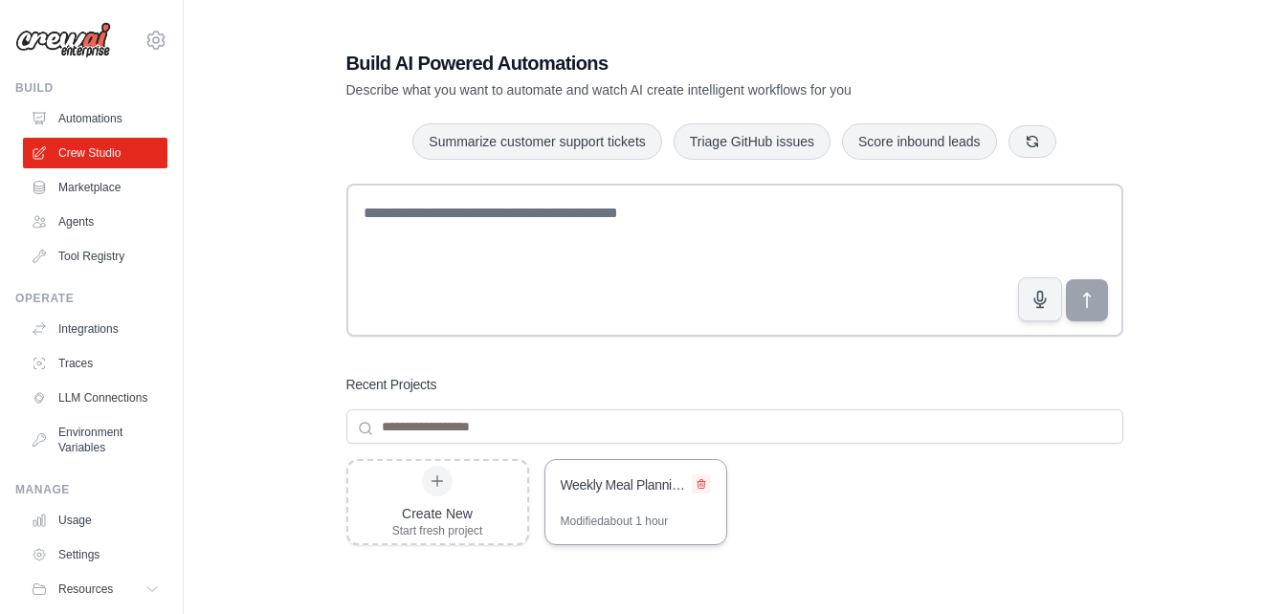
click at [701, 488] on icon at bounding box center [701, 484] width 8 height 9
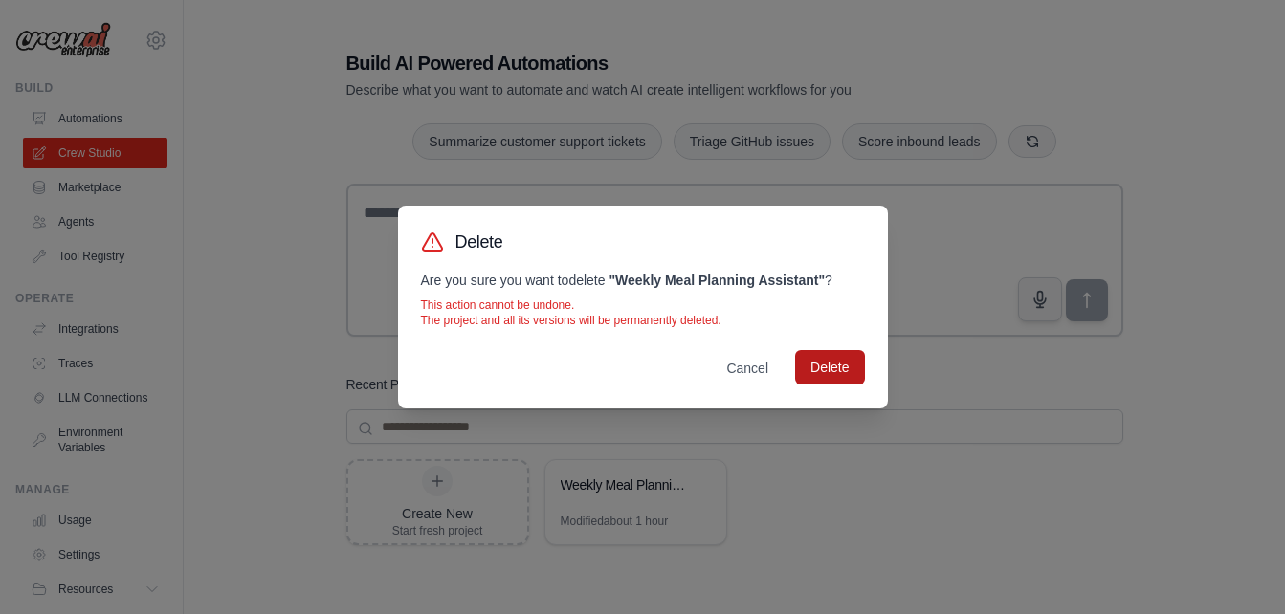
click at [842, 373] on button "Delete" at bounding box center [829, 367] width 69 height 34
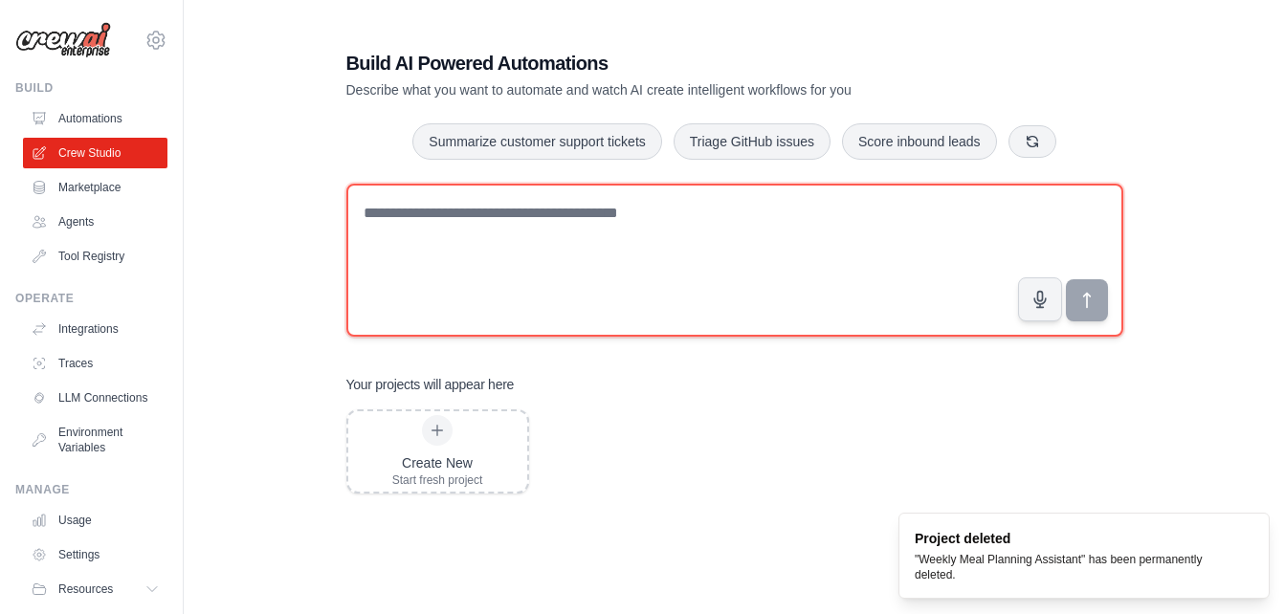
click at [479, 258] on textarea at bounding box center [734, 260] width 777 height 153
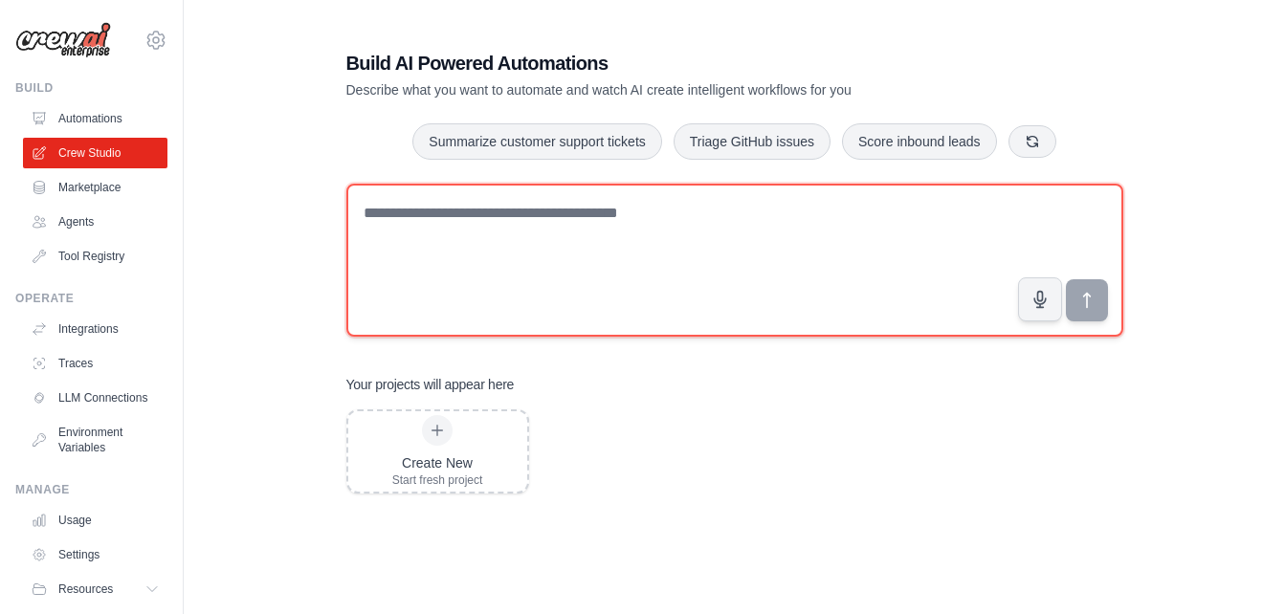
click at [431, 221] on textarea at bounding box center [734, 260] width 777 height 153
paste textarea "**********"
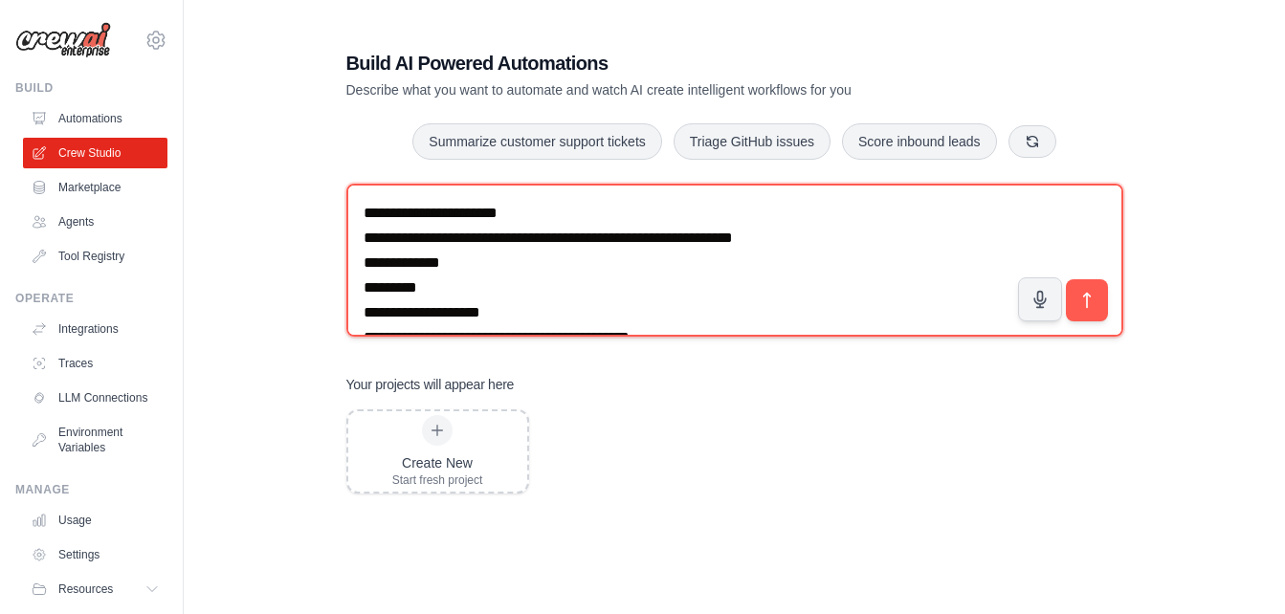
scroll to position [20629, 0]
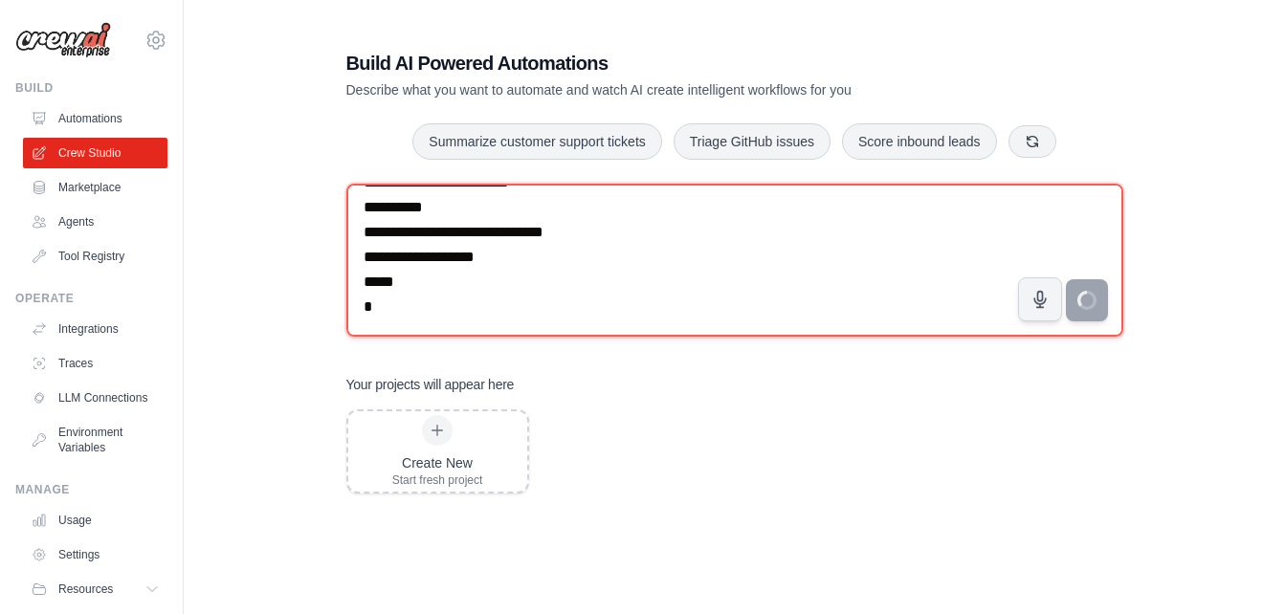
type textarea "**********"
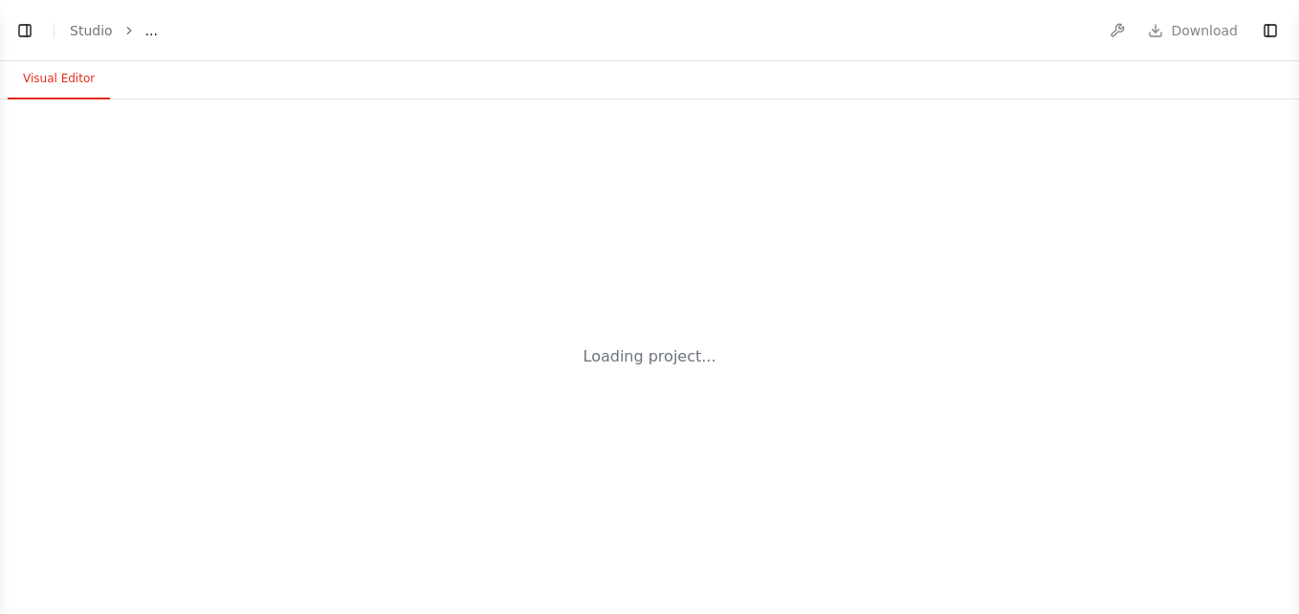
select select "****"
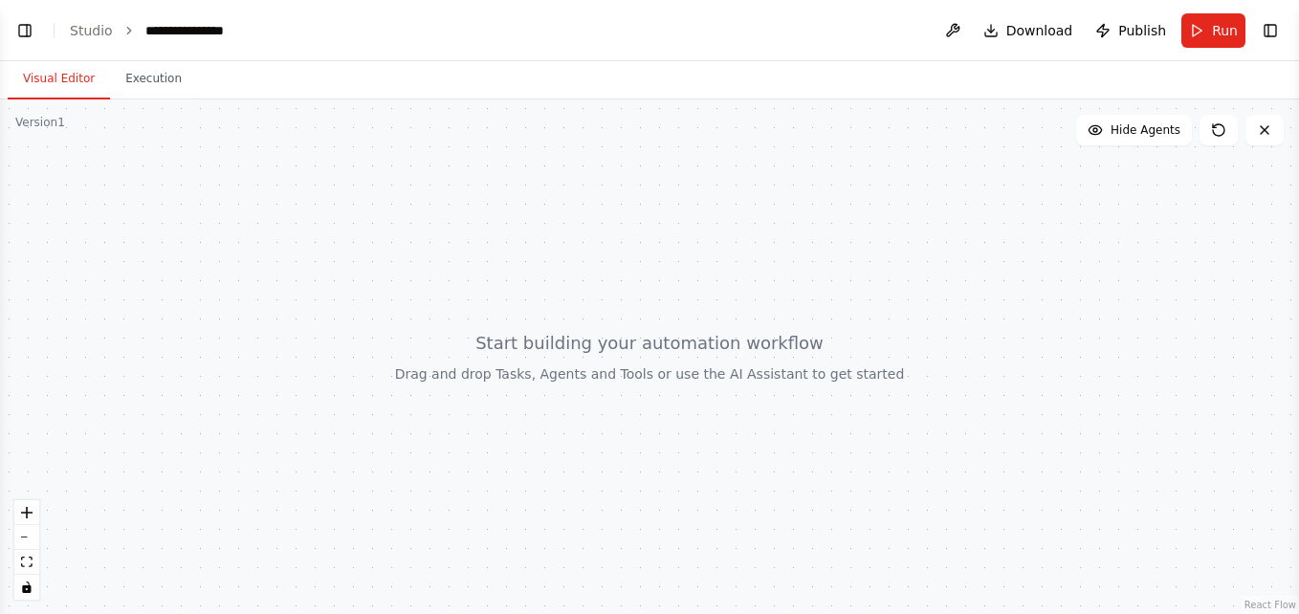
scroll to position [2432, 0]
click at [26, 36] on button "Toggle Left Sidebar" at bounding box center [24, 30] width 27 height 27
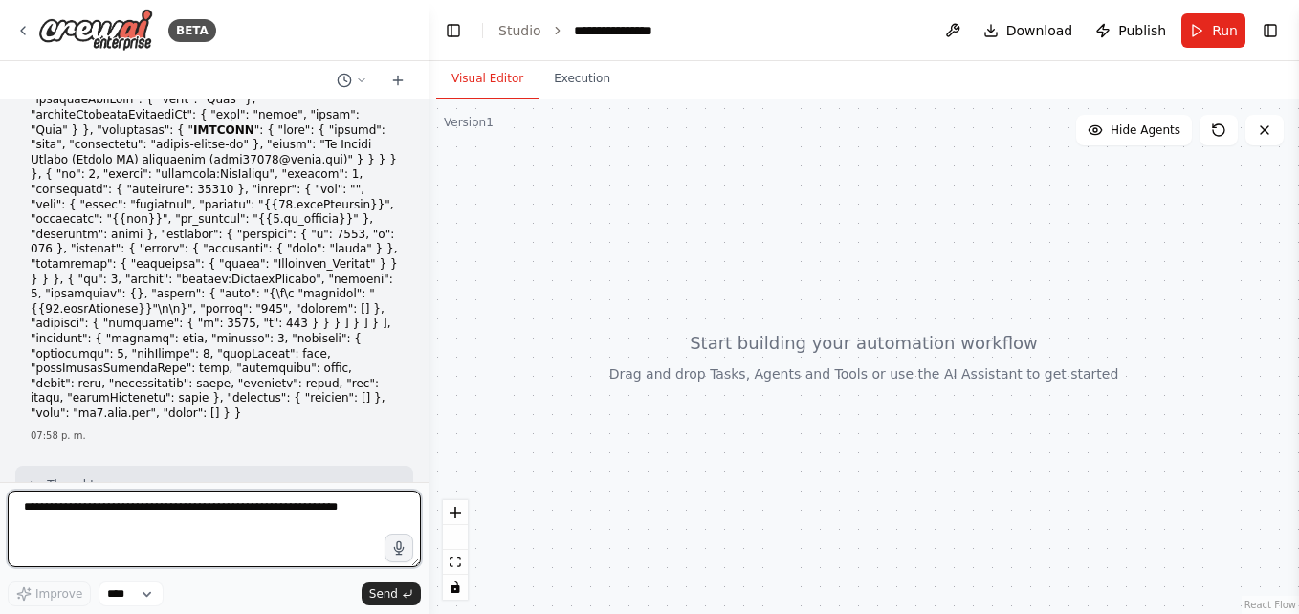
click at [55, 503] on textarea at bounding box center [214, 529] width 413 height 77
click at [71, 521] on textarea at bounding box center [214, 529] width 413 height 77
click at [40, 505] on textarea at bounding box center [214, 529] width 413 height 77
click at [170, 544] on textarea "******" at bounding box center [214, 529] width 413 height 77
click at [99, 540] on textarea "******" at bounding box center [214, 529] width 413 height 77
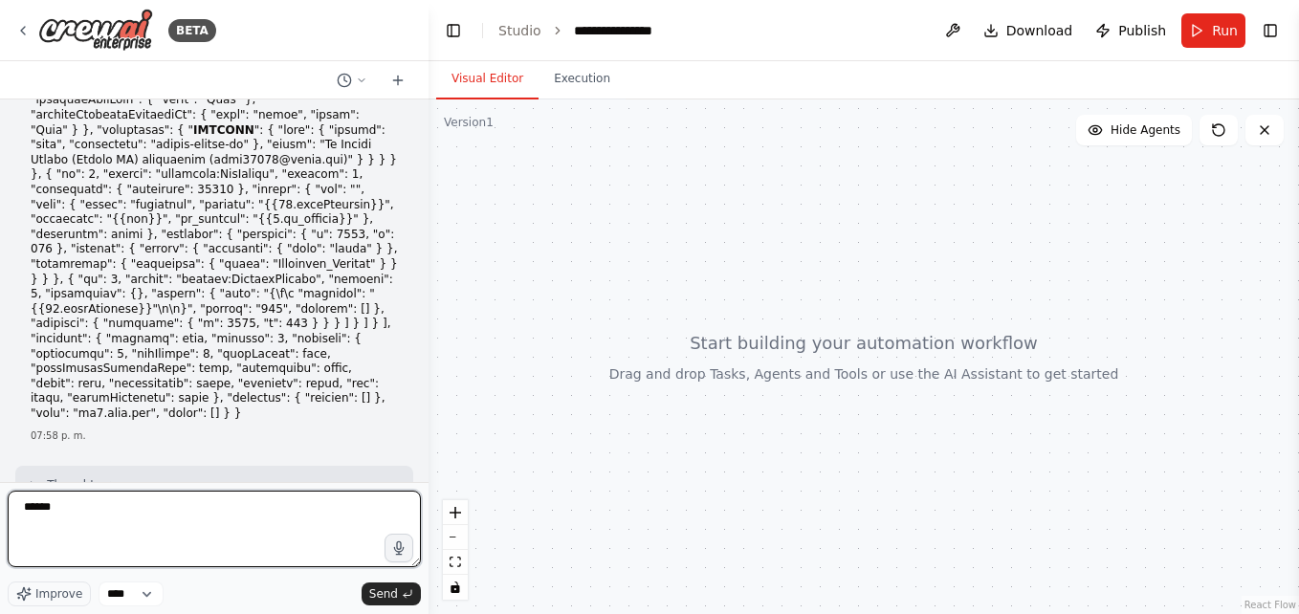
click at [33, 538] on textarea "******" at bounding box center [214, 529] width 413 height 77
click at [116, 511] on textarea "******" at bounding box center [214, 529] width 413 height 77
type textarea "**********"
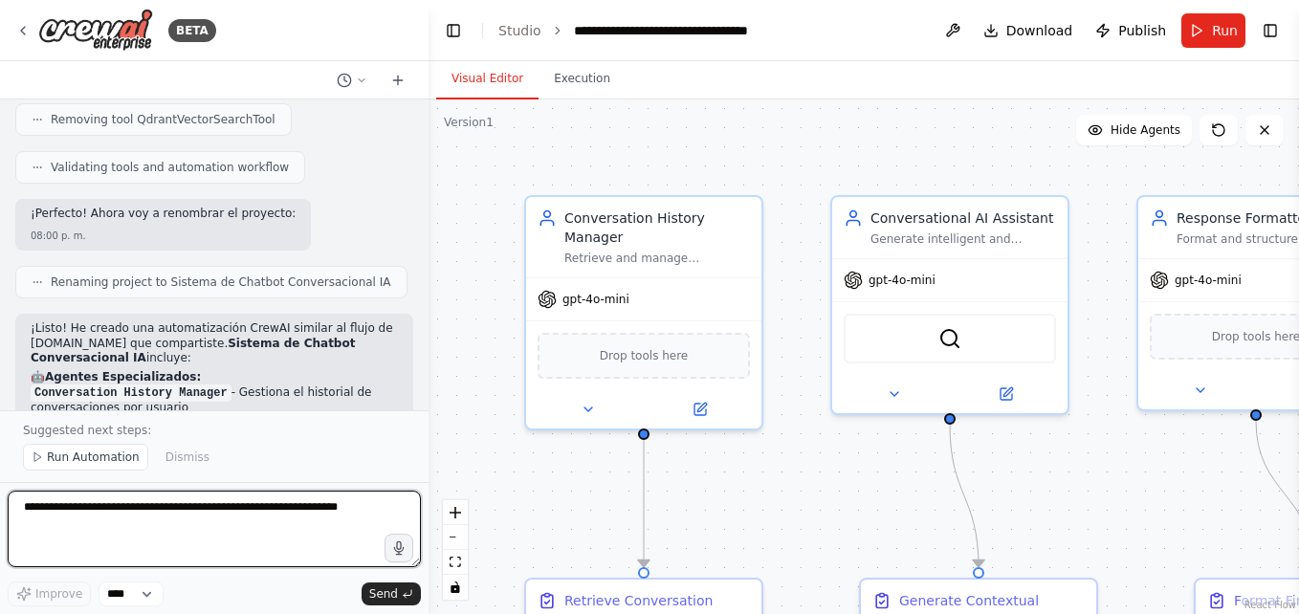
scroll to position [4553, 0]
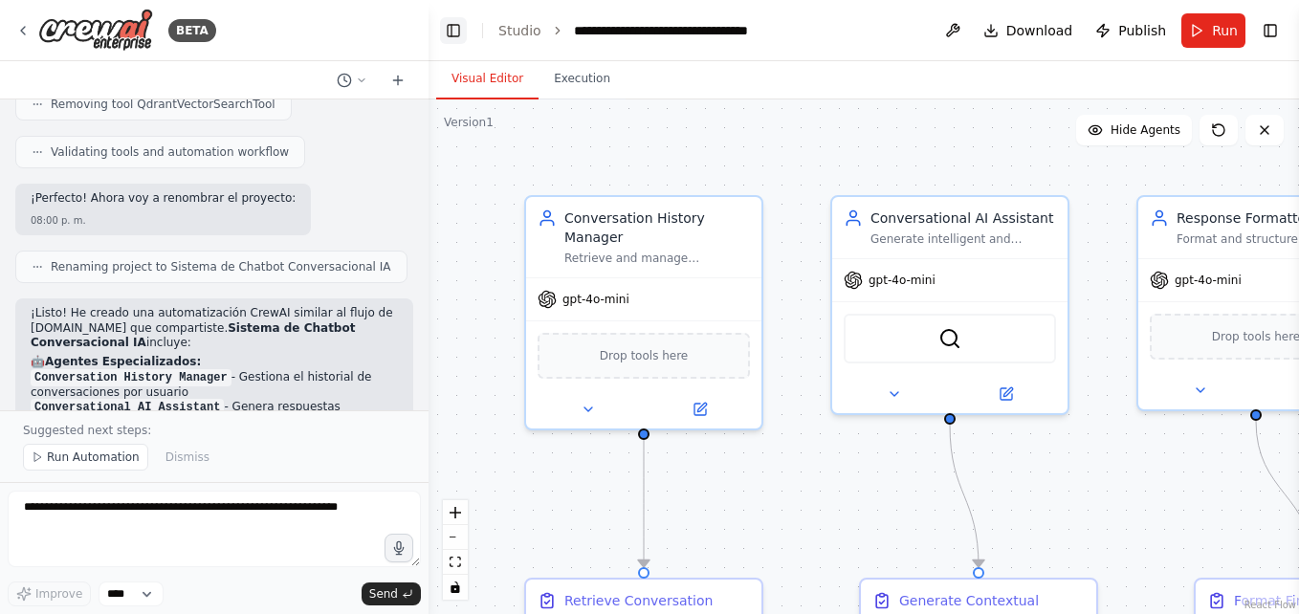
click at [447, 32] on button "Toggle Left Sidebar" at bounding box center [453, 30] width 27 height 27
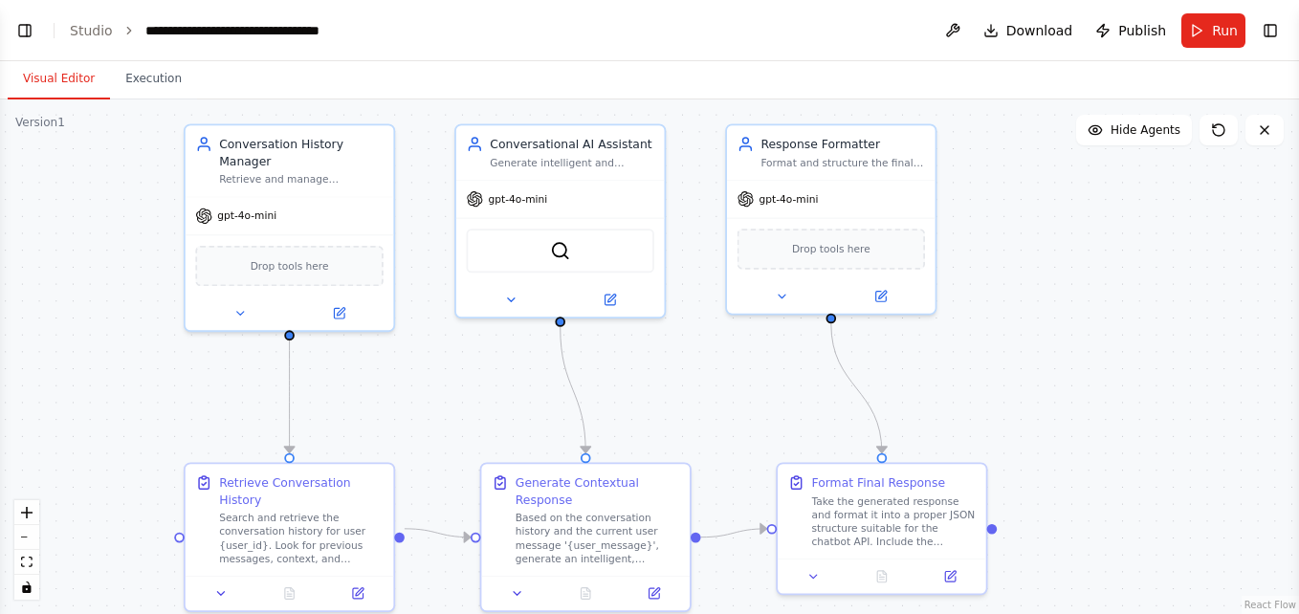
drag, startPoint x: 680, startPoint y: 450, endPoint x: 688, endPoint y: 363, distance: 86.4
click at [688, 363] on div ".deletable-edge-delete-btn { width: 20px; height: 20px; border: 0px solid #ffff…" at bounding box center [649, 356] width 1299 height 515
click at [1197, 33] on button "Run" at bounding box center [1213, 30] width 64 height 34
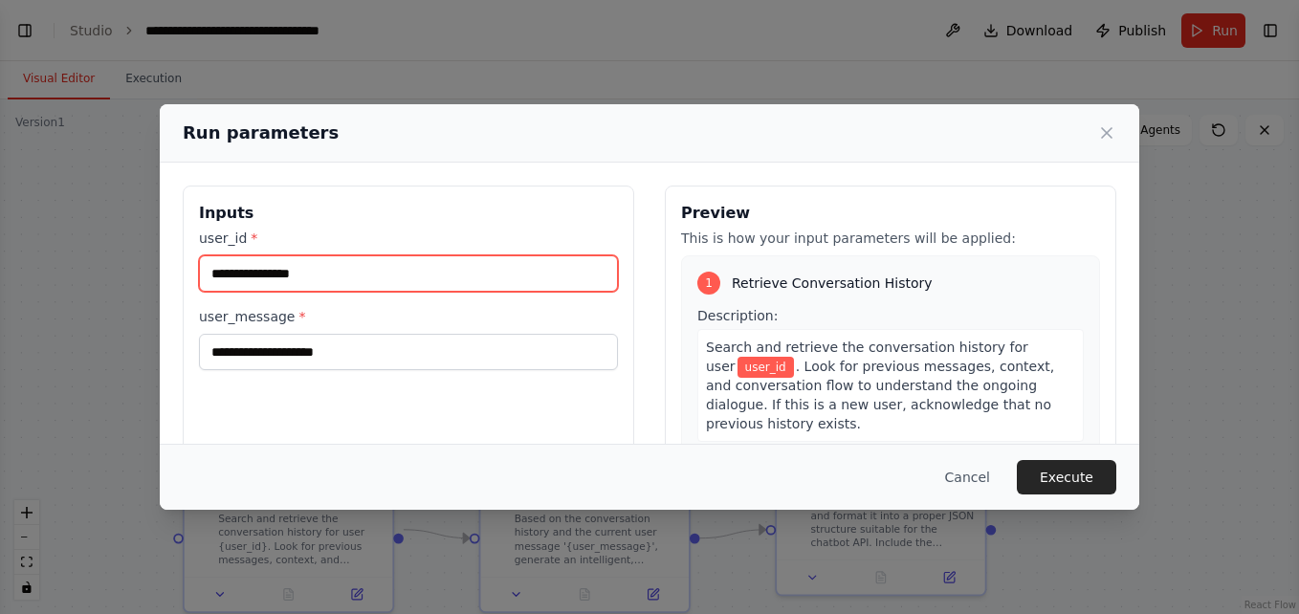
click at [251, 272] on input "user_id *" at bounding box center [408, 273] width 419 height 36
type input "***"
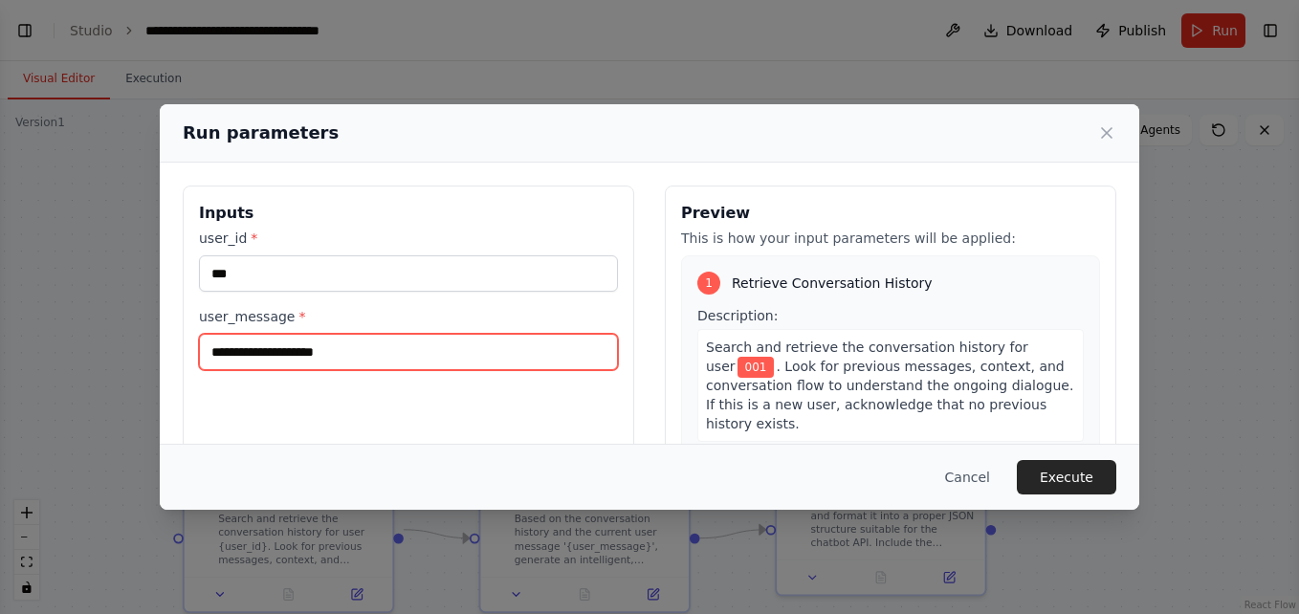
click at [303, 351] on input "user_message *" at bounding box center [408, 352] width 419 height 36
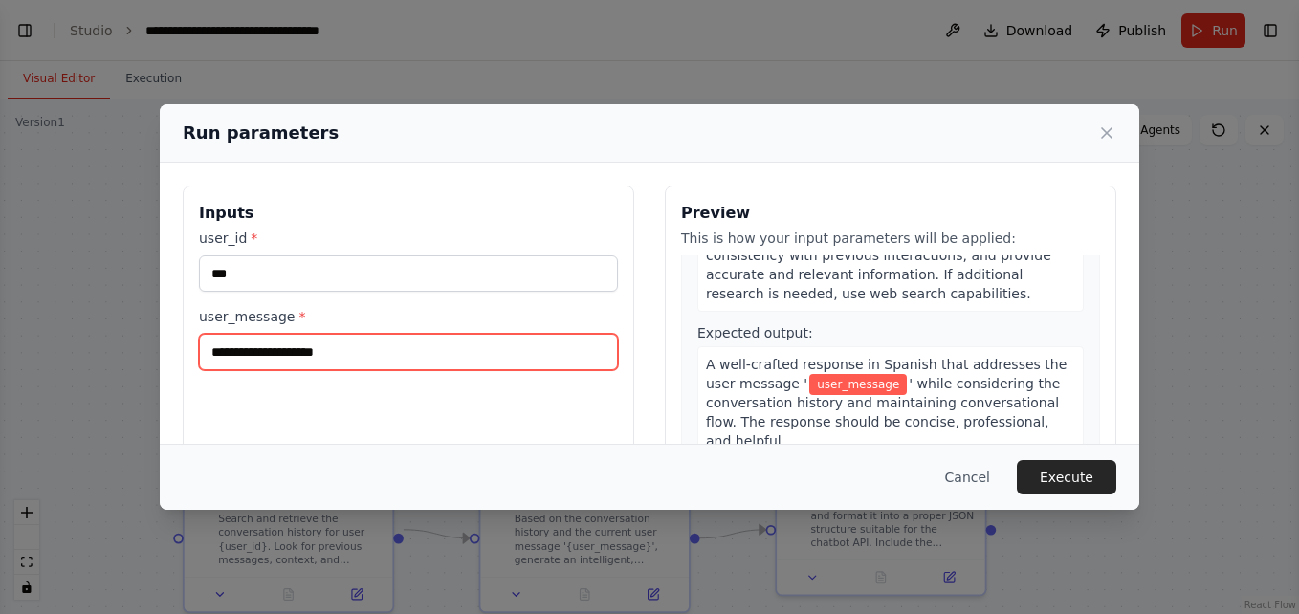
scroll to position [516, 0]
click at [357, 353] on input "user_message *" at bounding box center [408, 352] width 419 height 36
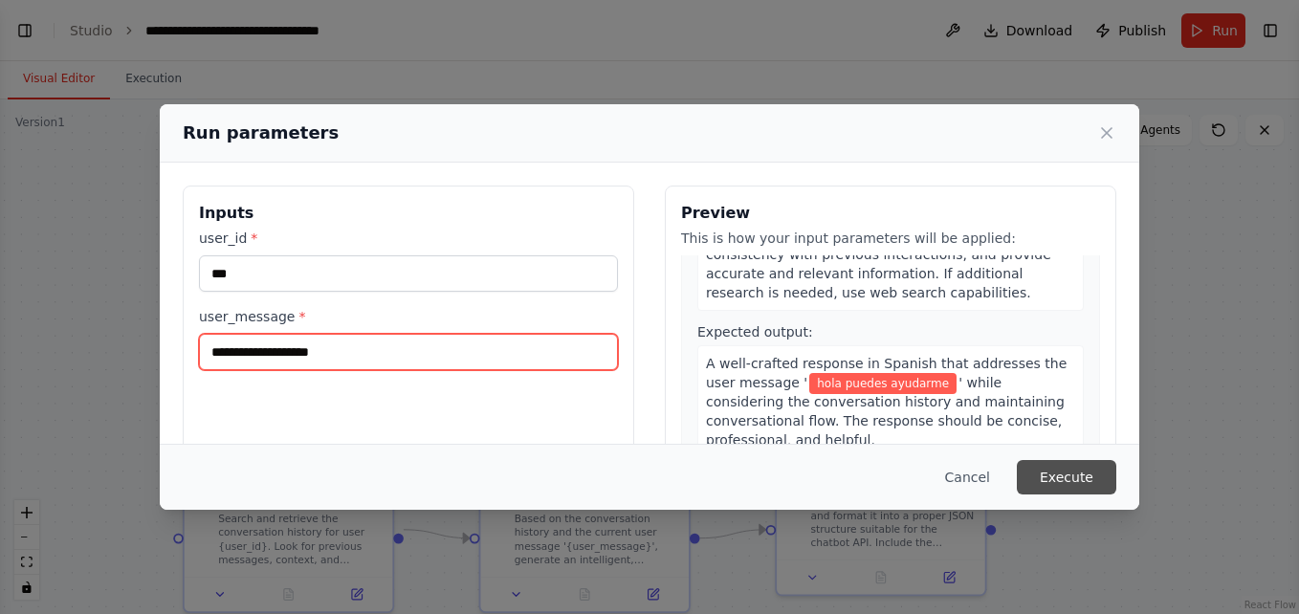
type input "**********"
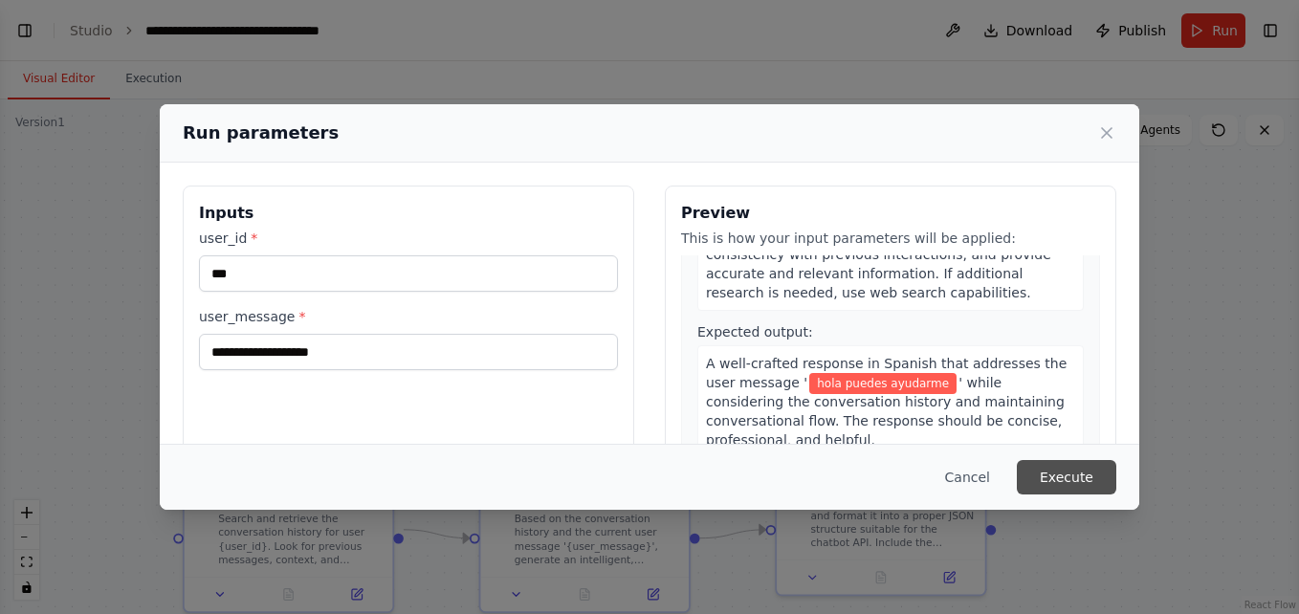
click at [1077, 489] on button "Execute" at bounding box center [1066, 477] width 99 height 34
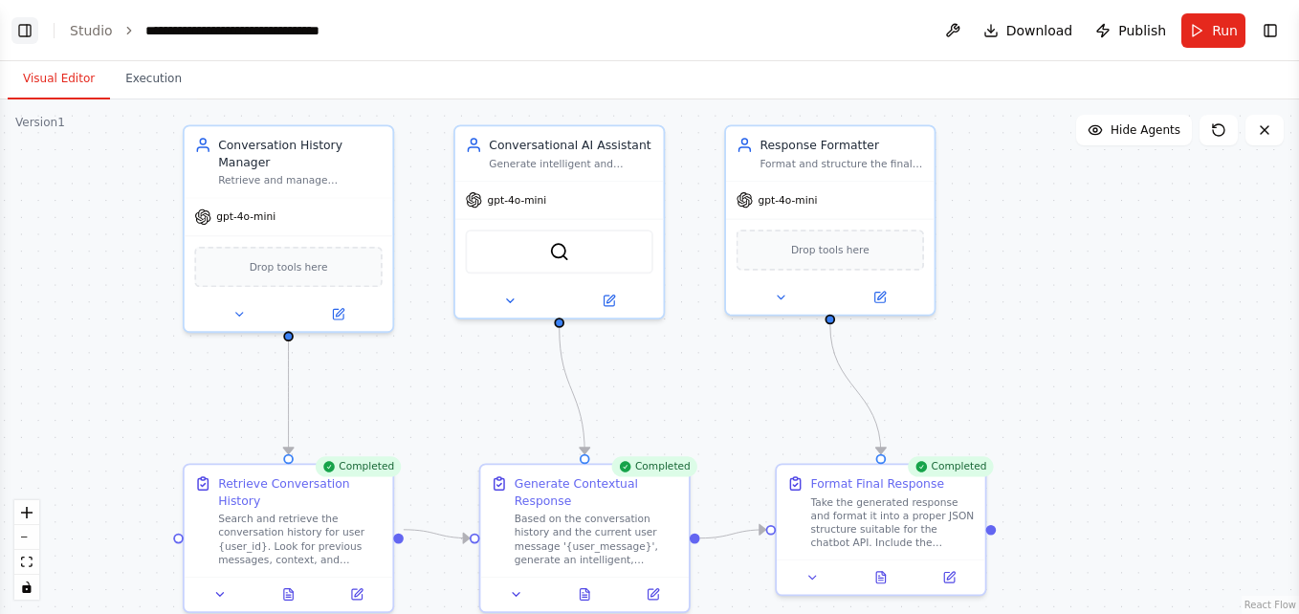
click at [26, 31] on button "Toggle Left Sidebar" at bounding box center [24, 30] width 27 height 27
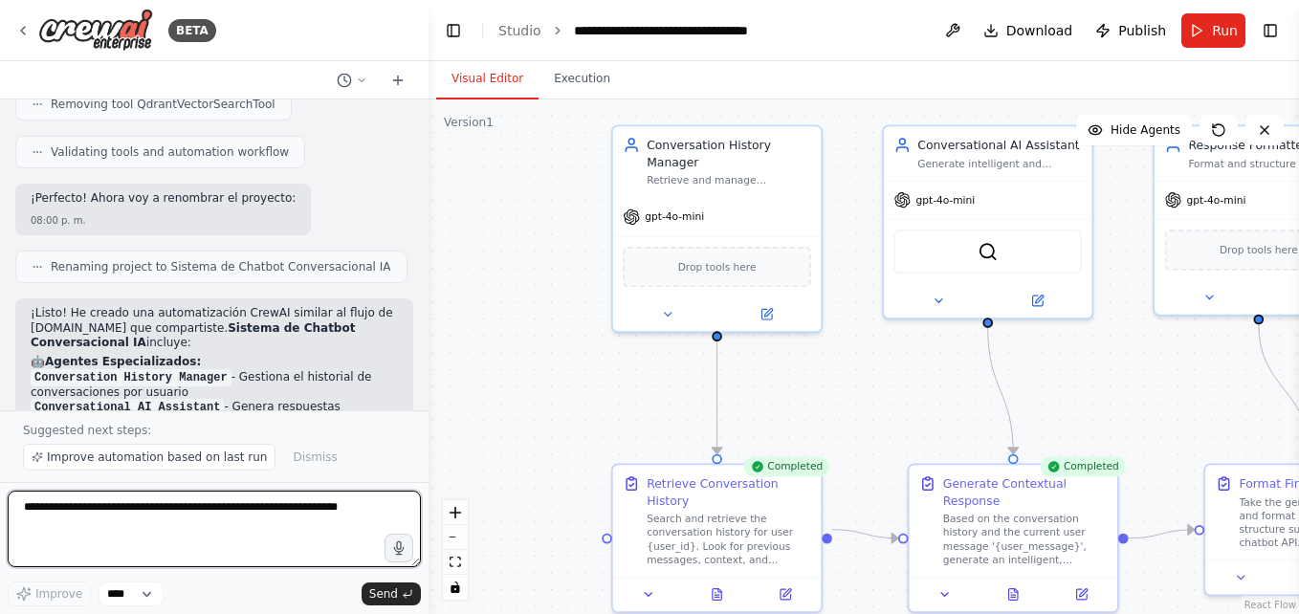
click at [86, 509] on textarea at bounding box center [214, 529] width 413 height 77
type textarea "**********"
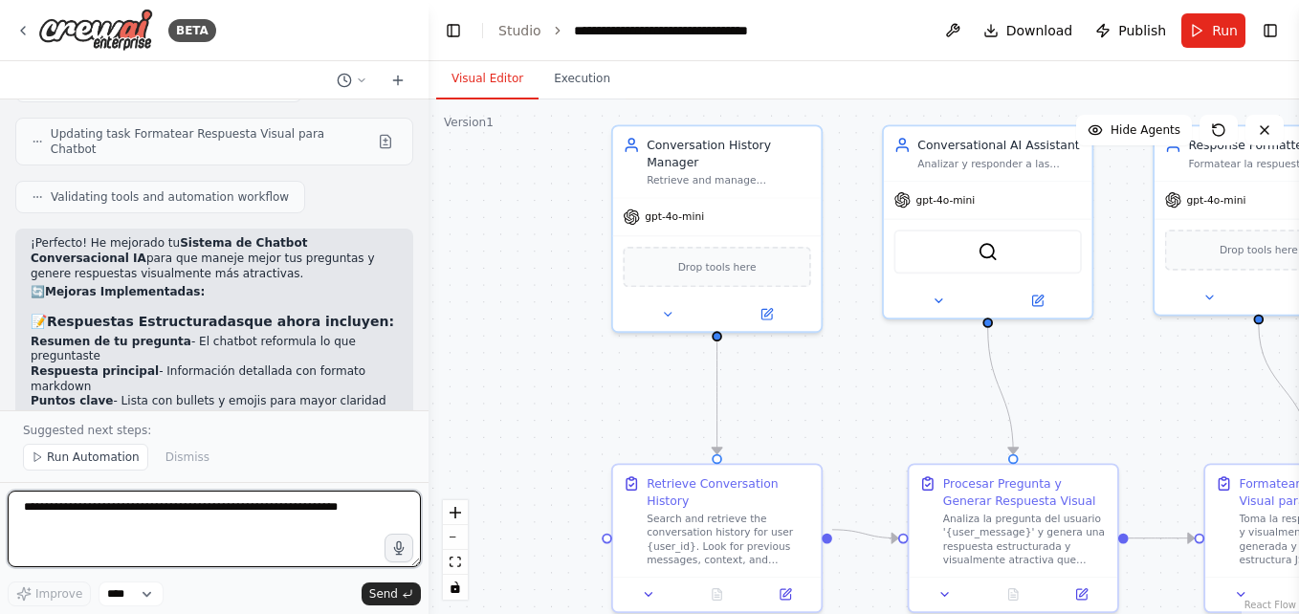
scroll to position [5638, 0]
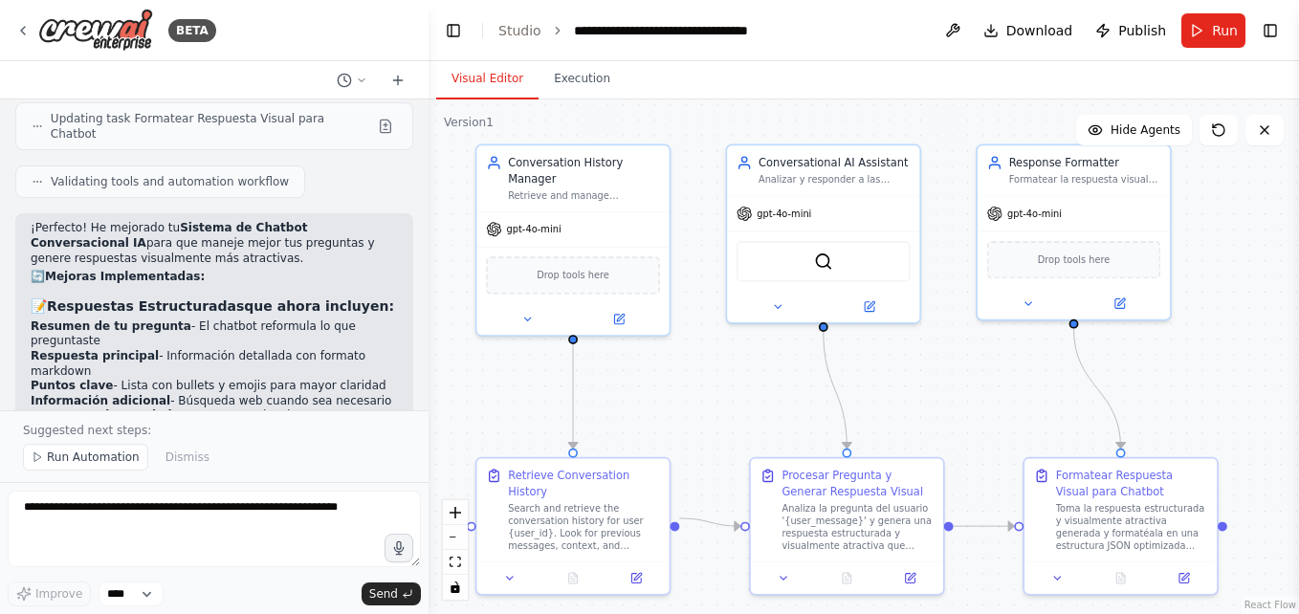
drag, startPoint x: 867, startPoint y: 434, endPoint x: 715, endPoint y: 429, distance: 152.2
click at [715, 429] on div ".deletable-edge-delete-btn { width: 20px; height: 20px; border: 0px solid #ffff…" at bounding box center [864, 356] width 870 height 515
click at [454, 35] on button "Toggle Left Sidebar" at bounding box center [453, 30] width 27 height 27
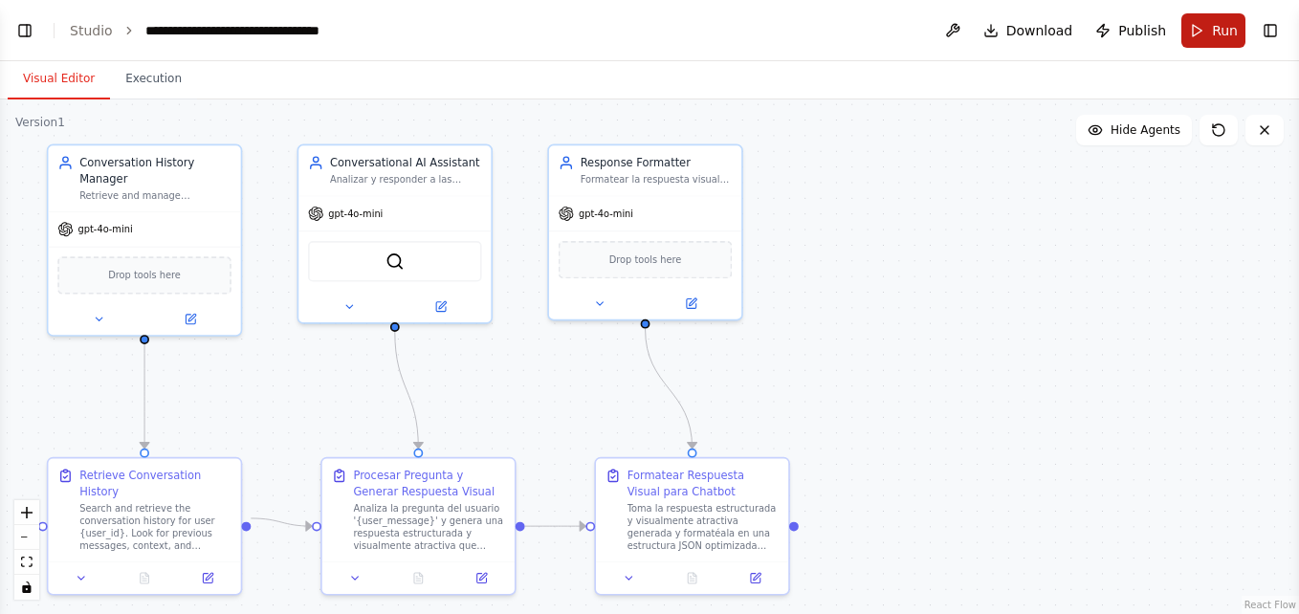
click at [1200, 36] on button "Run" at bounding box center [1213, 30] width 64 height 34
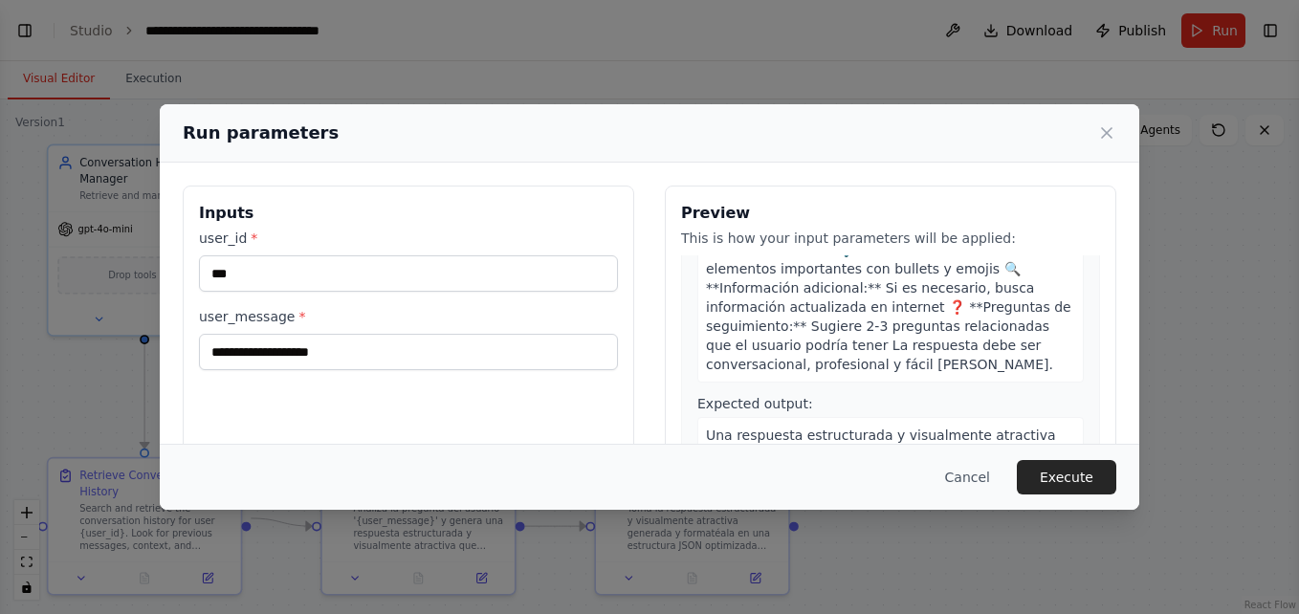
scroll to position [581, 0]
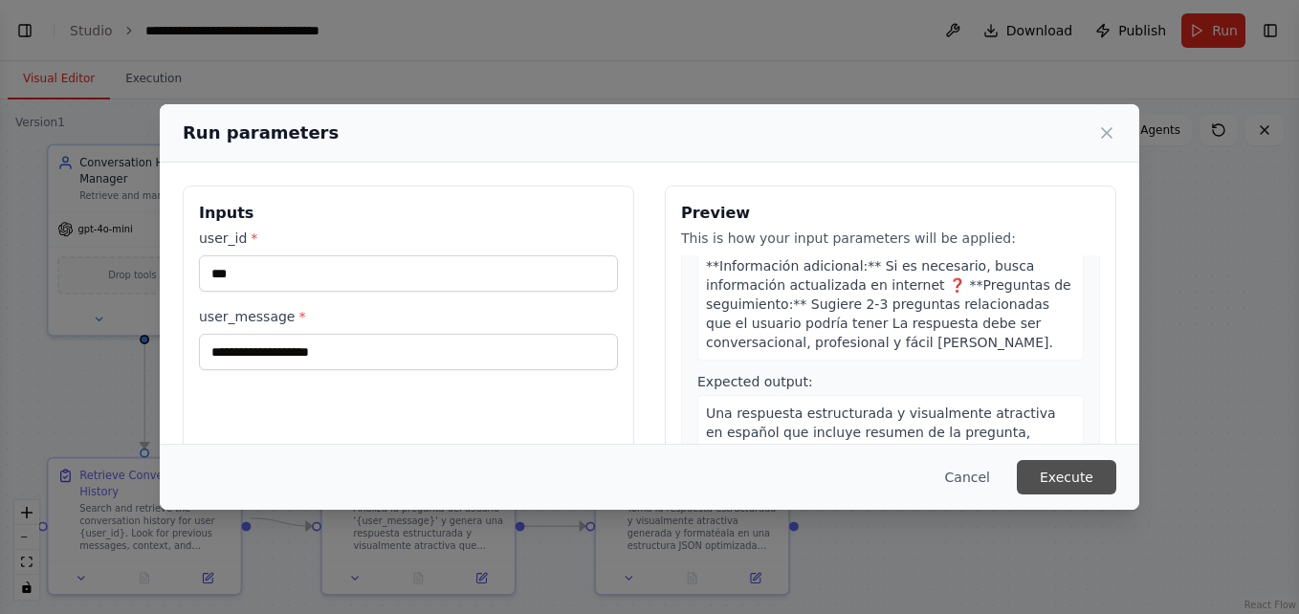
click at [1065, 474] on button "Execute" at bounding box center [1066, 477] width 99 height 34
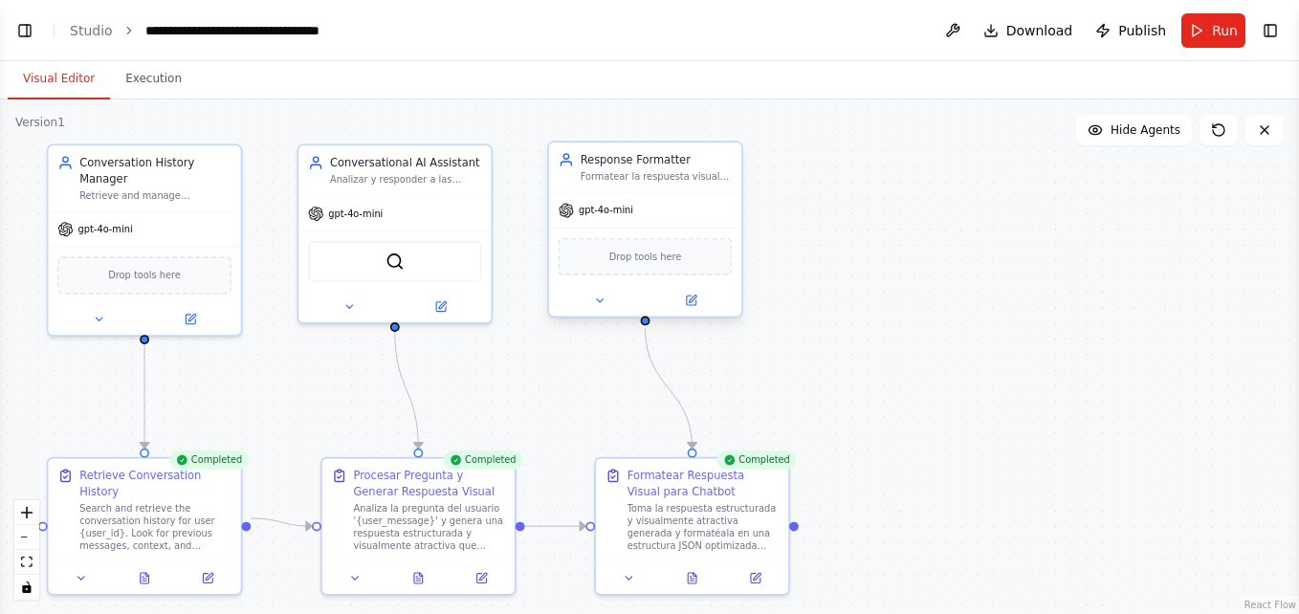
click at [666, 264] on span "Drop tools here" at bounding box center [645, 256] width 73 height 15
click at [617, 251] on span "Drop tools here" at bounding box center [645, 256] width 73 height 15
click at [1276, 37] on button "Toggle Right Sidebar" at bounding box center [1270, 30] width 27 height 27
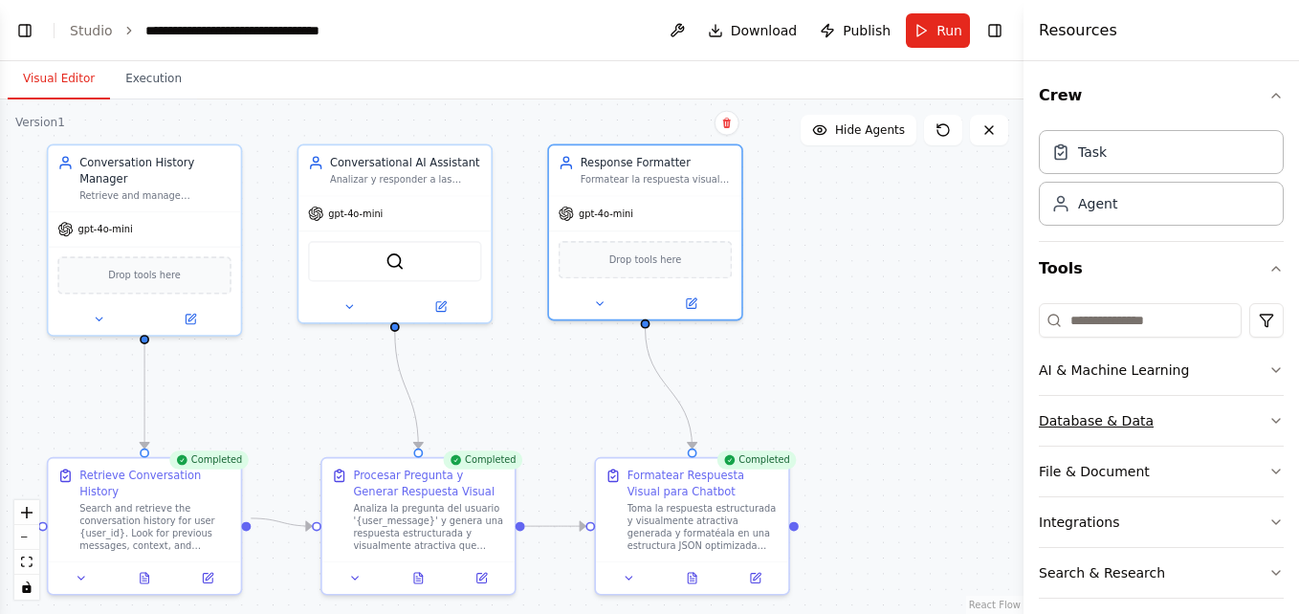
scroll to position [66, 0]
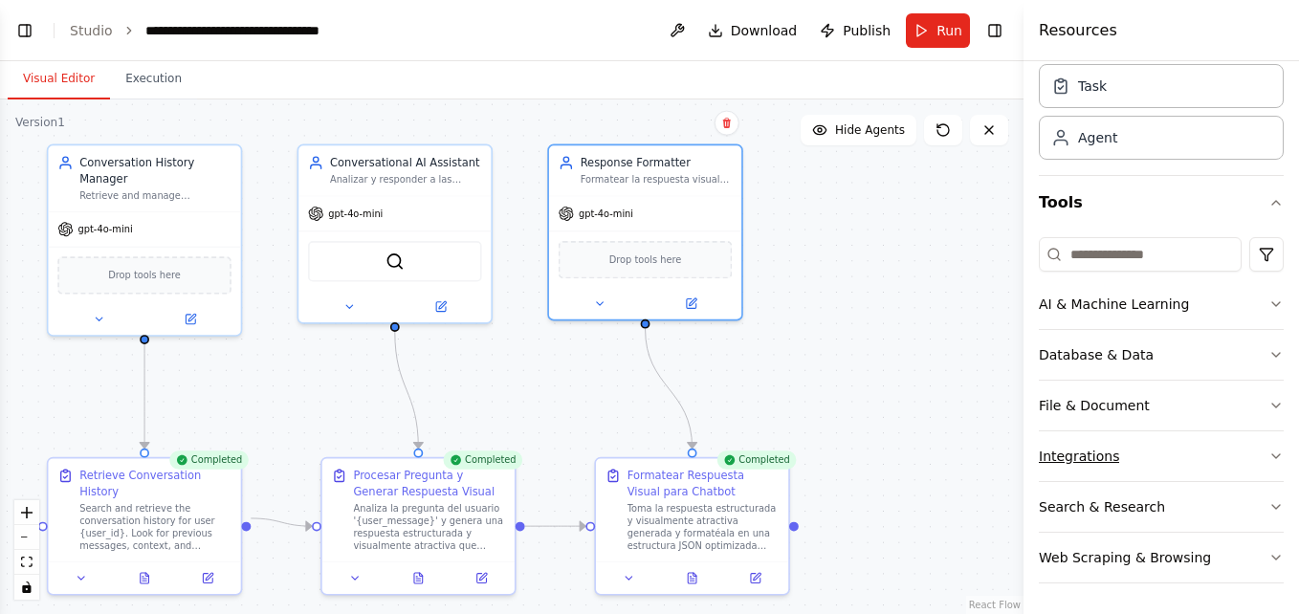
click at [1251, 437] on button "Integrations" at bounding box center [1161, 456] width 245 height 50
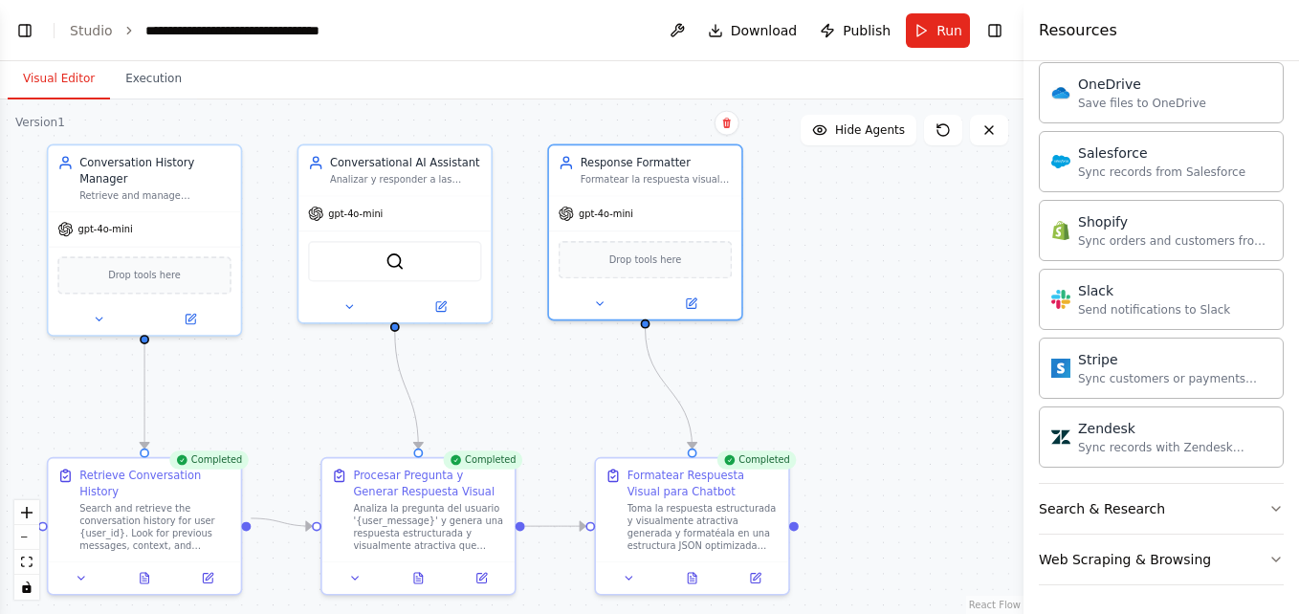
scroll to position [1528, 0]
click at [1268, 505] on icon "button" at bounding box center [1275, 506] width 15 height 15
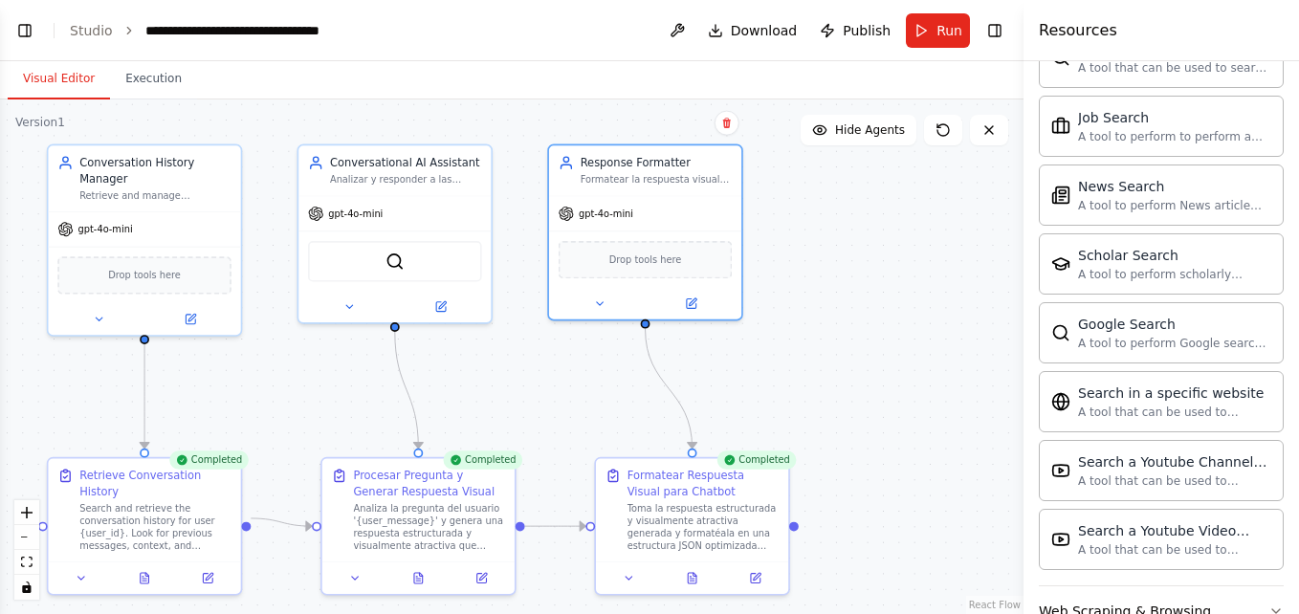
scroll to position [2507, 0]
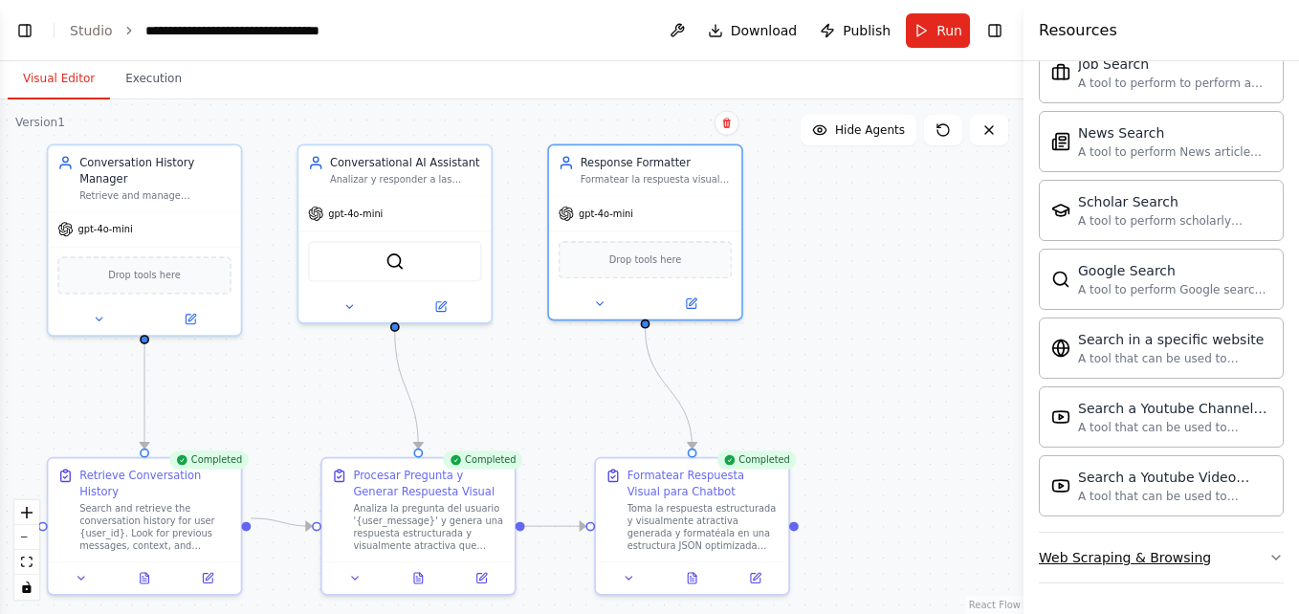
click at [1116, 562] on div "Web Scraping & Browsing" at bounding box center [1125, 557] width 172 height 19
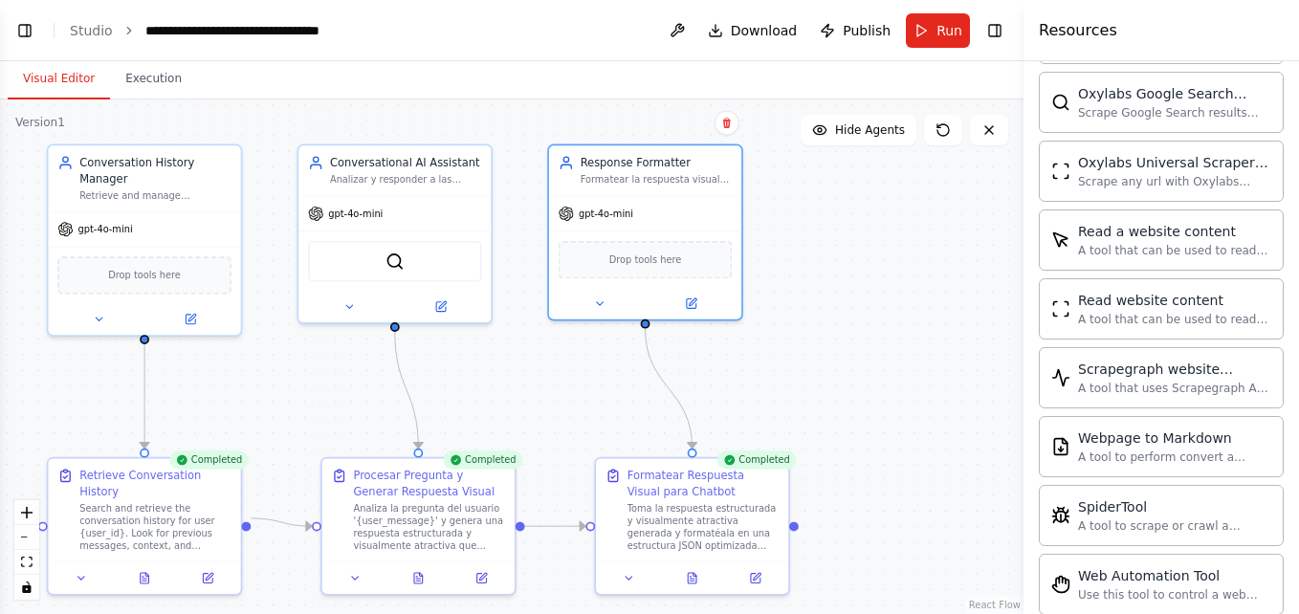
scroll to position [3556, 0]
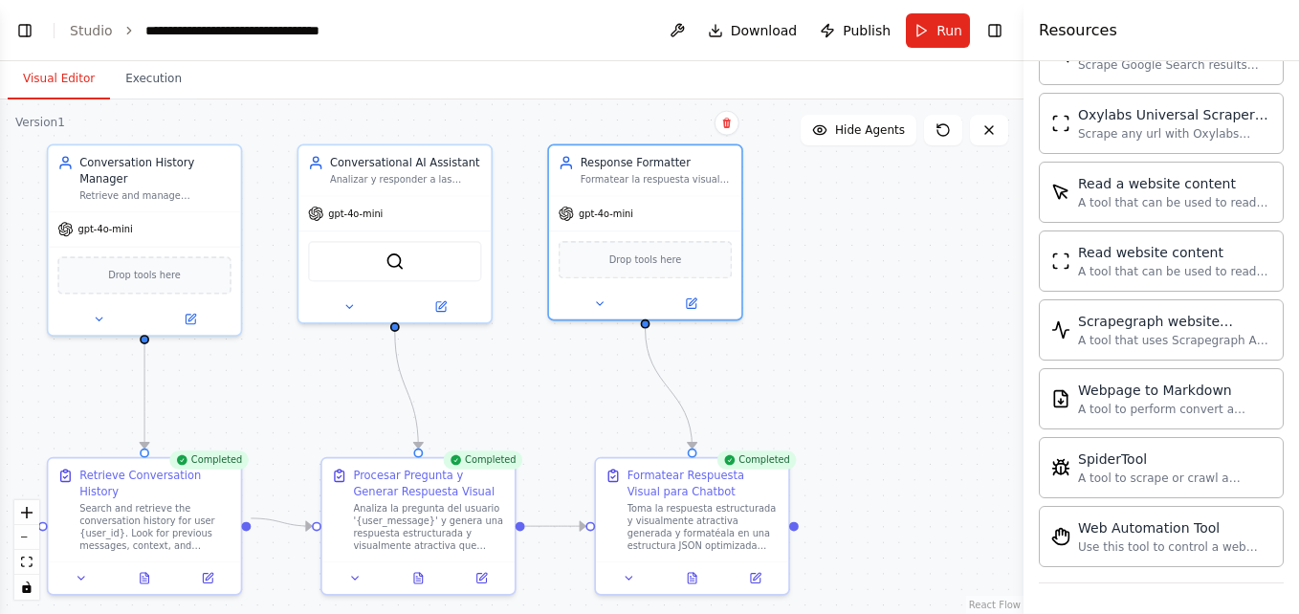
click at [950, 378] on div ".deletable-edge-delete-btn { width: 20px; height: 20px; border: 0px solid #ffff…" at bounding box center [512, 356] width 1024 height 515
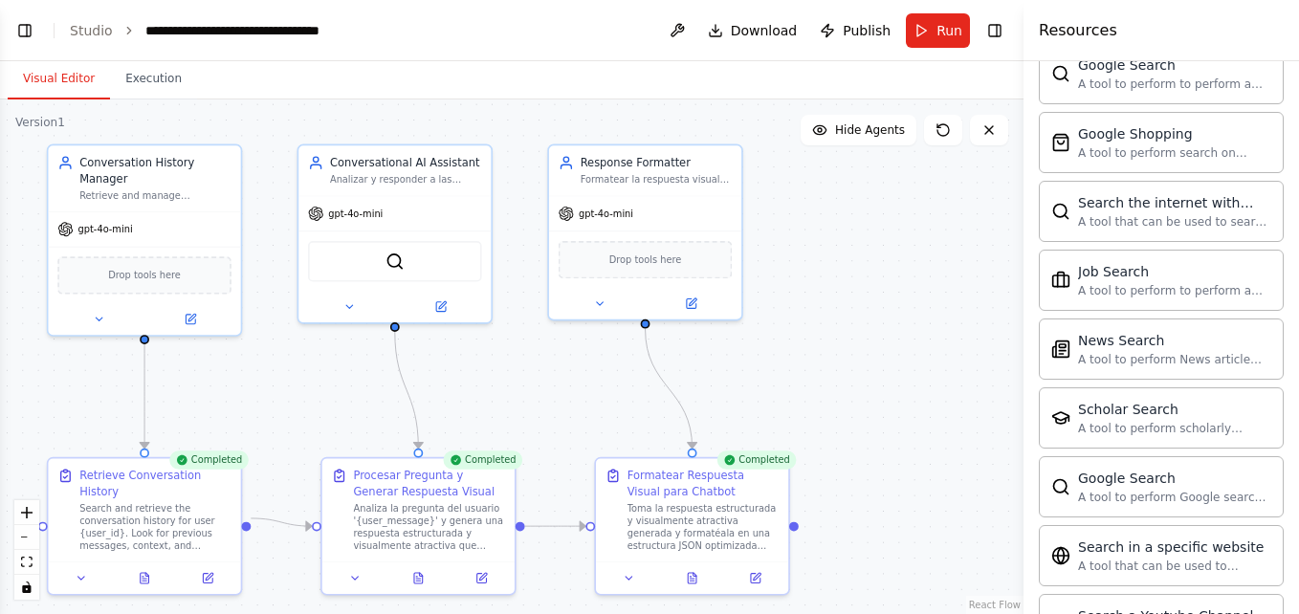
scroll to position [2264, 0]
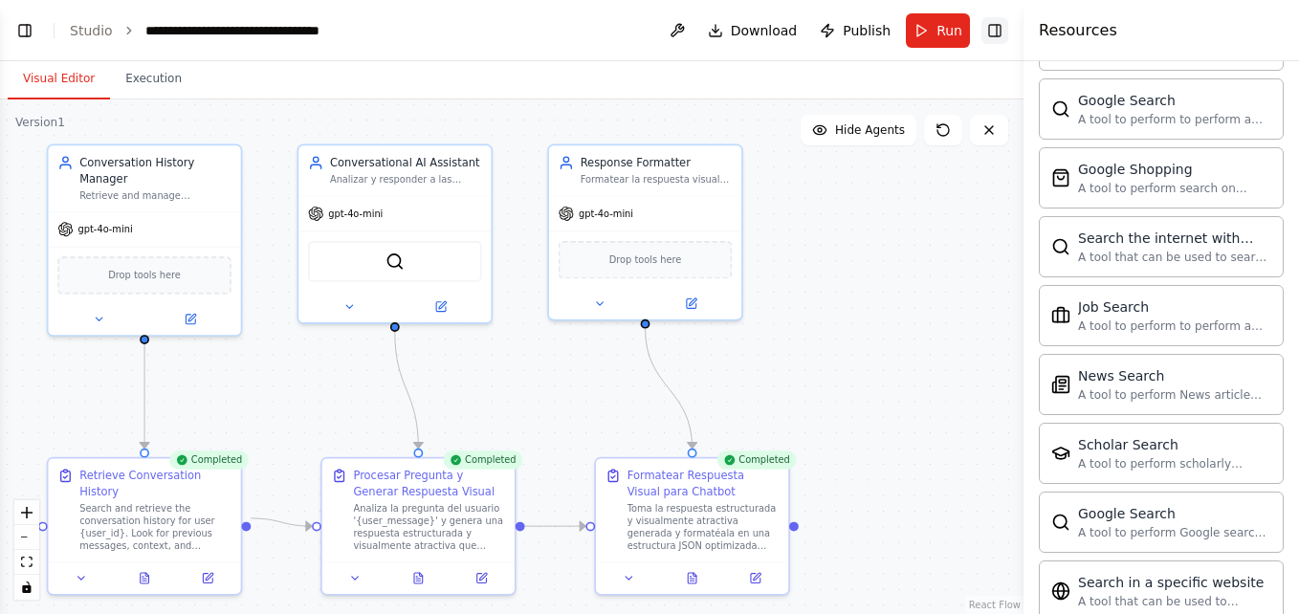
click at [998, 27] on button "Toggle Right Sidebar" at bounding box center [994, 30] width 27 height 27
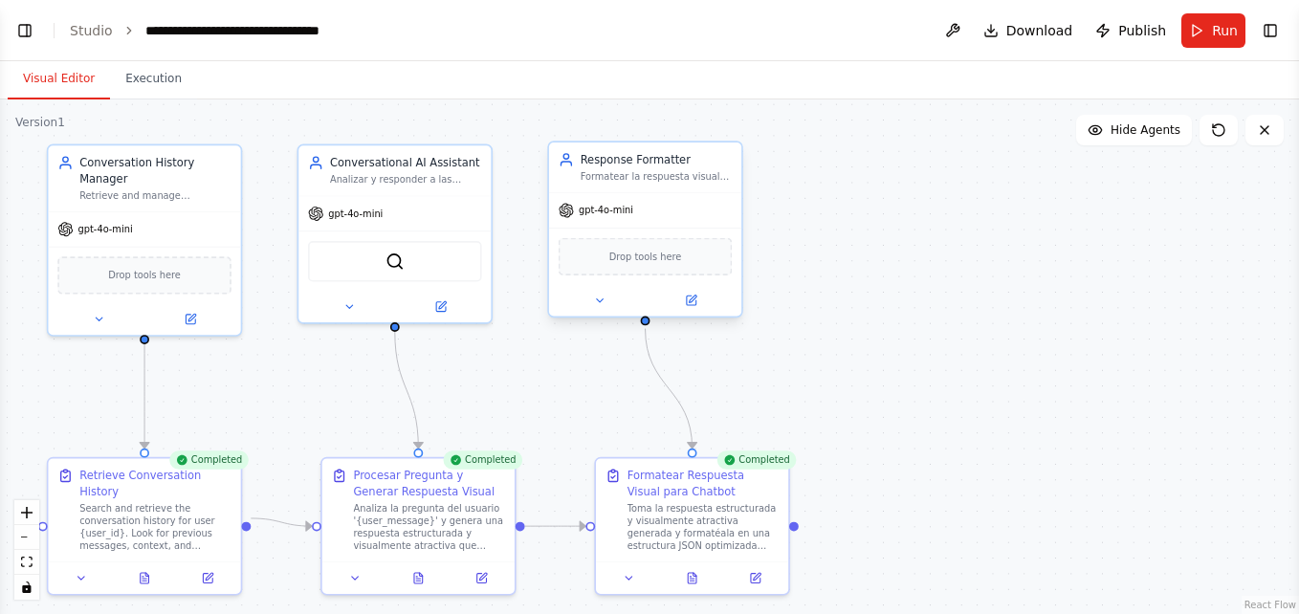
click at [657, 266] on div "Drop tools here" at bounding box center [646, 256] width 174 height 37
click at [629, 586] on div at bounding box center [692, 575] width 192 height 33
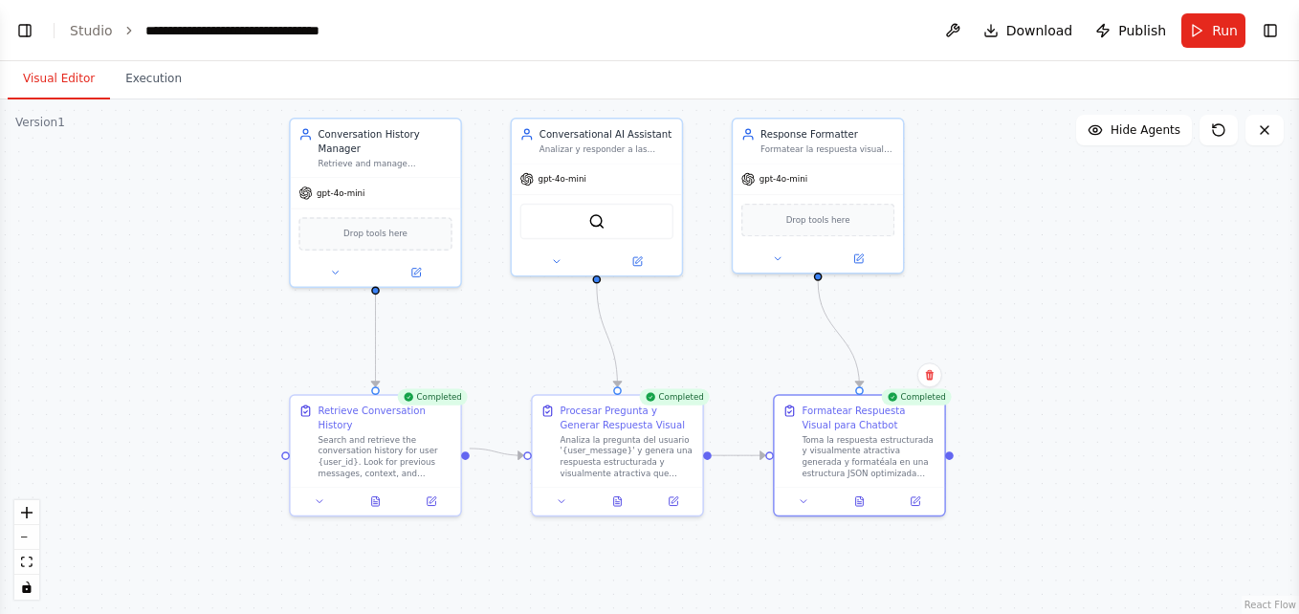
drag, startPoint x: 494, startPoint y: 403, endPoint x: 662, endPoint y: 327, distance: 184.5
click at [662, 327] on div ".deletable-edge-delete-btn { width: 20px; height: 20px; border: 0px solid #ffff…" at bounding box center [649, 356] width 1299 height 515
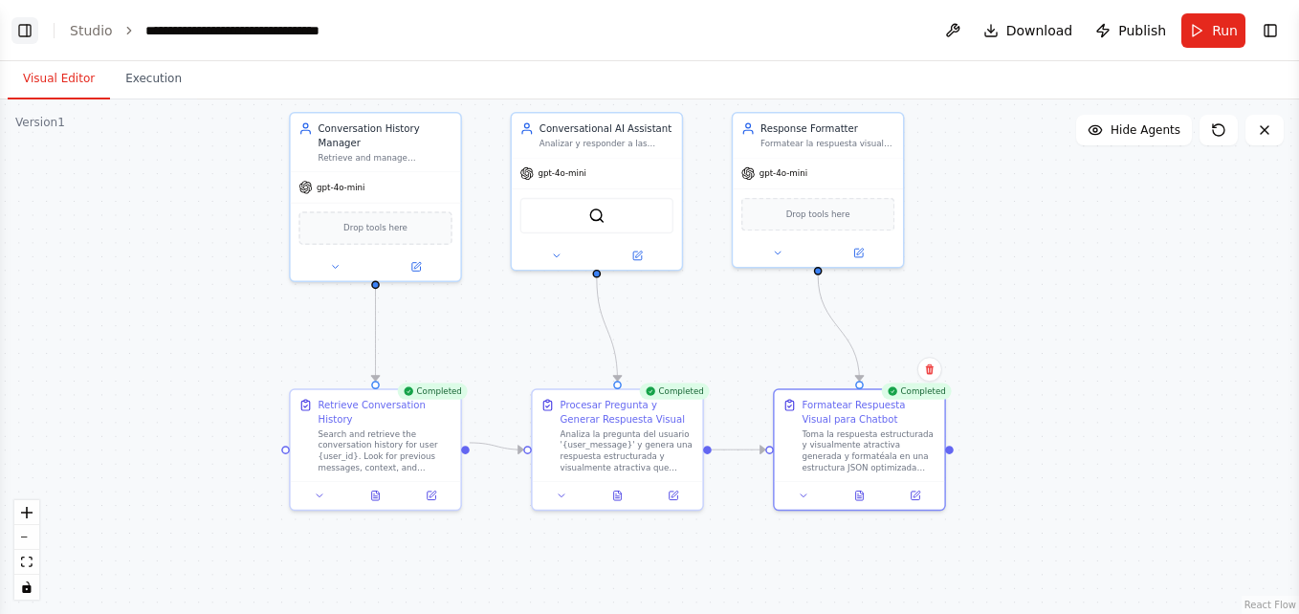
click at [31, 33] on button "Toggle Left Sidebar" at bounding box center [24, 30] width 27 height 27
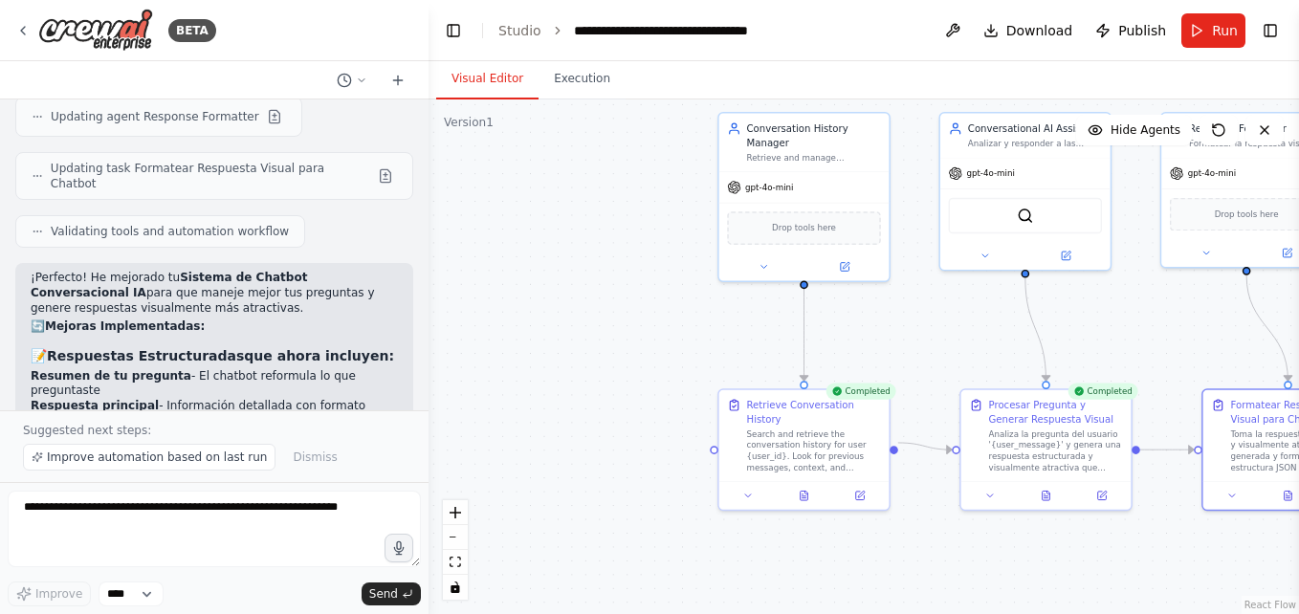
scroll to position [5638, 0]
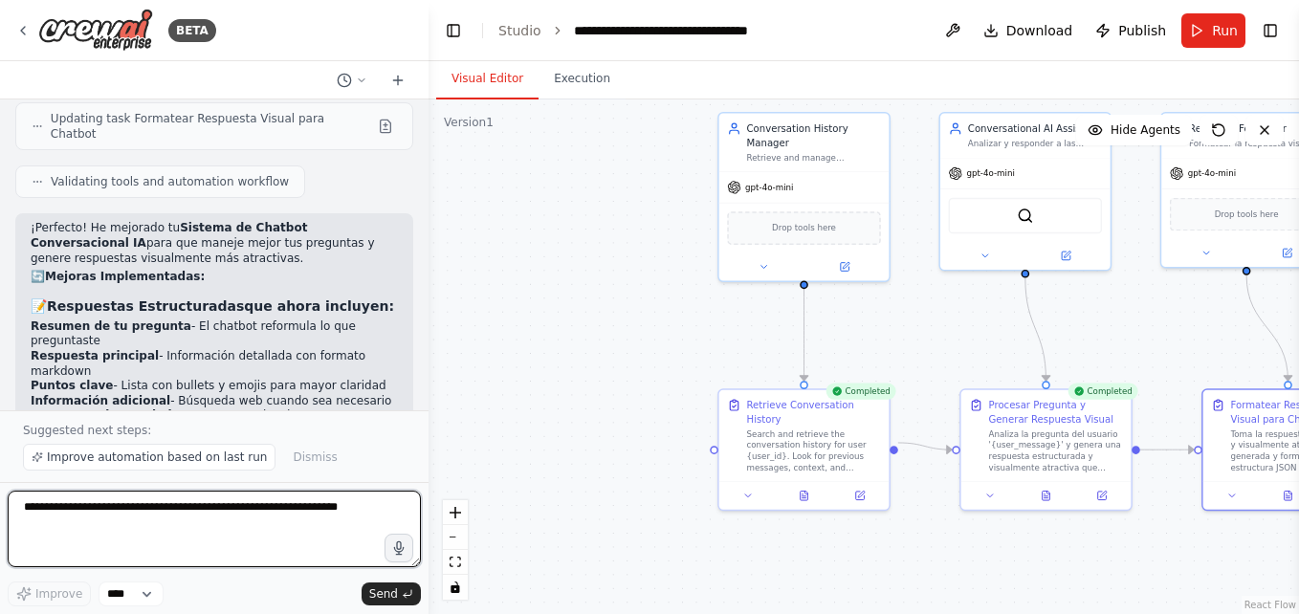
click at [55, 505] on textarea at bounding box center [214, 529] width 413 height 77
type textarea "**********"
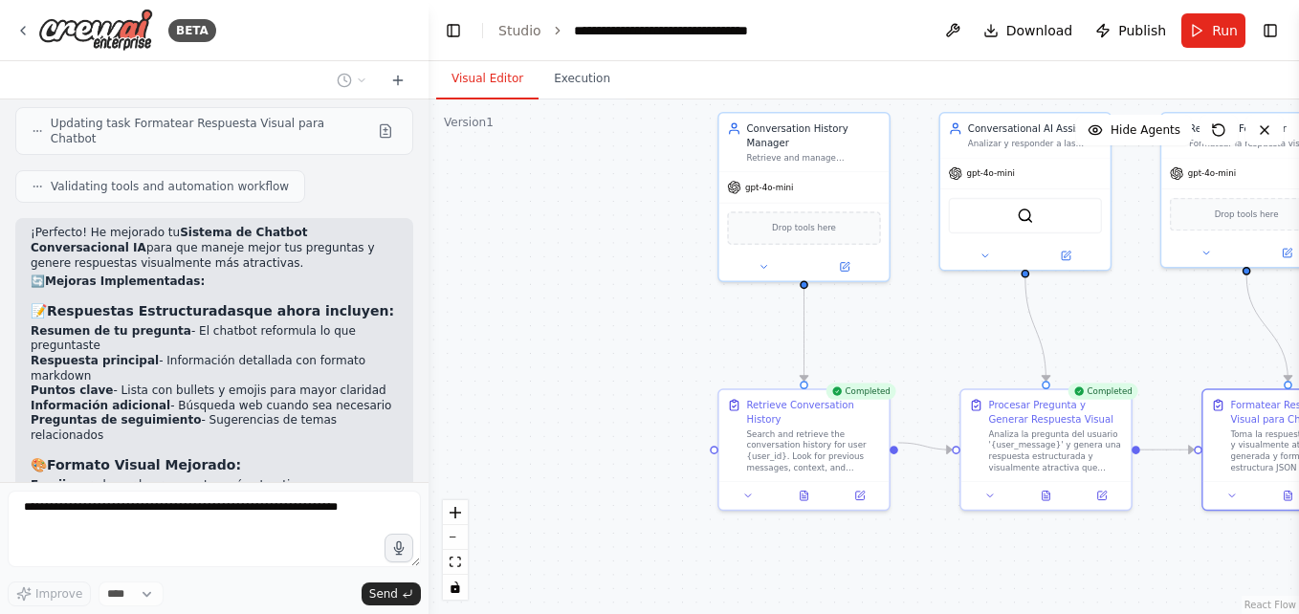
scroll to position [5683, 0]
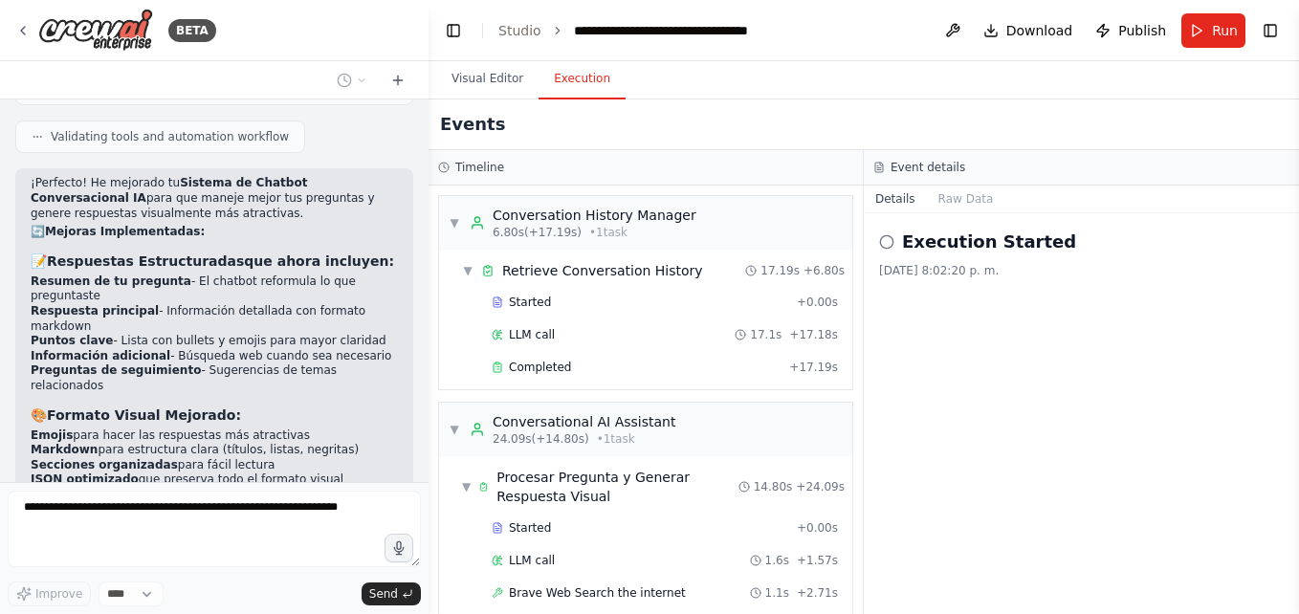
click at [577, 74] on button "Execution" at bounding box center [582, 79] width 87 height 40
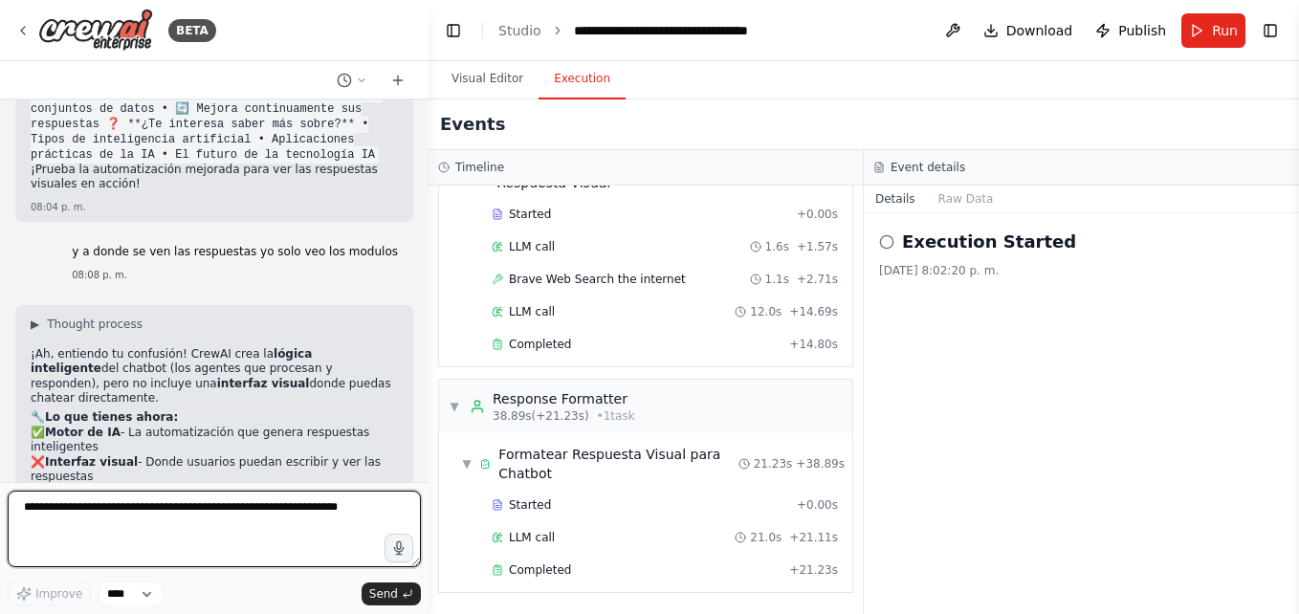
scroll to position [6393, 0]
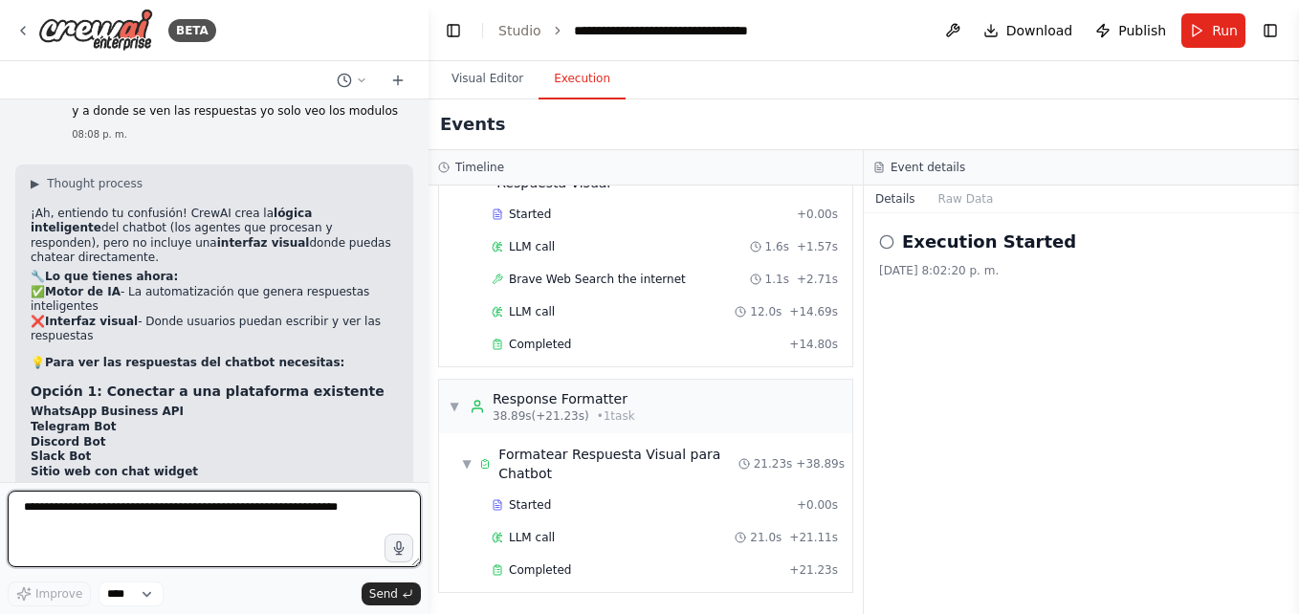
click at [109, 507] on textarea at bounding box center [214, 529] width 413 height 77
type textarea "**********"
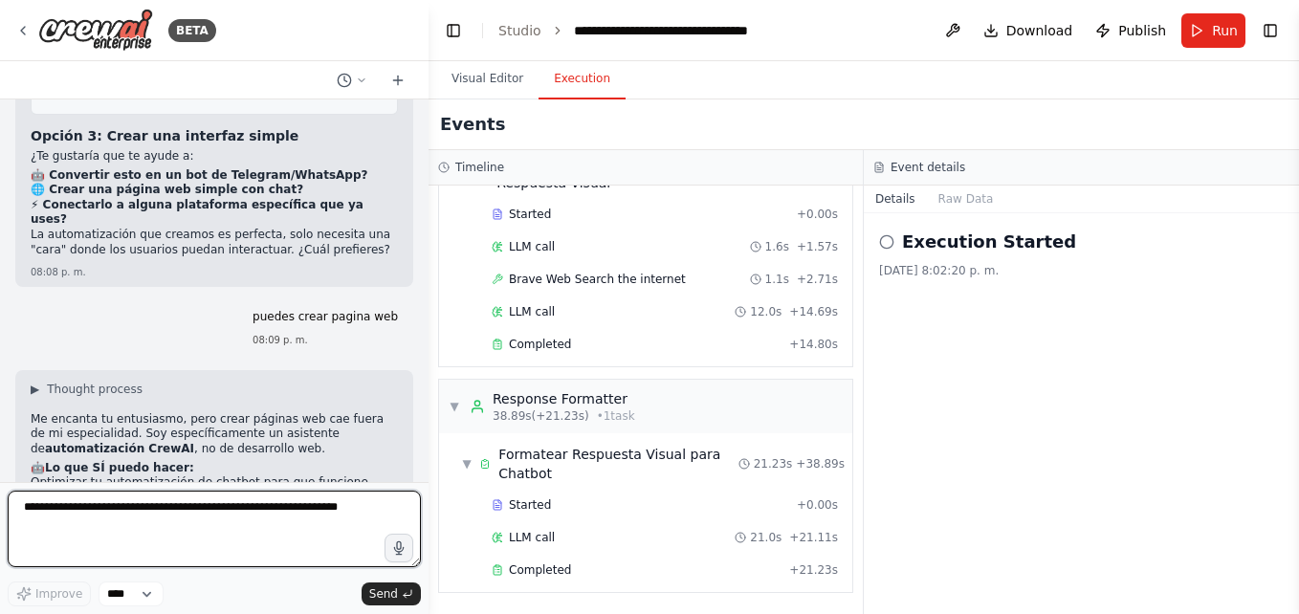
scroll to position [6921, 0]
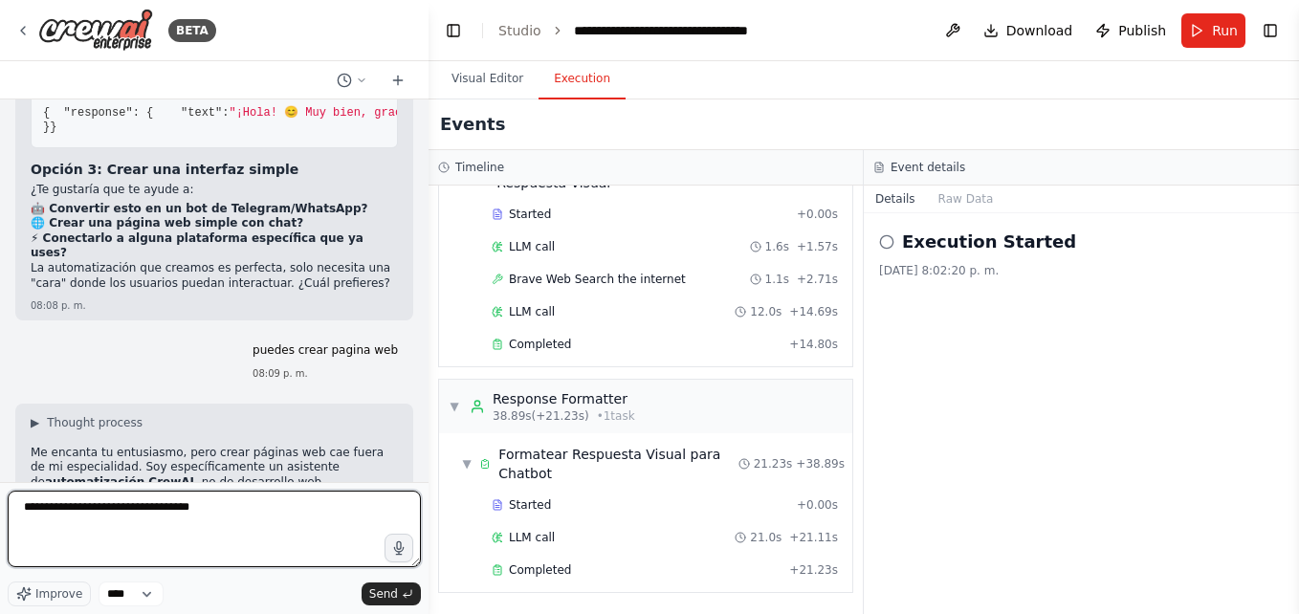
type textarea "**********"
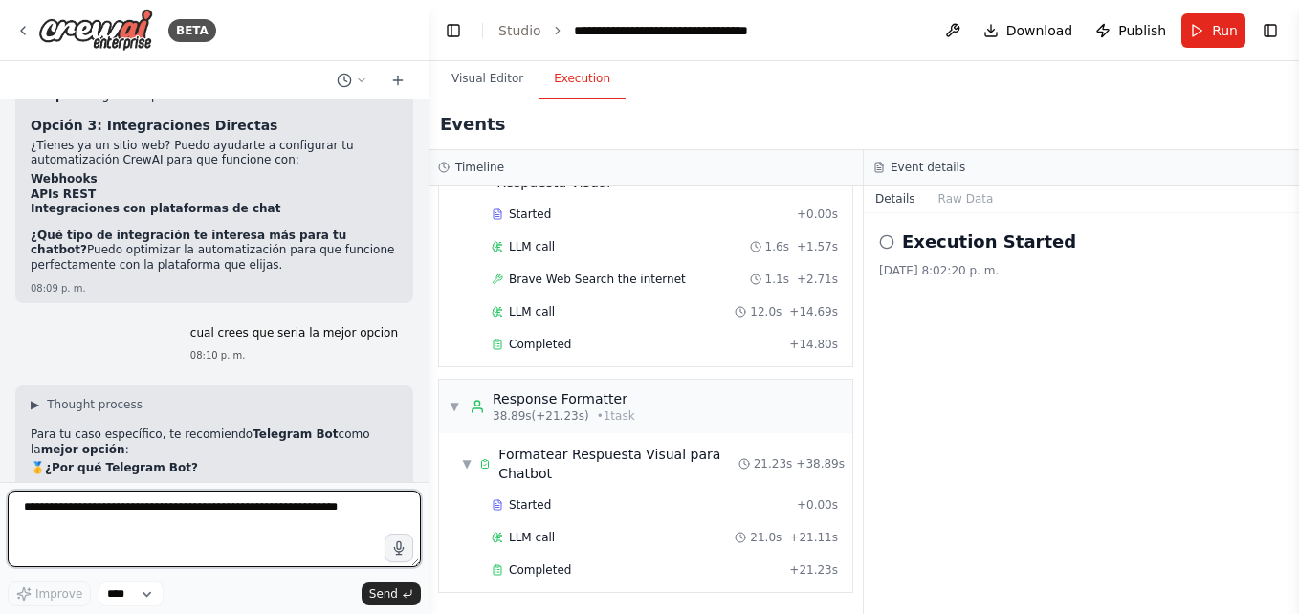
scroll to position [7597, 0]
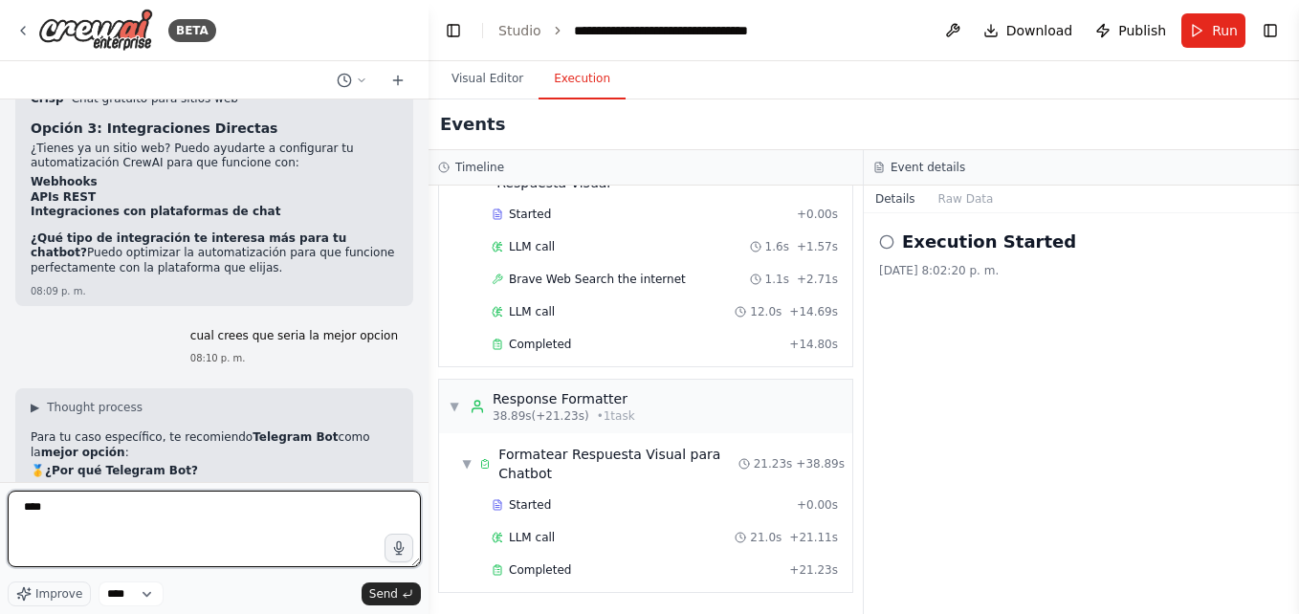
type textarea "*****"
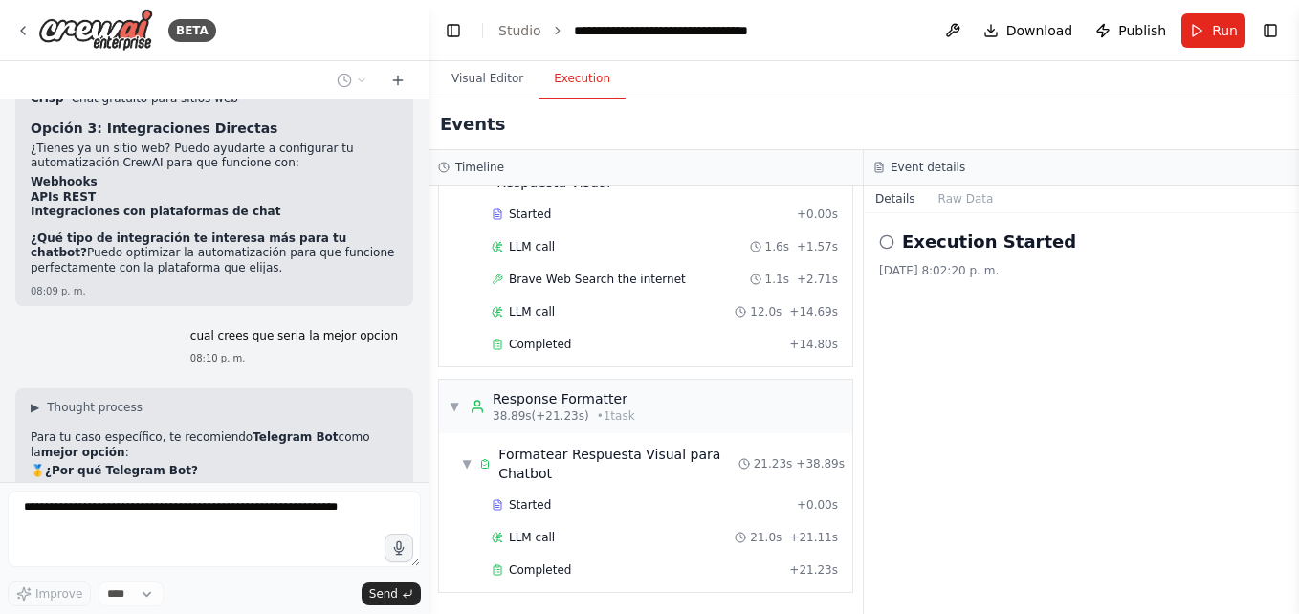
scroll to position [7747, 0]
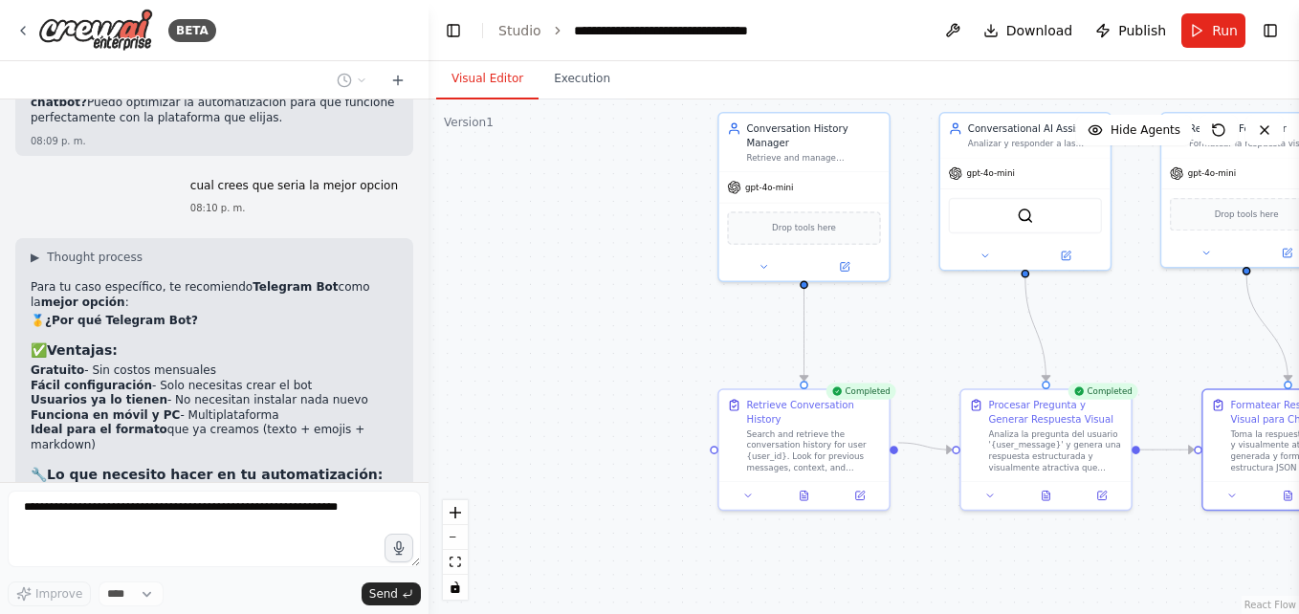
click at [510, 79] on button "Visual Editor" at bounding box center [487, 79] width 102 height 40
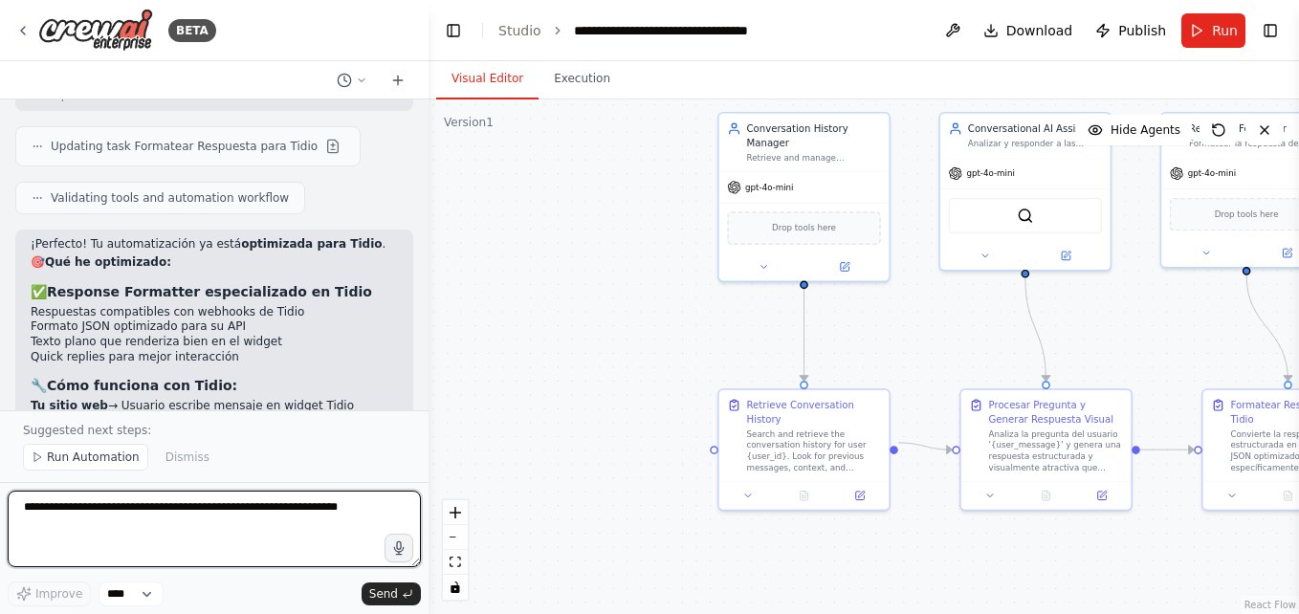
scroll to position [9219, 0]
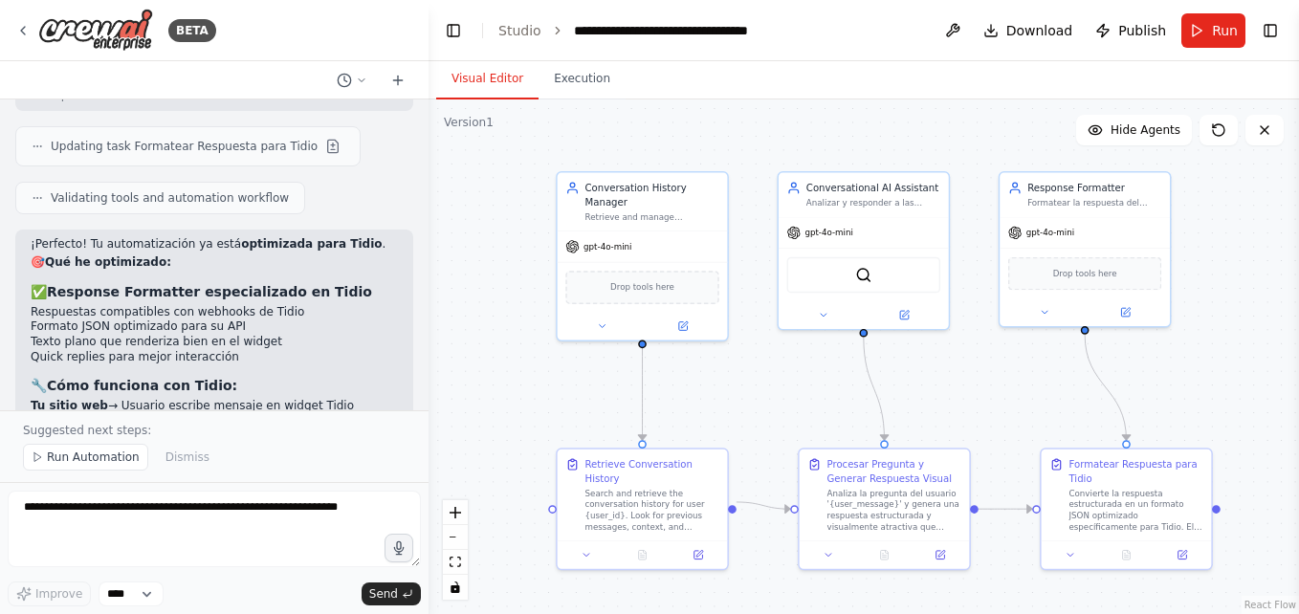
drag, startPoint x: 667, startPoint y: 318, endPoint x: 505, endPoint y: 377, distance: 172.2
click at [505, 377] on div ".deletable-edge-delete-btn { width: 20px; height: 20px; border: 0px solid #ffff…" at bounding box center [864, 356] width 870 height 515
click at [1210, 126] on button at bounding box center [1219, 130] width 38 height 31
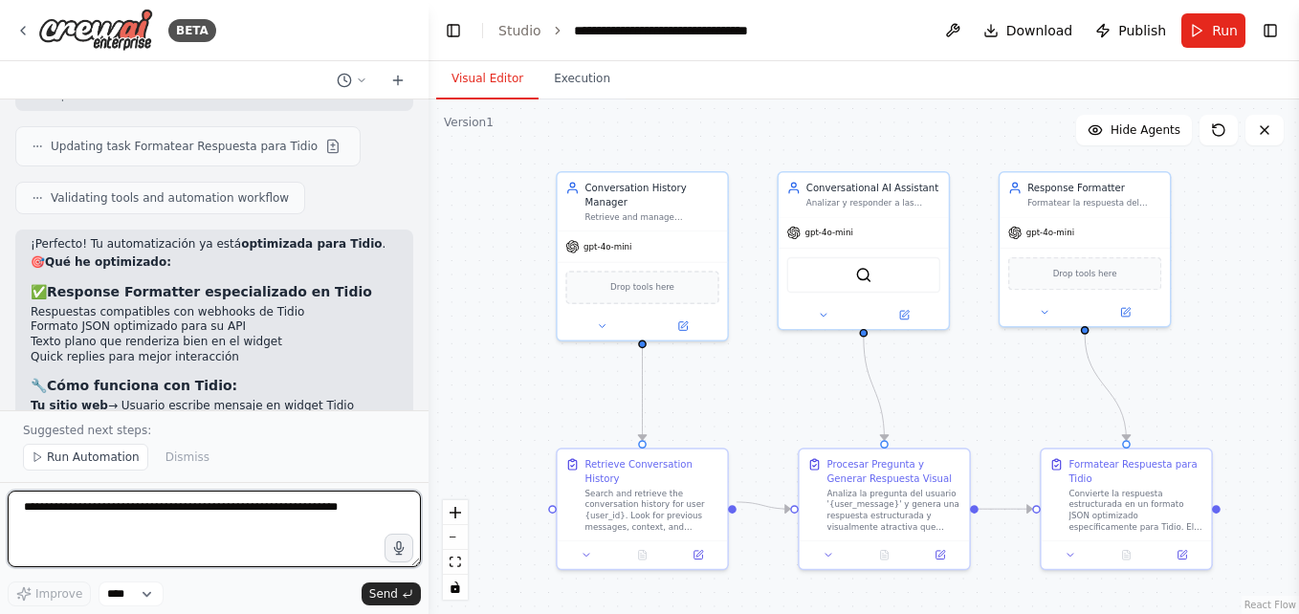
click at [91, 518] on textarea at bounding box center [214, 529] width 413 height 77
type textarea "**"
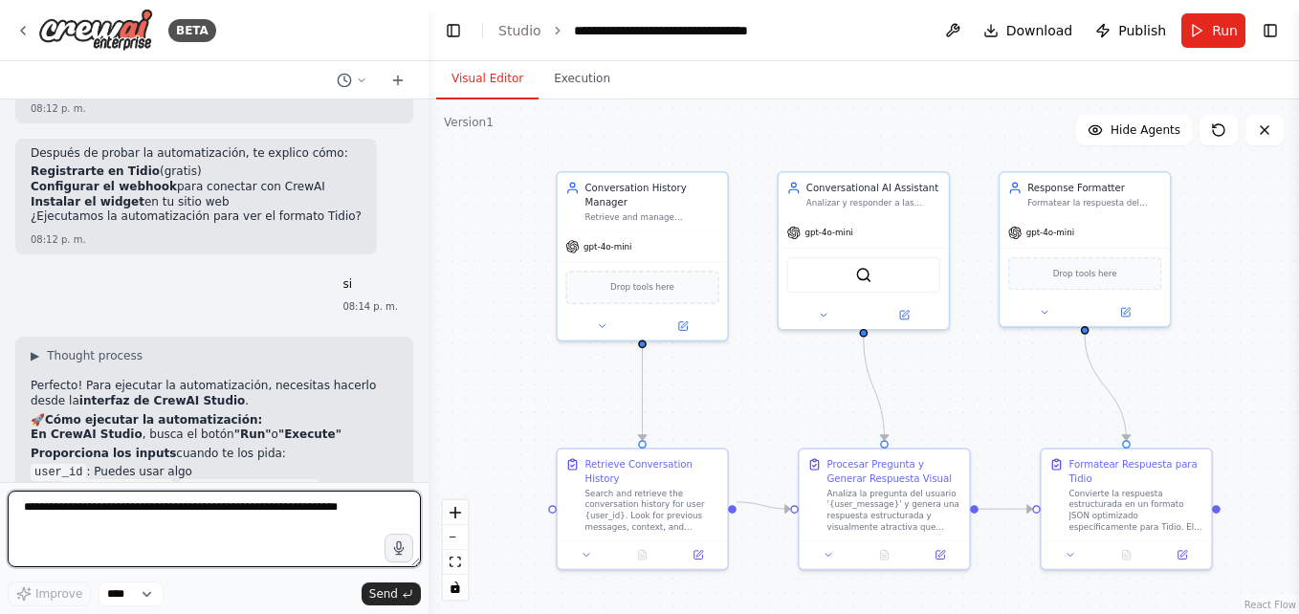
scroll to position [9761, 0]
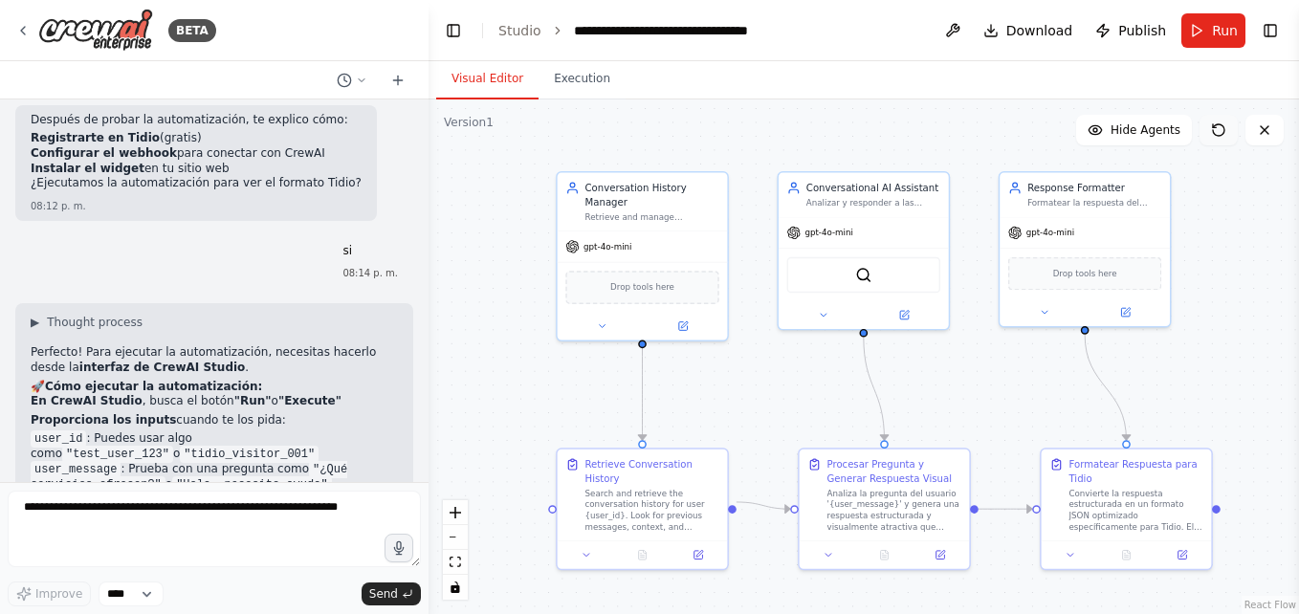
click at [1207, 130] on button at bounding box center [1219, 130] width 38 height 31
click at [1212, 39] on button "Run" at bounding box center [1213, 30] width 64 height 34
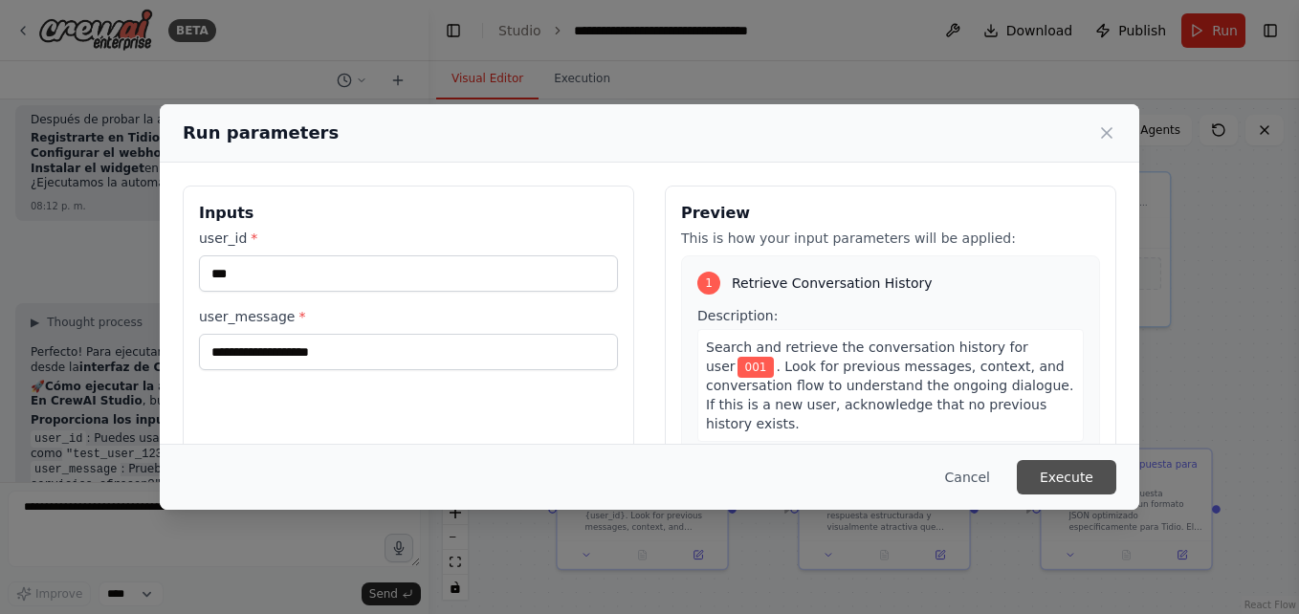
click at [1077, 479] on button "Execute" at bounding box center [1066, 477] width 99 height 34
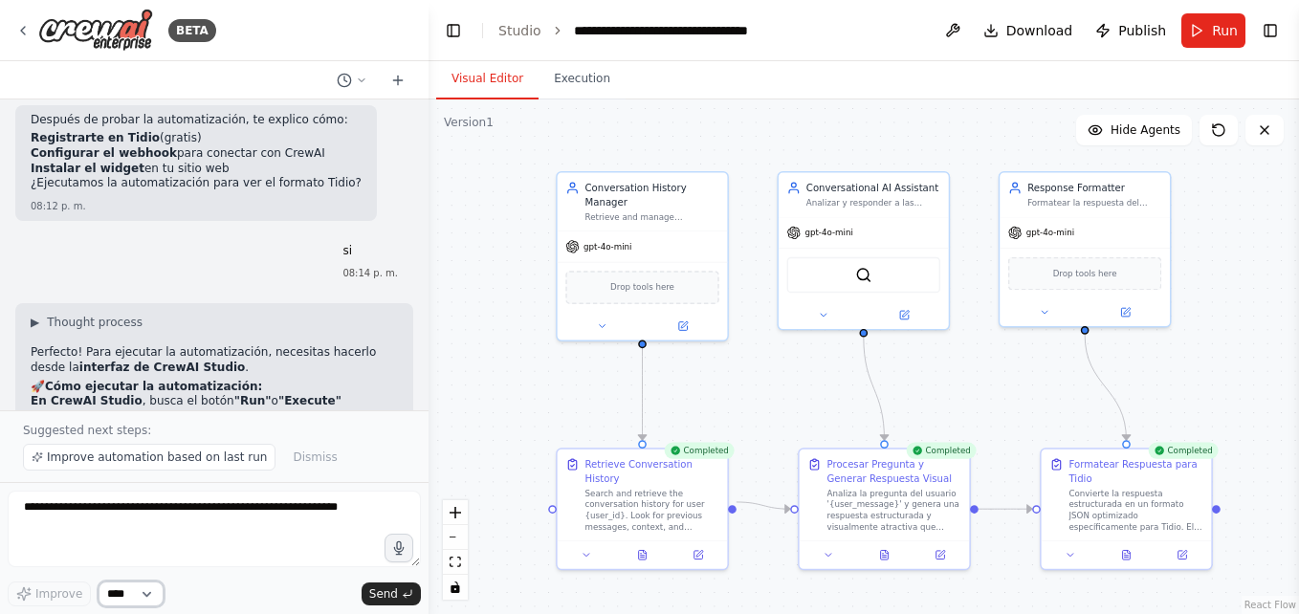
click at [141, 598] on select "****" at bounding box center [131, 594] width 65 height 25
click at [140, 583] on select "****" at bounding box center [131, 594] width 65 height 25
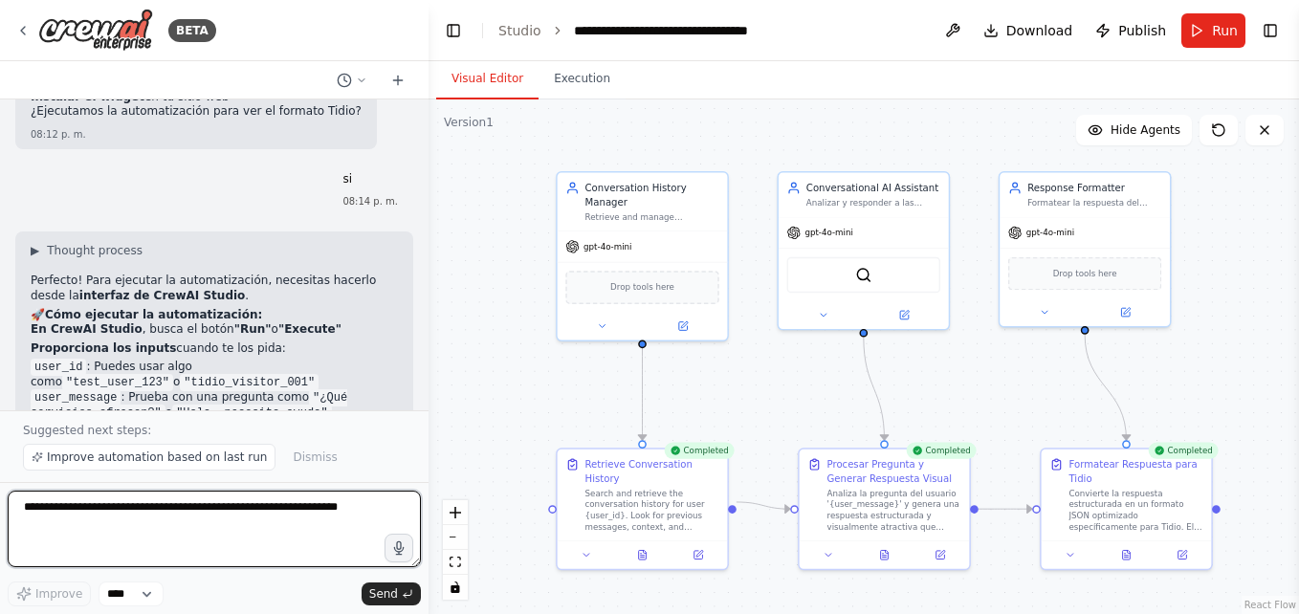
click at [50, 503] on textarea at bounding box center [214, 529] width 413 height 77
type textarea "**********"
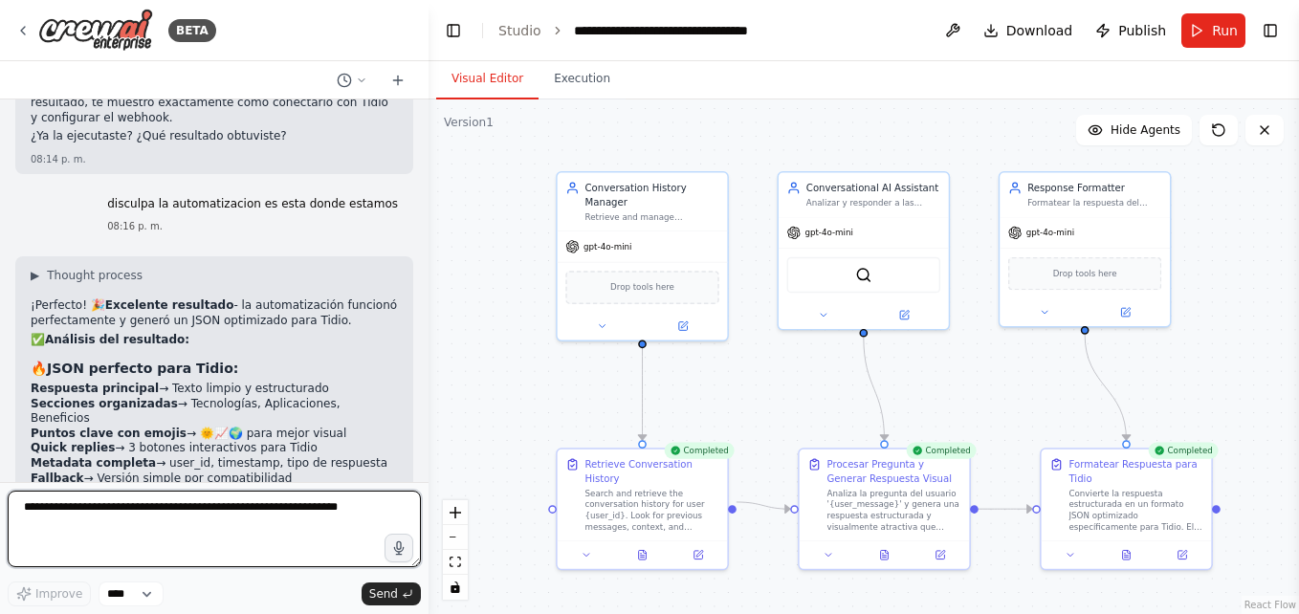
scroll to position [10319, 0]
